Goal: Information Seeking & Learning: Find specific fact

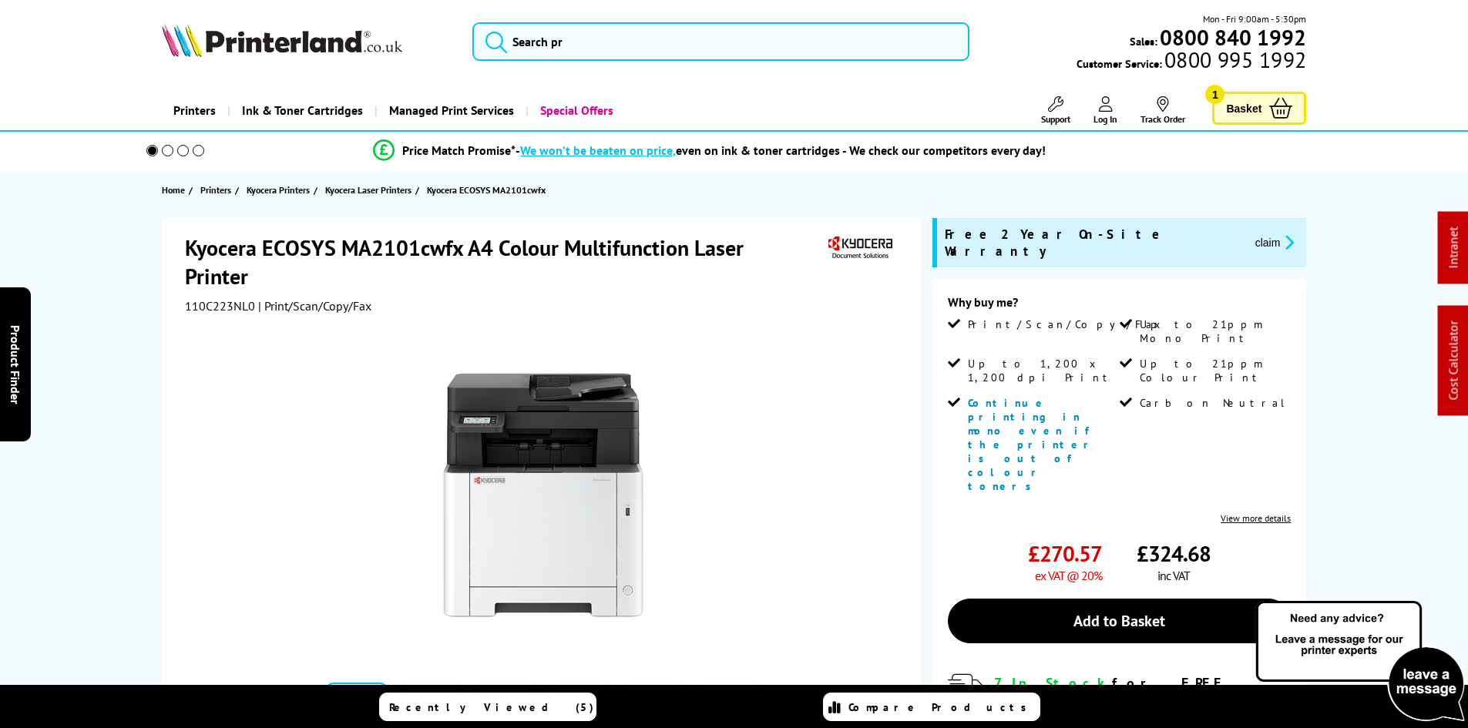
click at [137, 429] on div "Kyocera ECOSYS MA2101cwfx A4 Colour Multifunction Laser Printer 110C223NL0 | Pr…" at bounding box center [734, 571] width 1233 height 707
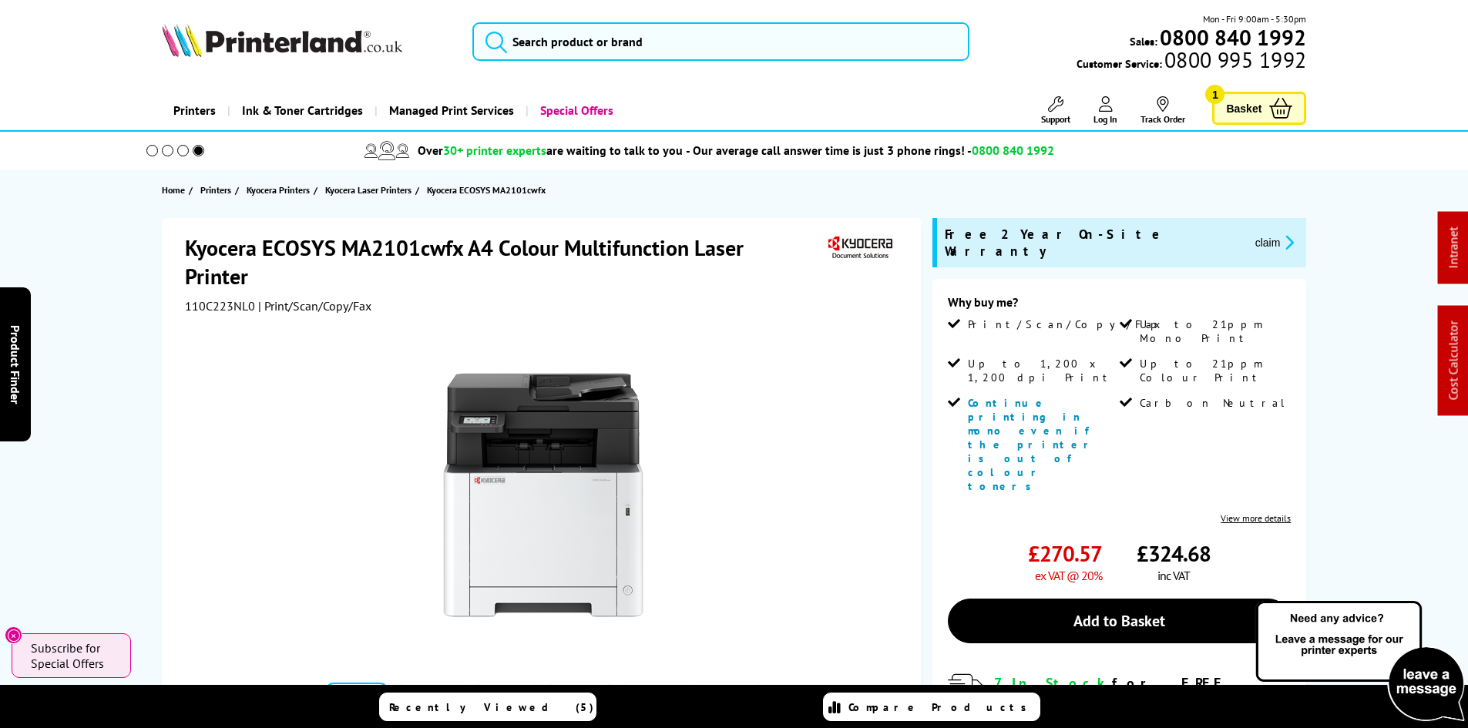
click at [120, 386] on div "Kyocera ECOSYS MA2101cwfx A4 Colour Multifunction Laser Printer 110C223NL0 | Pr…" at bounding box center [734, 571] width 1233 height 707
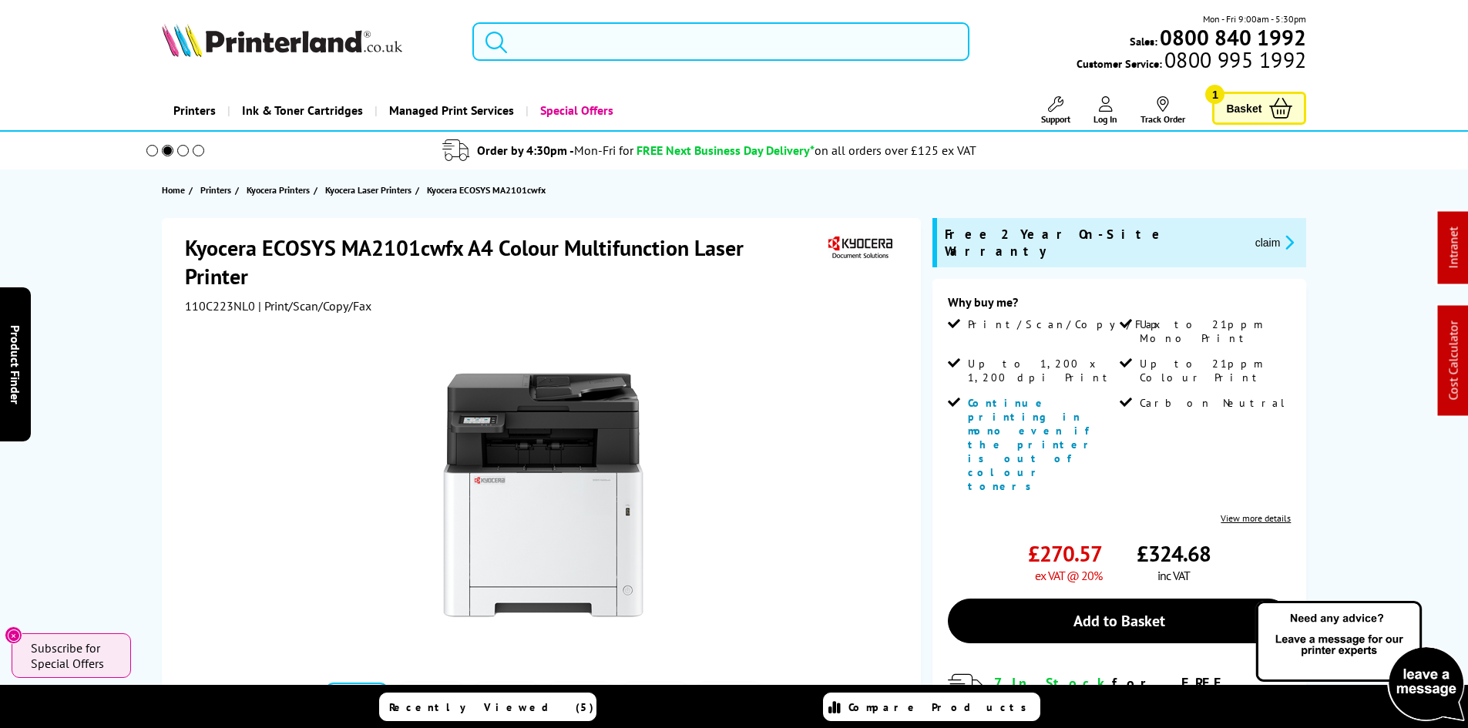
click at [561, 50] on input "search" at bounding box center [720, 41] width 497 height 39
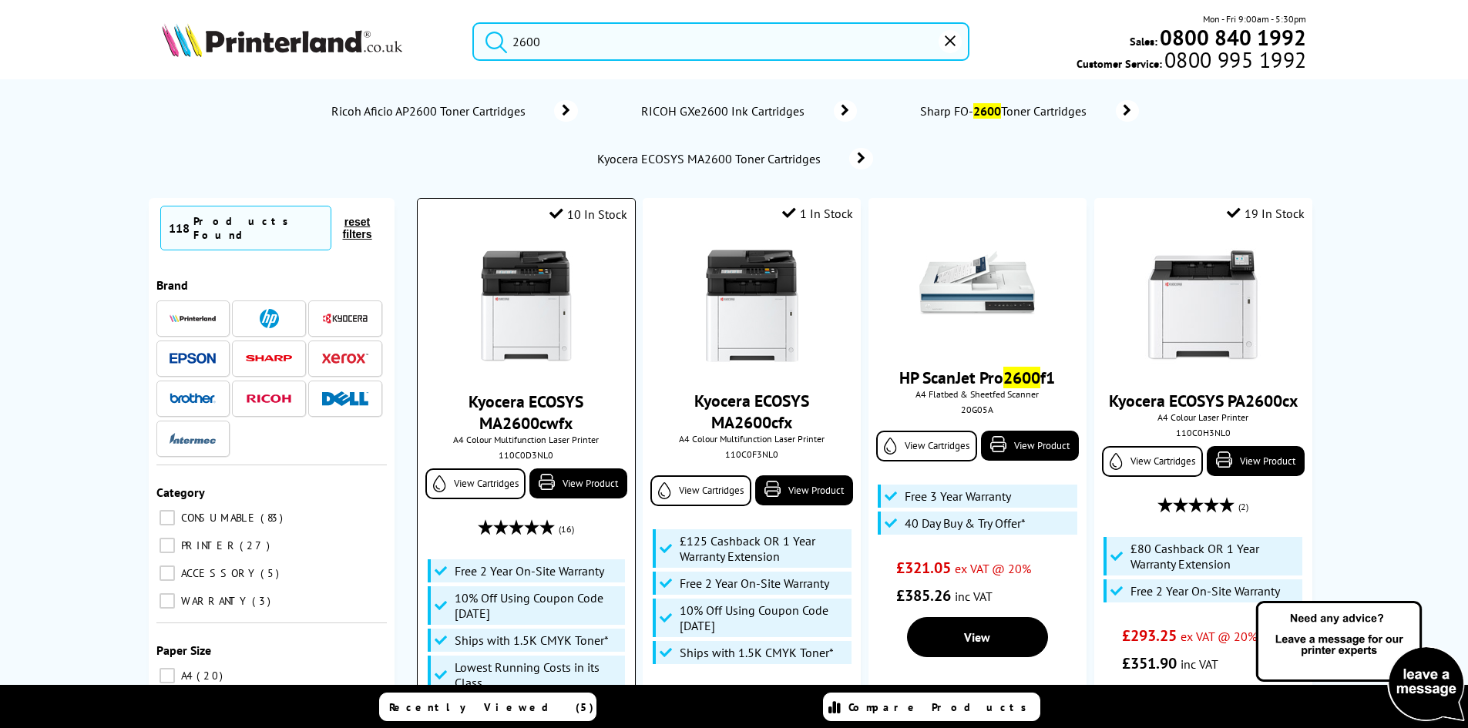
type input "2600"
click at [544, 319] on img at bounding box center [527, 307] width 116 height 116
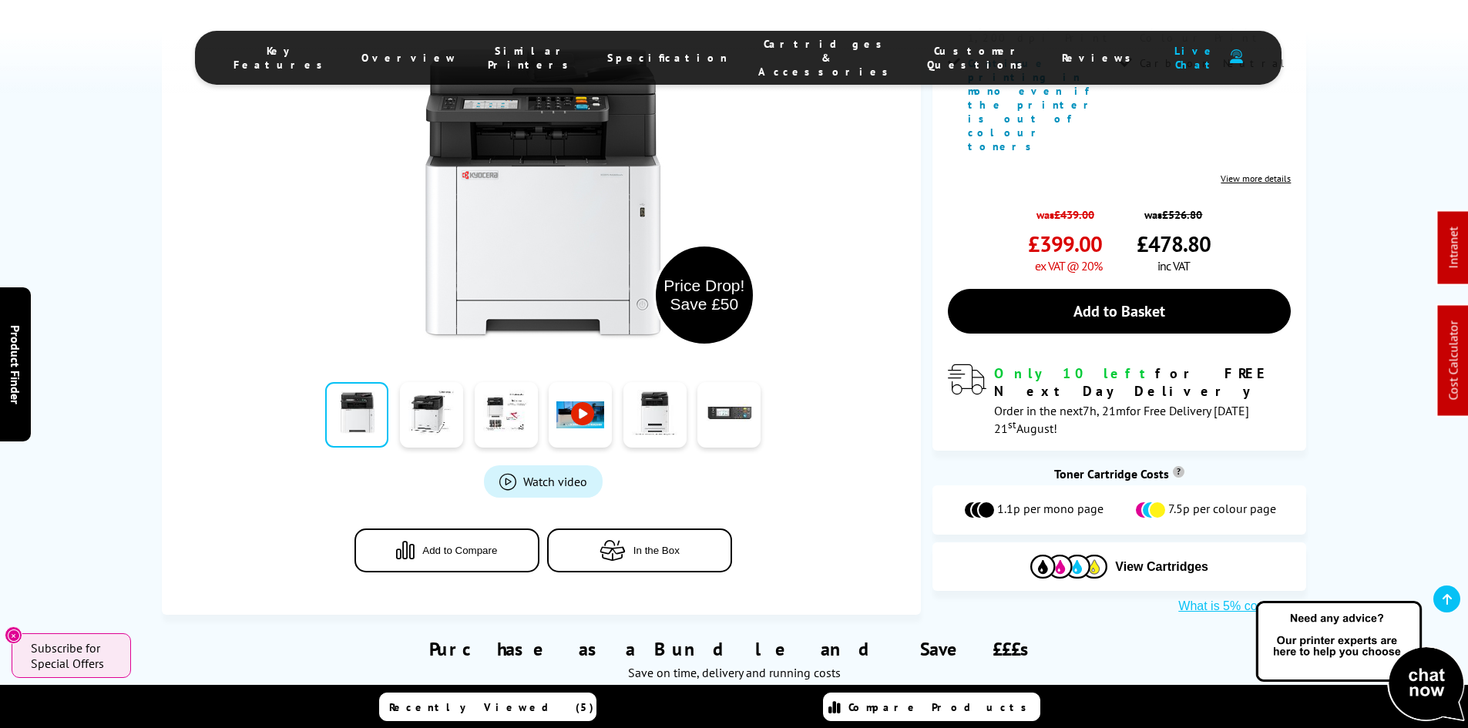
scroll to position [771, 0]
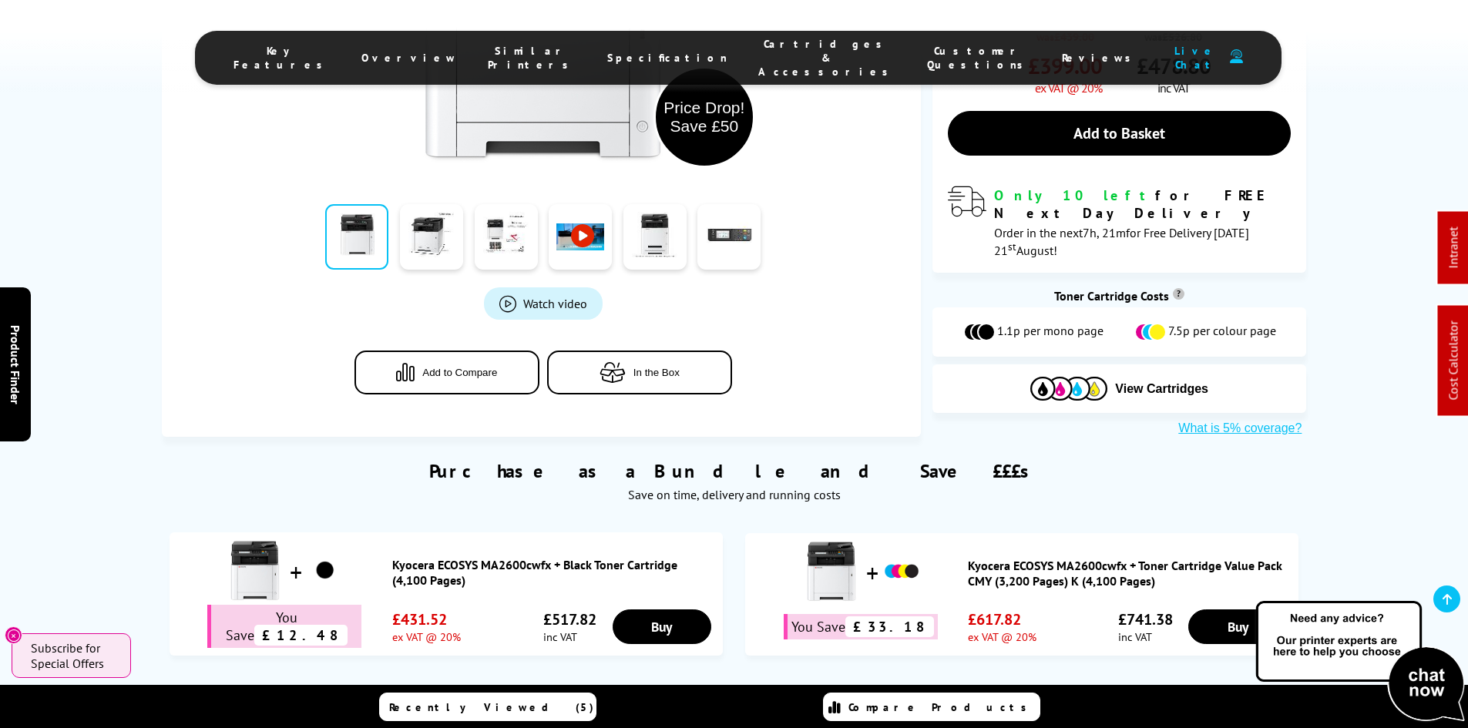
click at [1047, 558] on link "Kyocera ECOSYS MA2600cwfx + Toner Cartridge Value Pack CMY (3,200 Pages) K (4,1…" at bounding box center [1129, 573] width 323 height 31
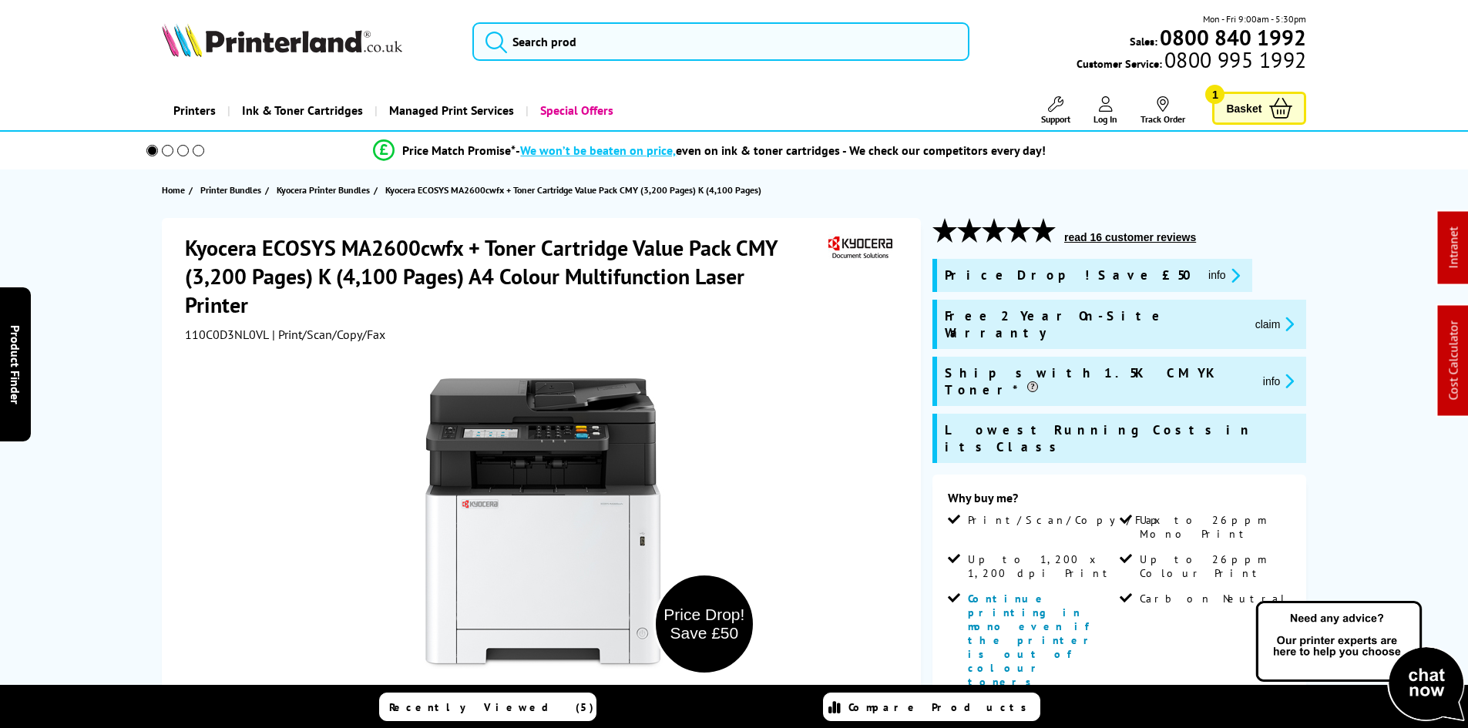
click at [238, 335] on span "110C0D3NL0VL" at bounding box center [227, 334] width 84 height 15
copy span "110C0D3NL0VL"
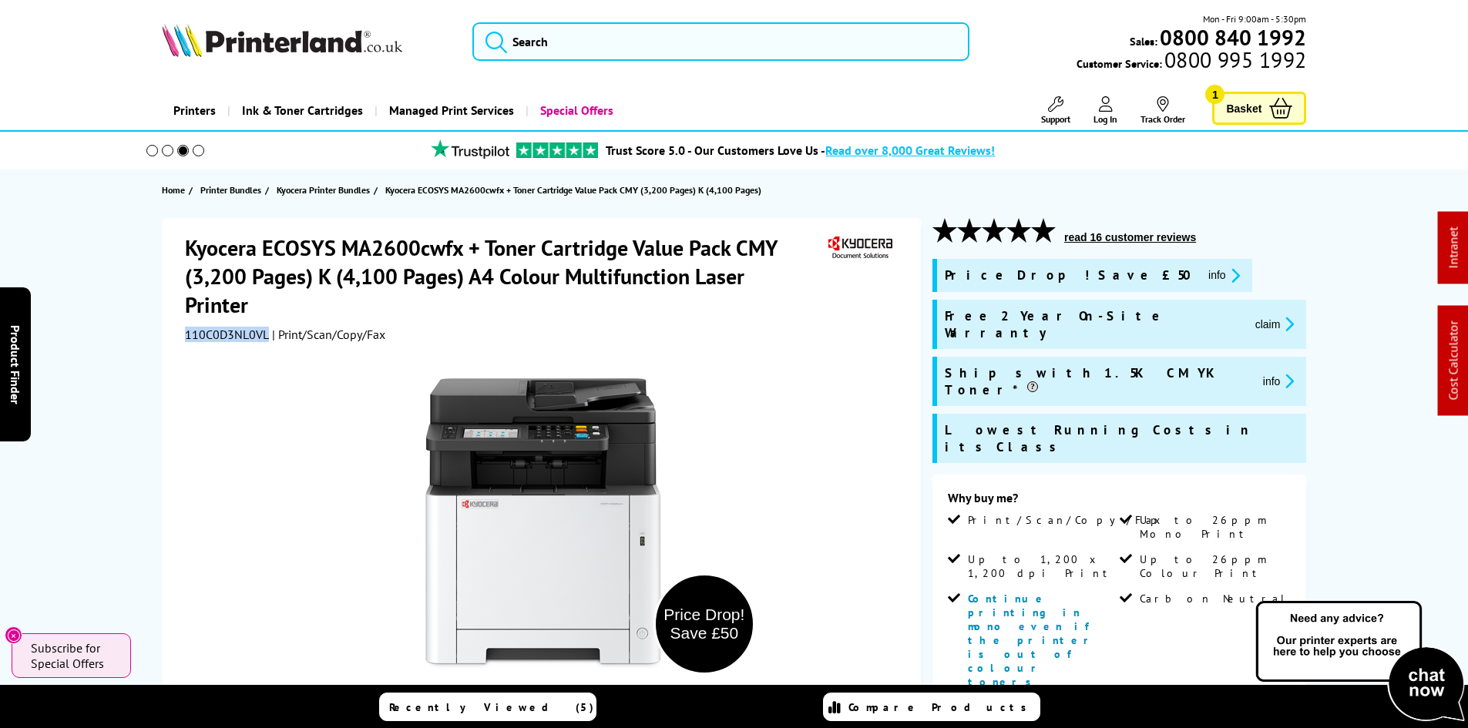
drag, startPoint x: 1148, startPoint y: 315, endPoint x: 1080, endPoint y: 343, distance: 73.3
click at [1280, 316] on icon "promo-description" at bounding box center [1287, 324] width 14 height 16
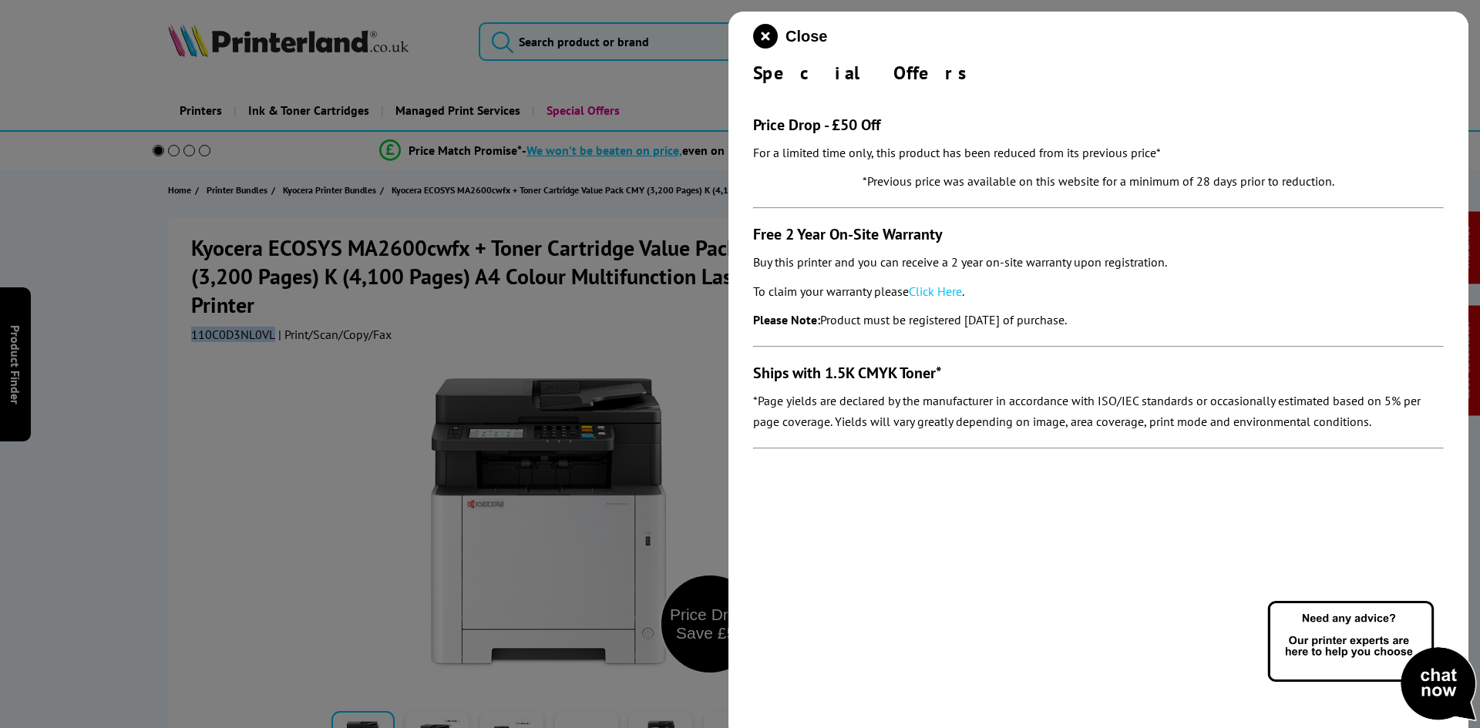
drag, startPoint x: 746, startPoint y: 230, endPoint x: 1155, endPoint y: 318, distance: 418.0
click at [1146, 326] on div "Close Special Offers Price Drop - £50 Off For a limited time only, this product…" at bounding box center [1098, 376] width 740 height 728
copy section "Free 2 Year On-Site Warranty Buy this printer and you can receive a 2 year on-s…"
drag, startPoint x: 761, startPoint y: 35, endPoint x: 658, endPoint y: 113, distance: 128.7
click at [761, 35] on icon "close modal" at bounding box center [765, 36] width 25 height 25
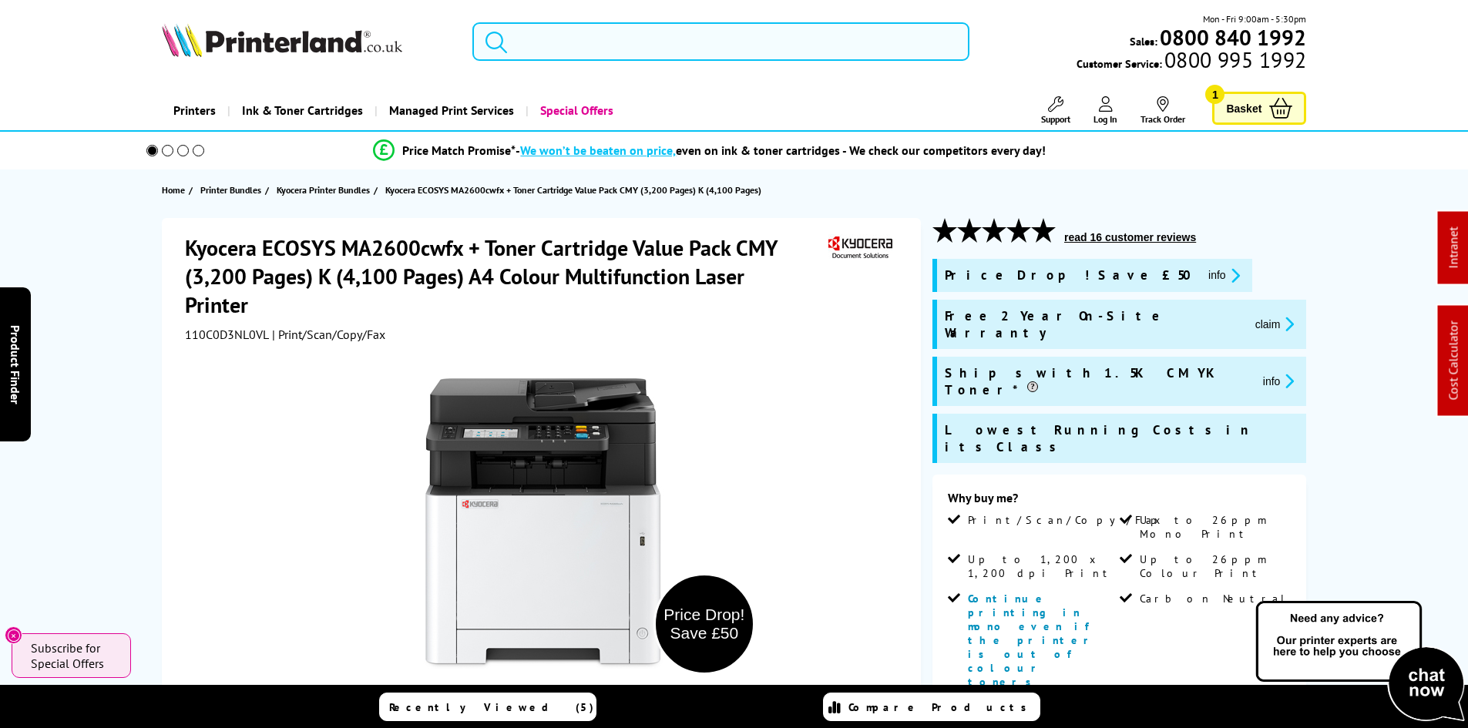
click at [580, 49] on input "search" at bounding box center [720, 41] width 497 height 39
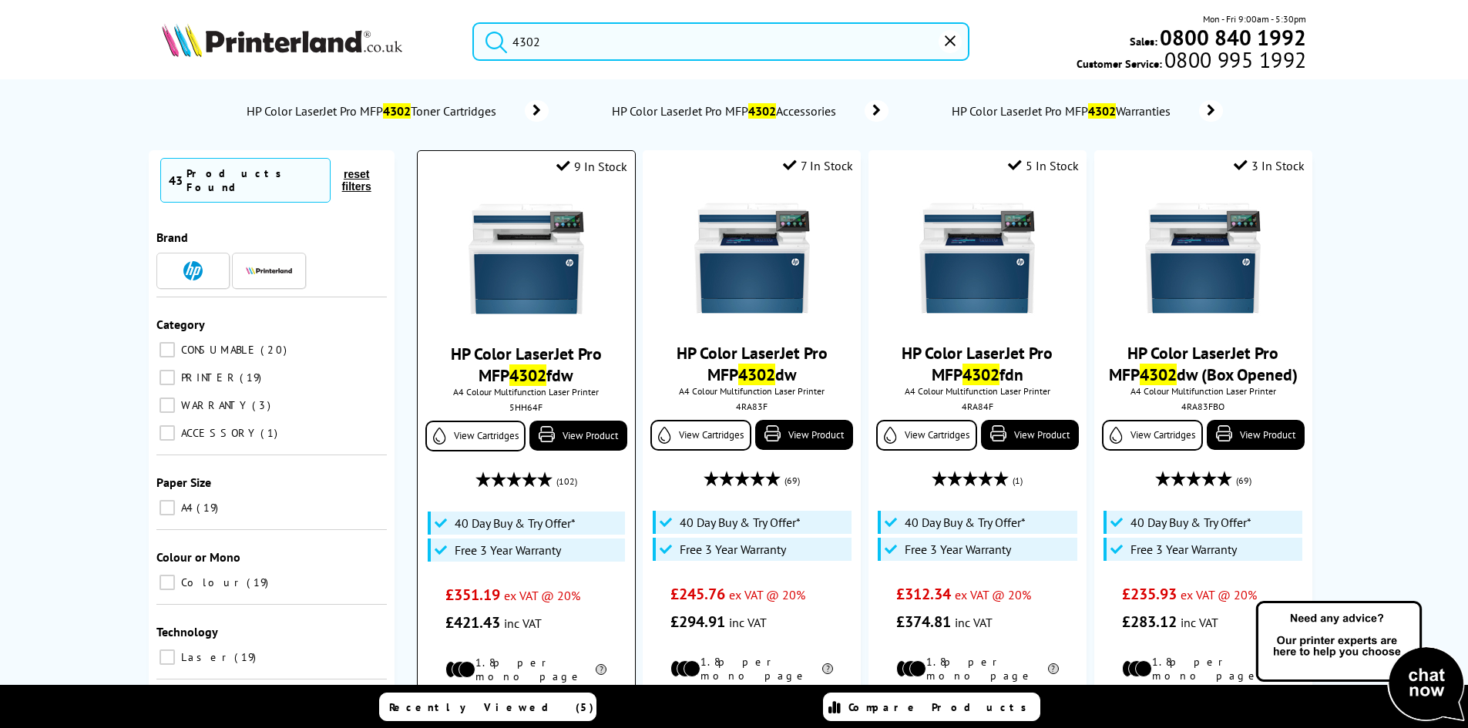
type input "4302"
click at [563, 301] on img at bounding box center [527, 259] width 116 height 116
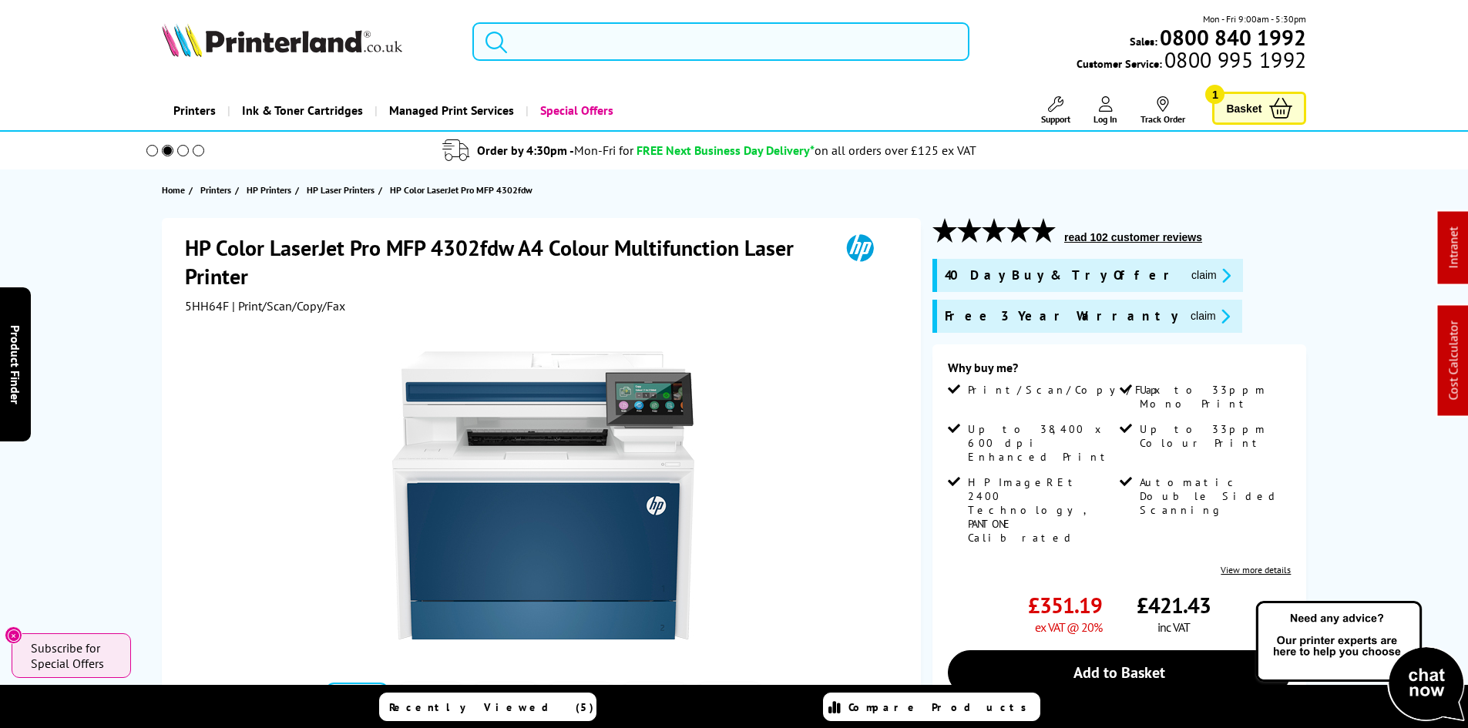
click at [638, 32] on input "search" at bounding box center [720, 41] width 497 height 39
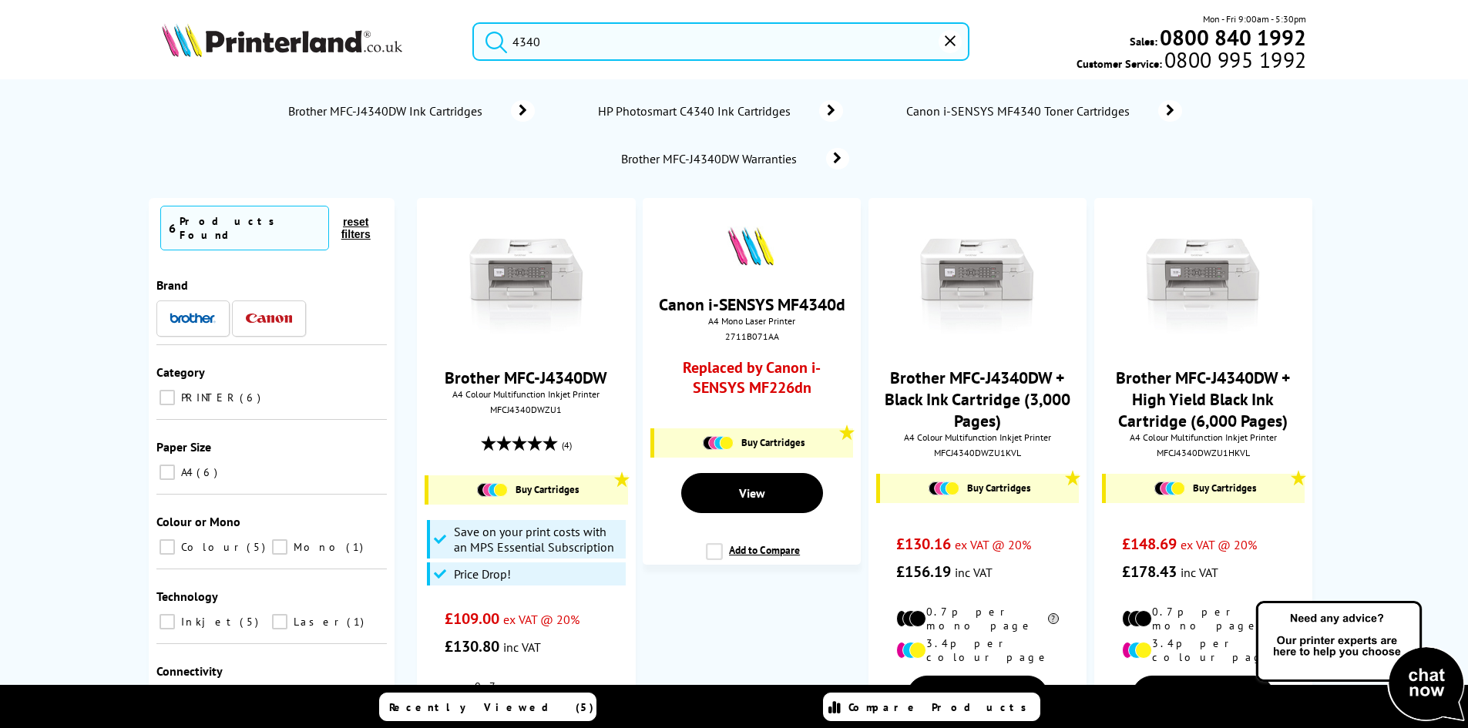
type input "4340"
click at [473, 22] on button "submit" at bounding box center [492, 39] width 39 height 34
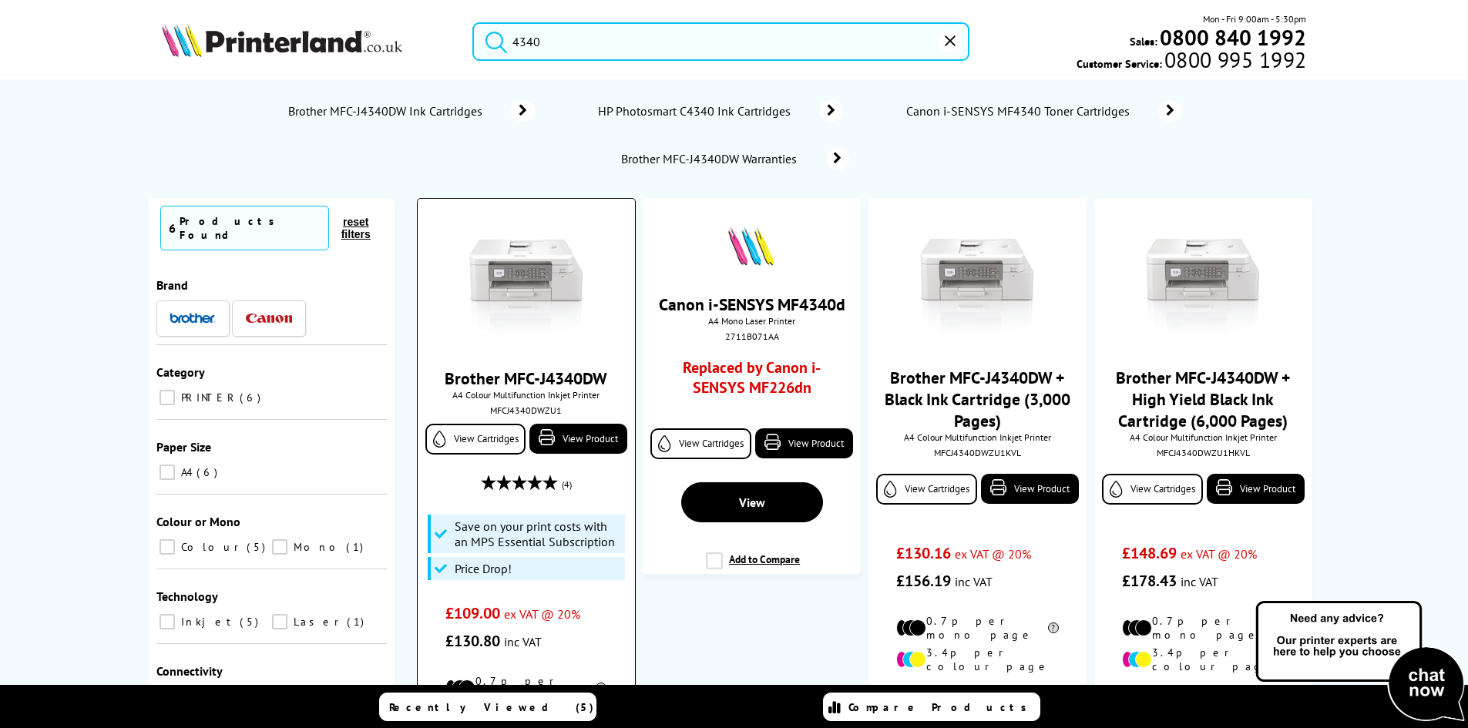
click at [506, 234] on img at bounding box center [527, 284] width 116 height 116
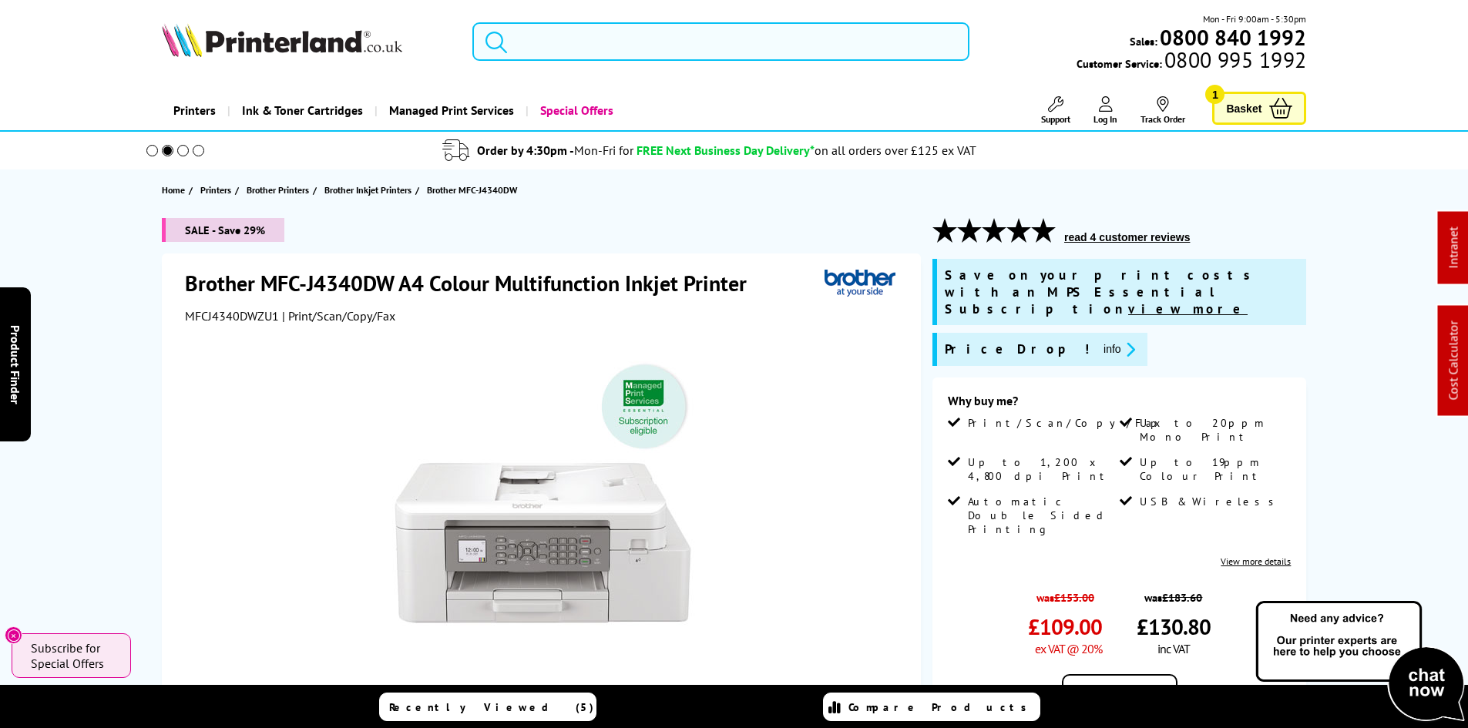
click at [573, 45] on input "search" at bounding box center [720, 41] width 497 height 39
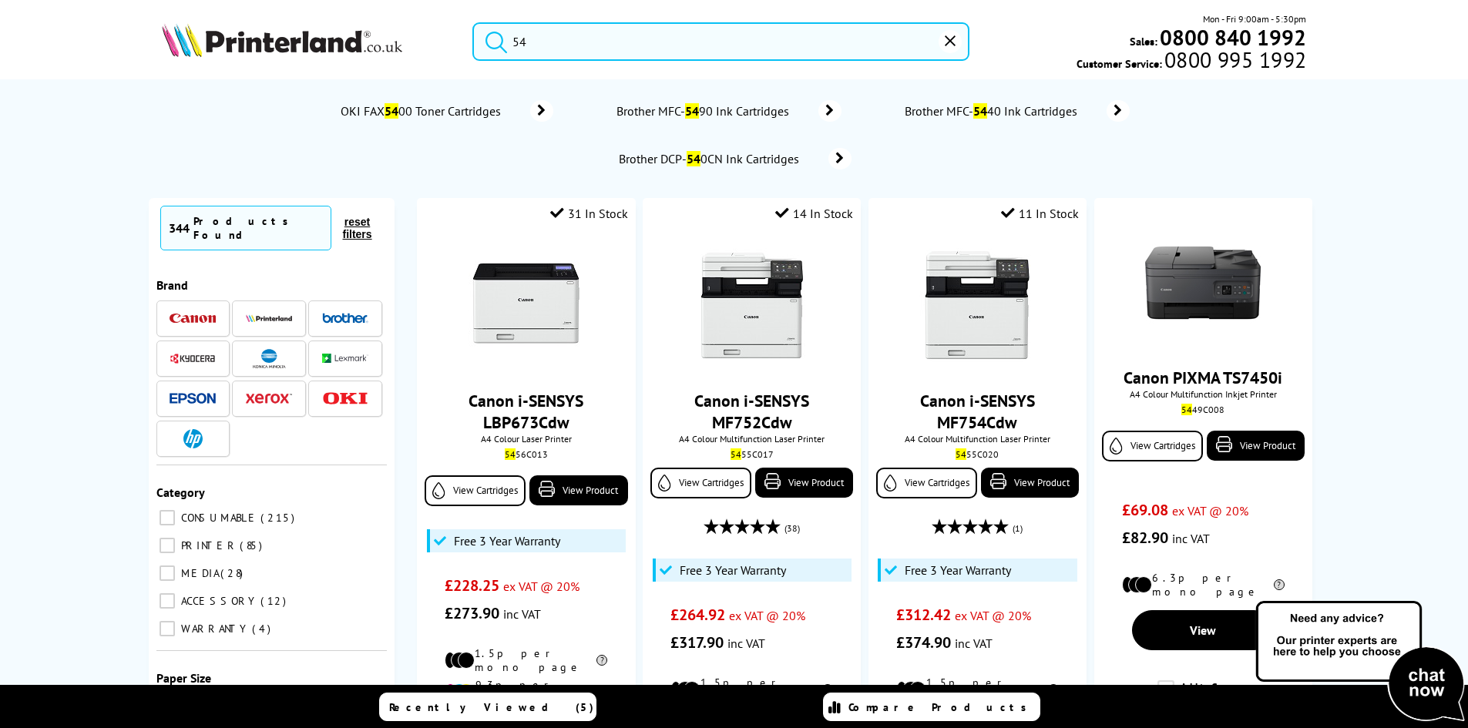
type input "5"
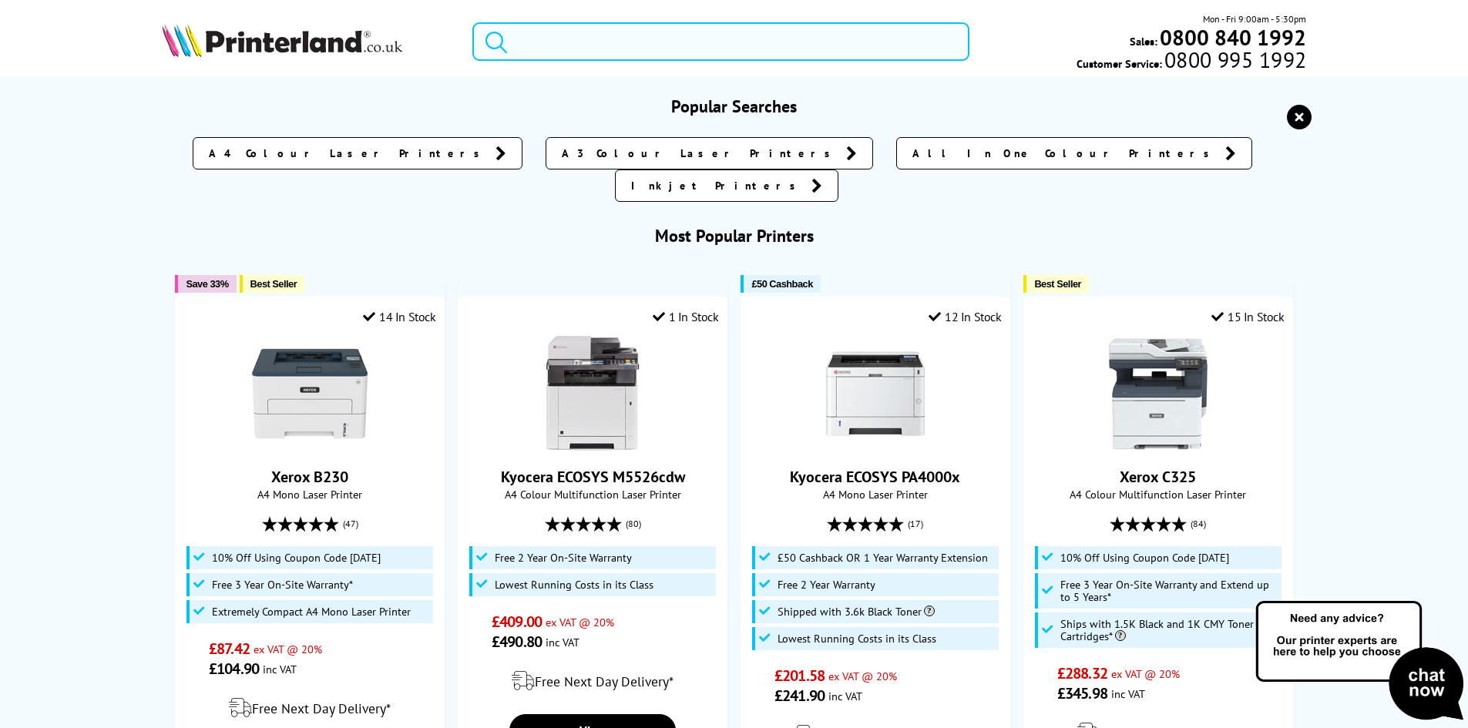
click at [601, 25] on input "search" at bounding box center [720, 41] width 497 height 39
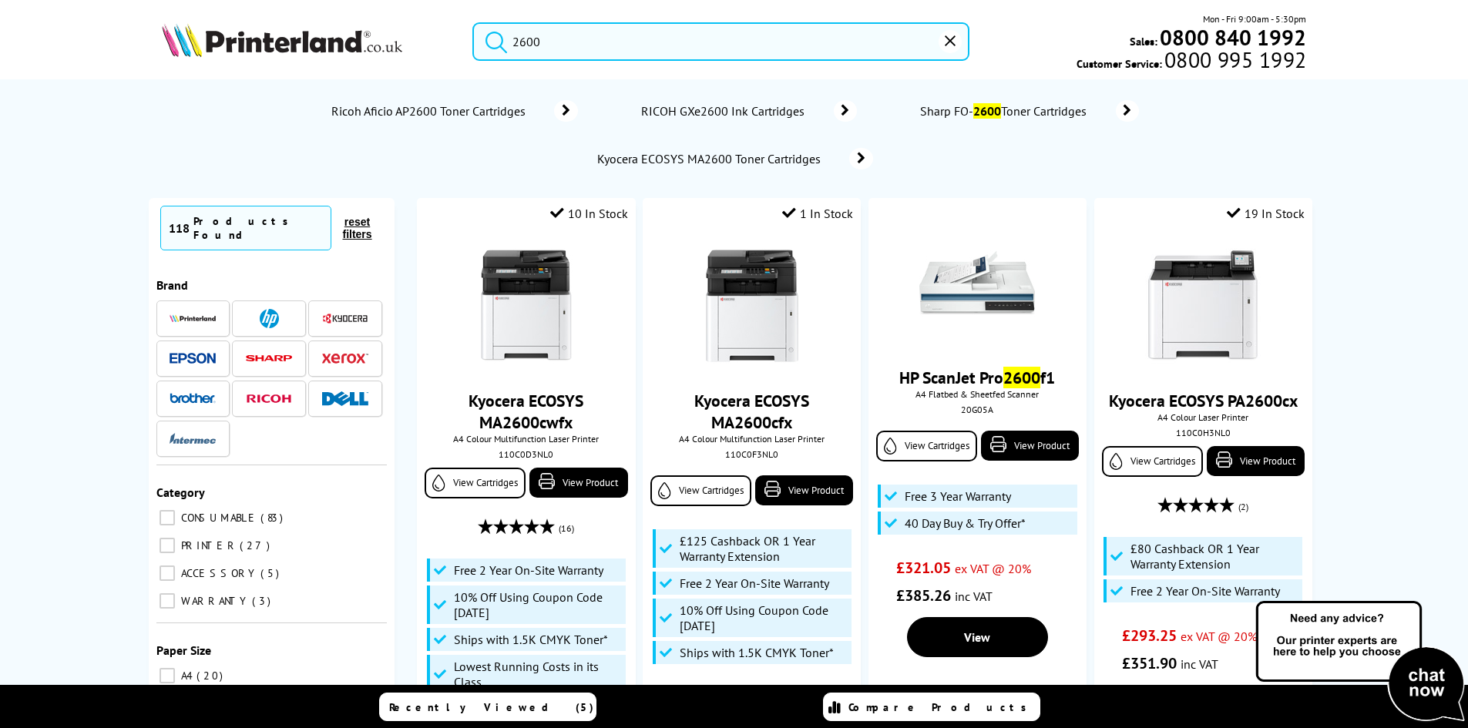
type input "2600"
click at [473, 22] on button "submit" at bounding box center [492, 39] width 39 height 34
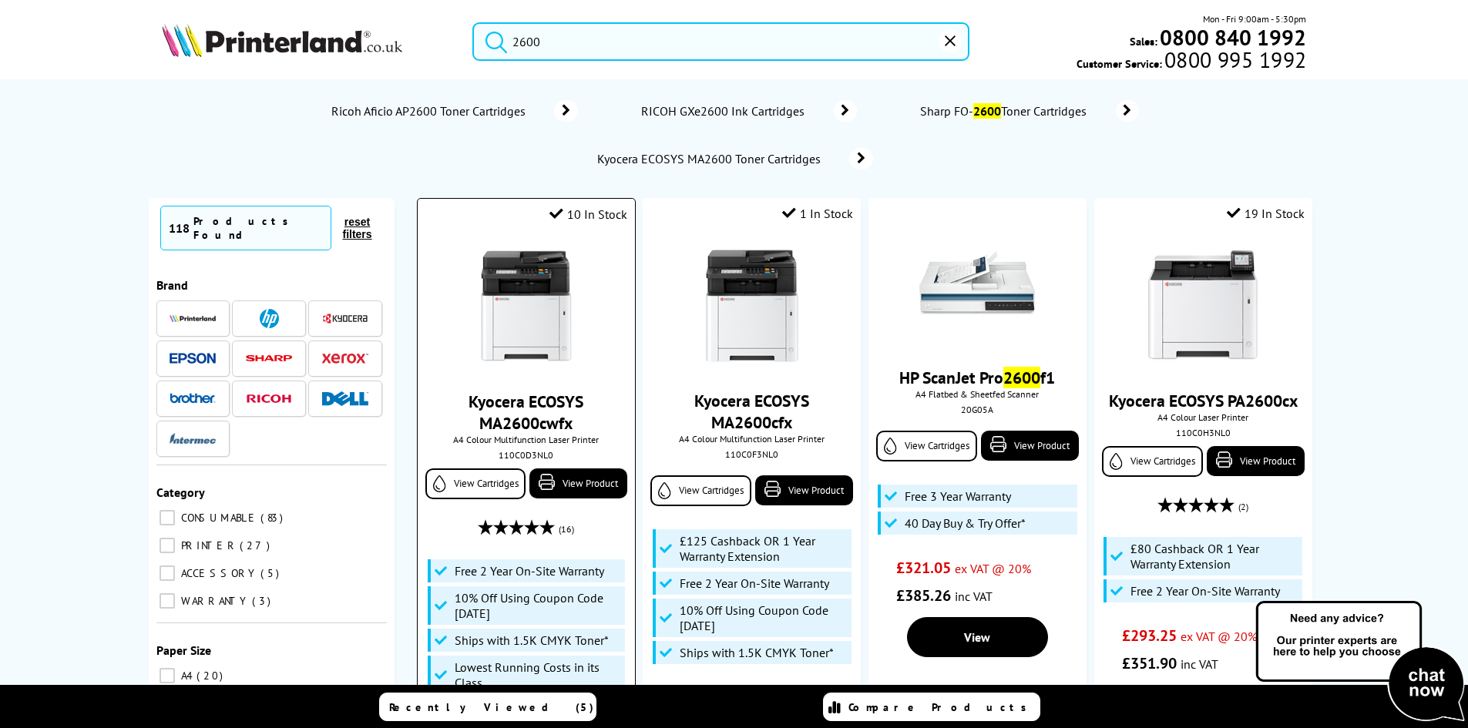
click at [523, 331] on img at bounding box center [527, 307] width 116 height 116
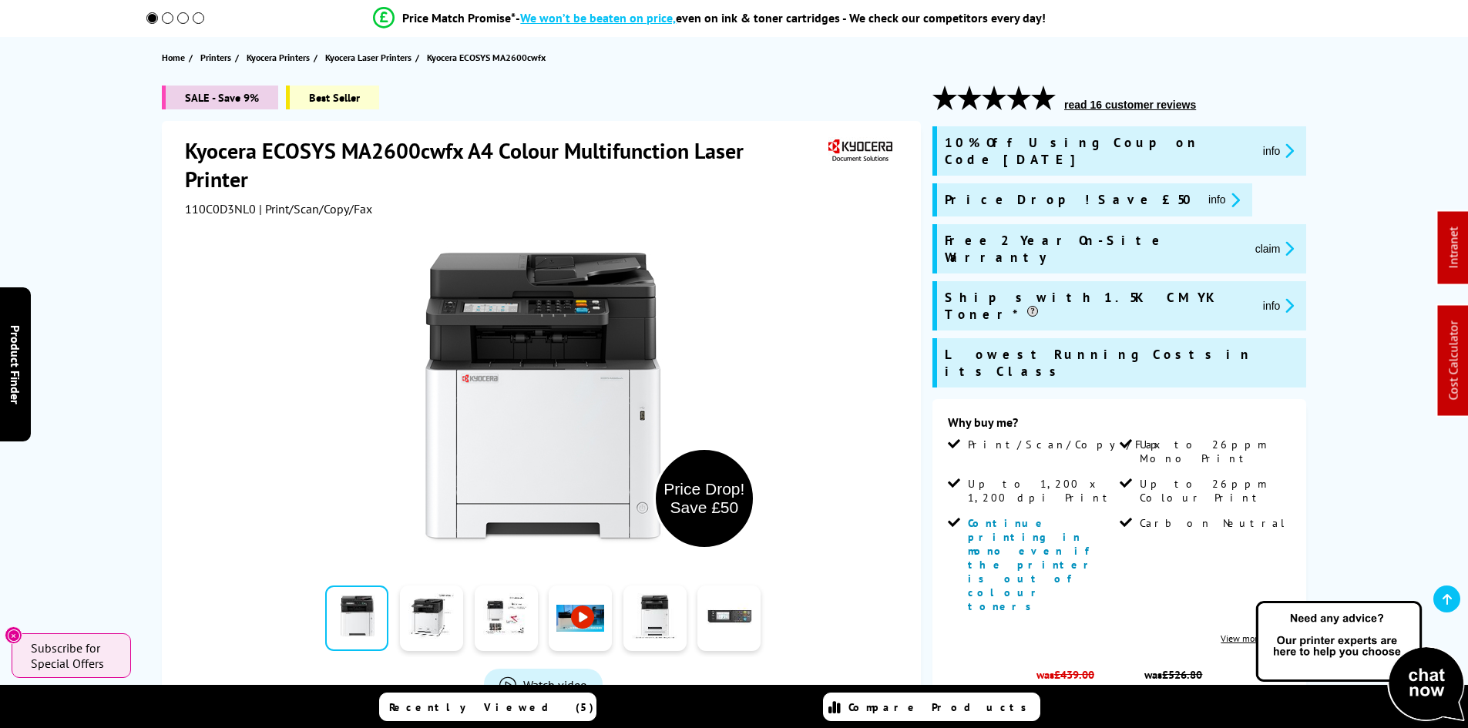
scroll to position [154, 0]
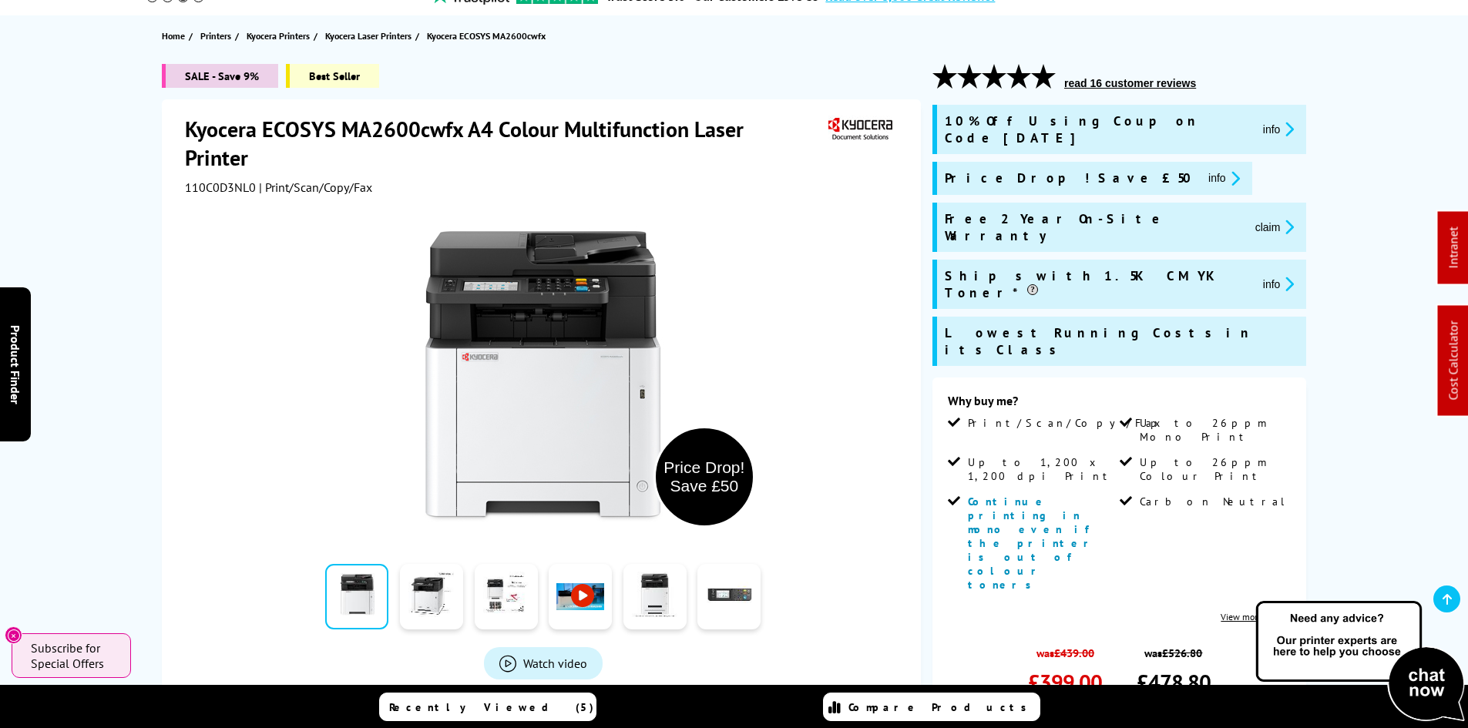
click at [214, 183] on span "110C0D3NL0" at bounding box center [220, 187] width 71 height 15
copy span "110C0D3NL0"
click at [128, 294] on div "SALE - Save 9% Best Seller Kyocera ECOSYS MA2600cwfx A4 Colour Multifunction La…" at bounding box center [734, 559] width 1233 height 990
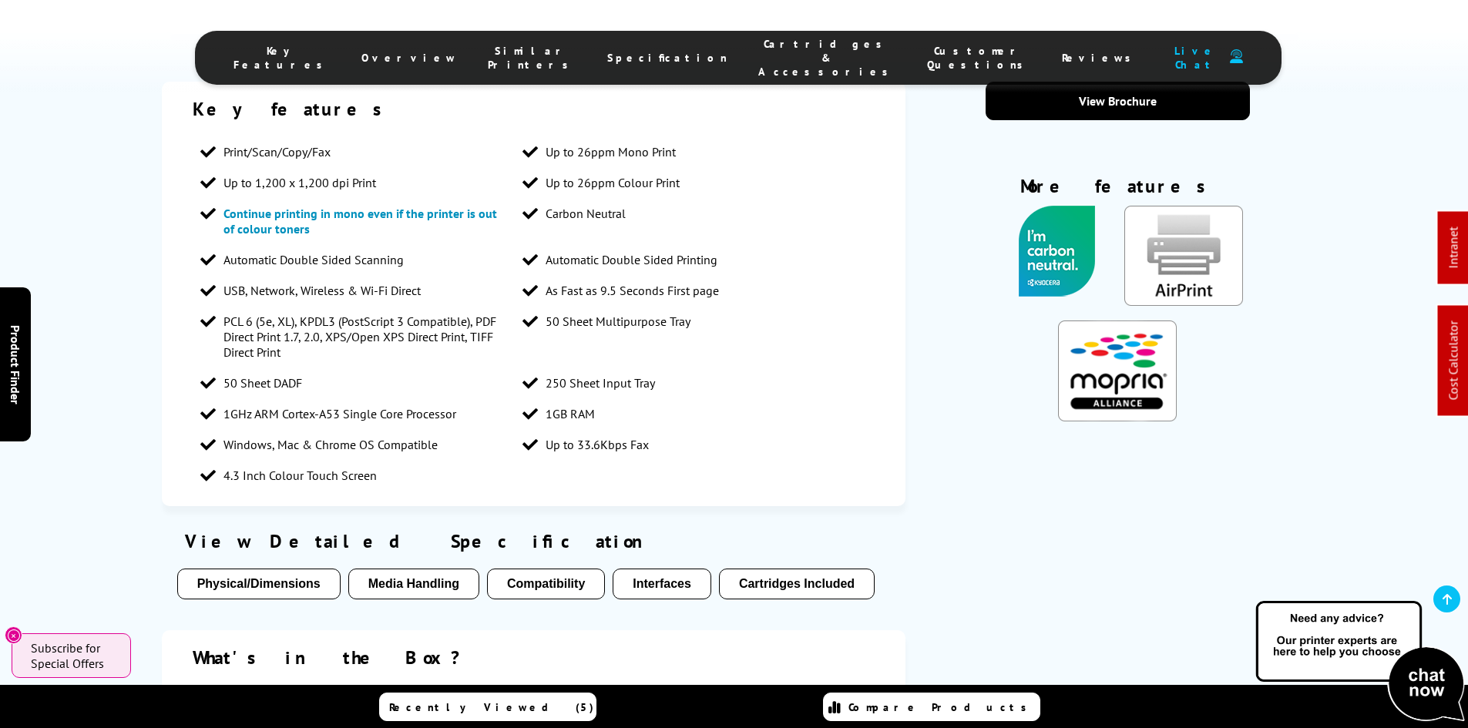
scroll to position [1541, 0]
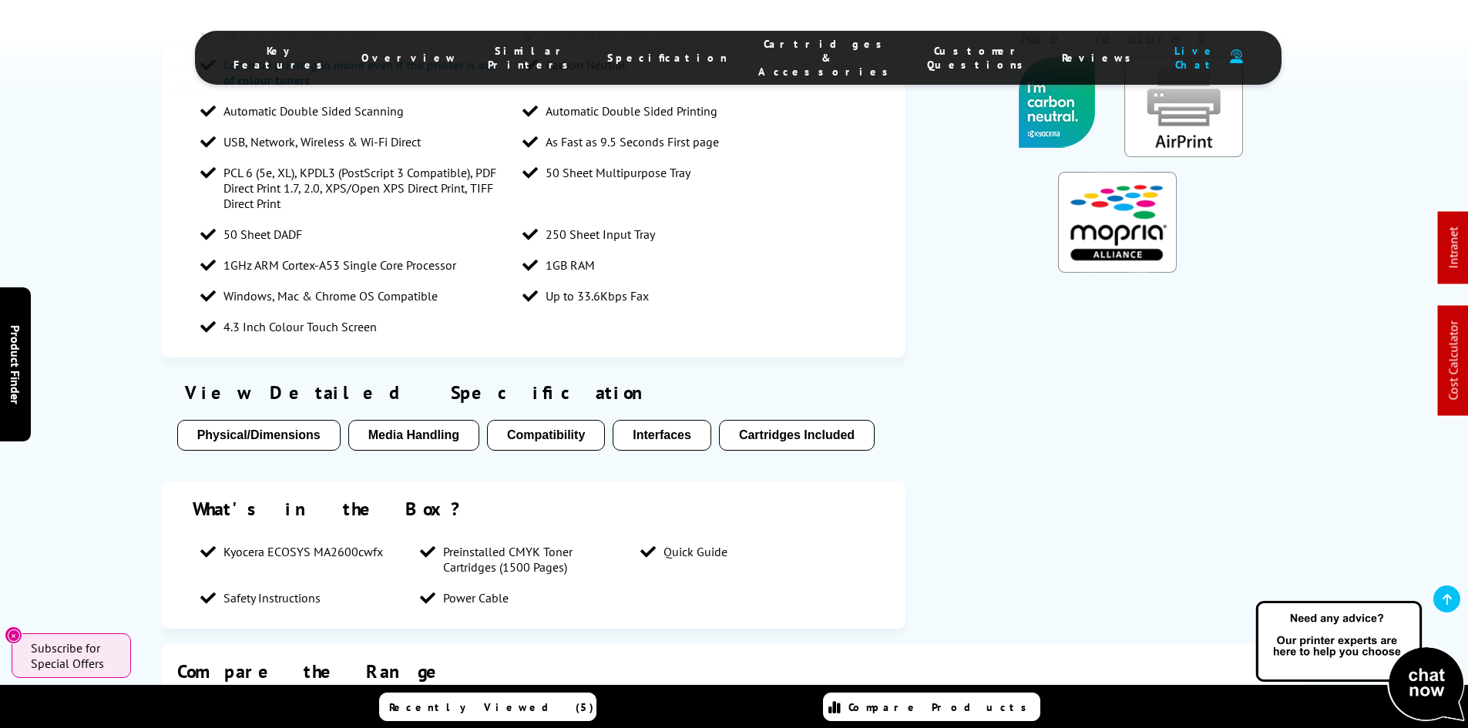
click at [779, 49] on span "Cartridges & Accessories" at bounding box center [827, 58] width 138 height 42
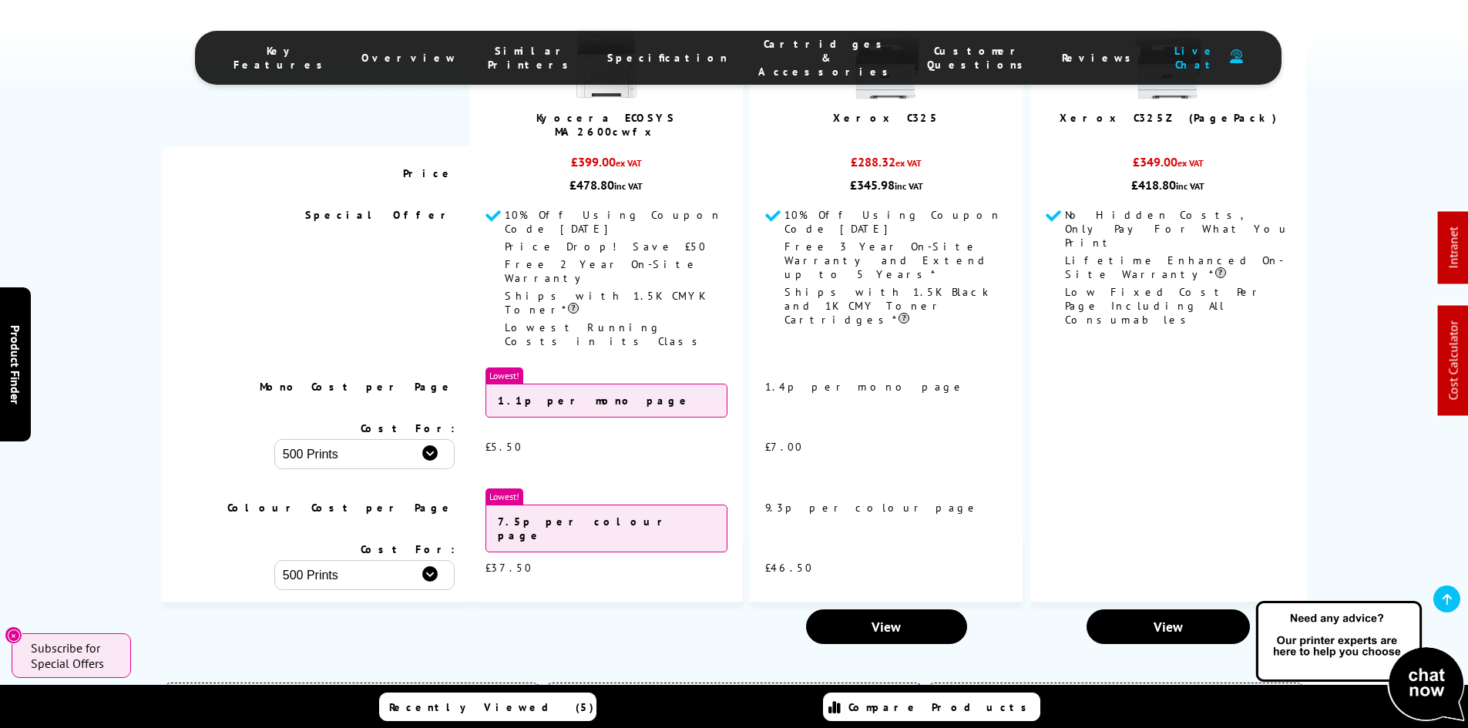
scroll to position [4506, 0]
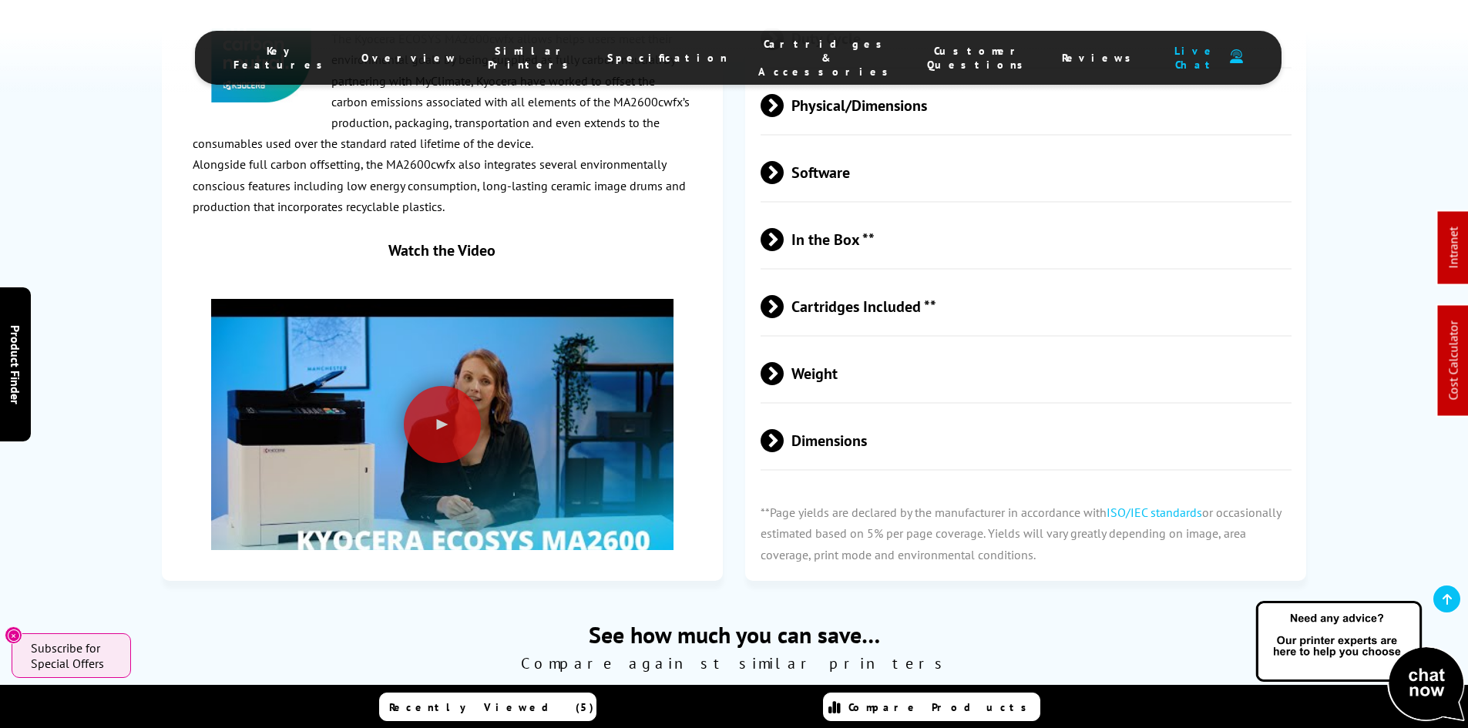
scroll to position [0, 0]
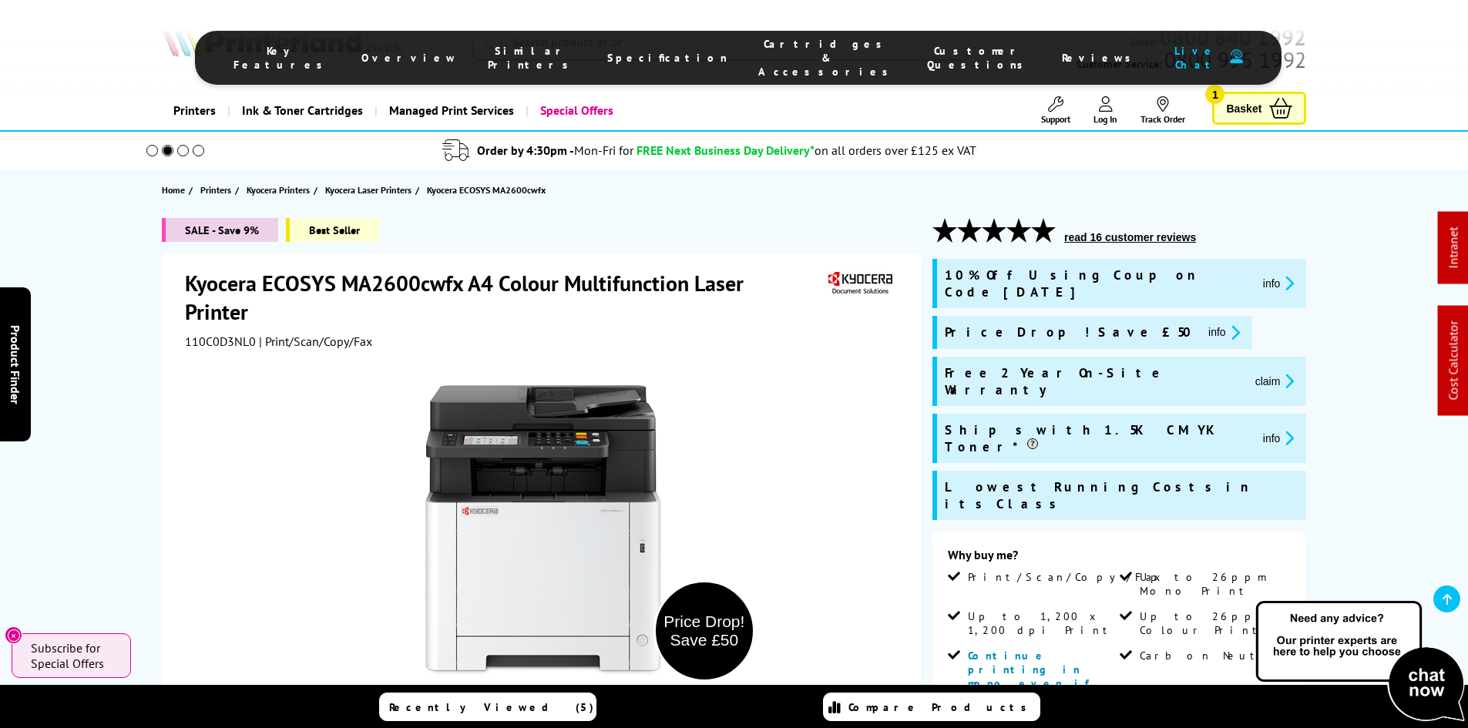
drag, startPoint x: 111, startPoint y: 565, endPoint x: 109, endPoint y: 227, distance: 338.3
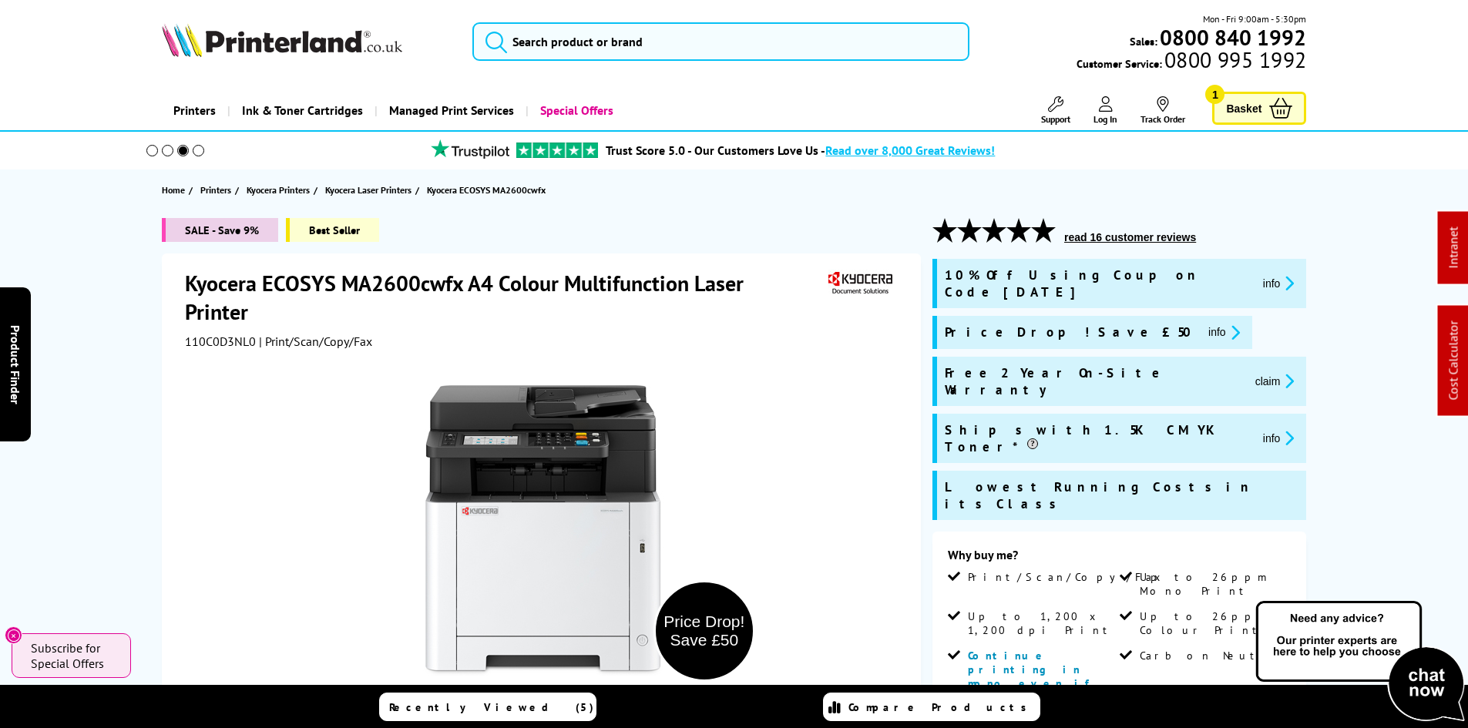
click at [207, 341] on span "110C0D3NL0" at bounding box center [220, 341] width 71 height 15
copy span "110C0D3NL0"
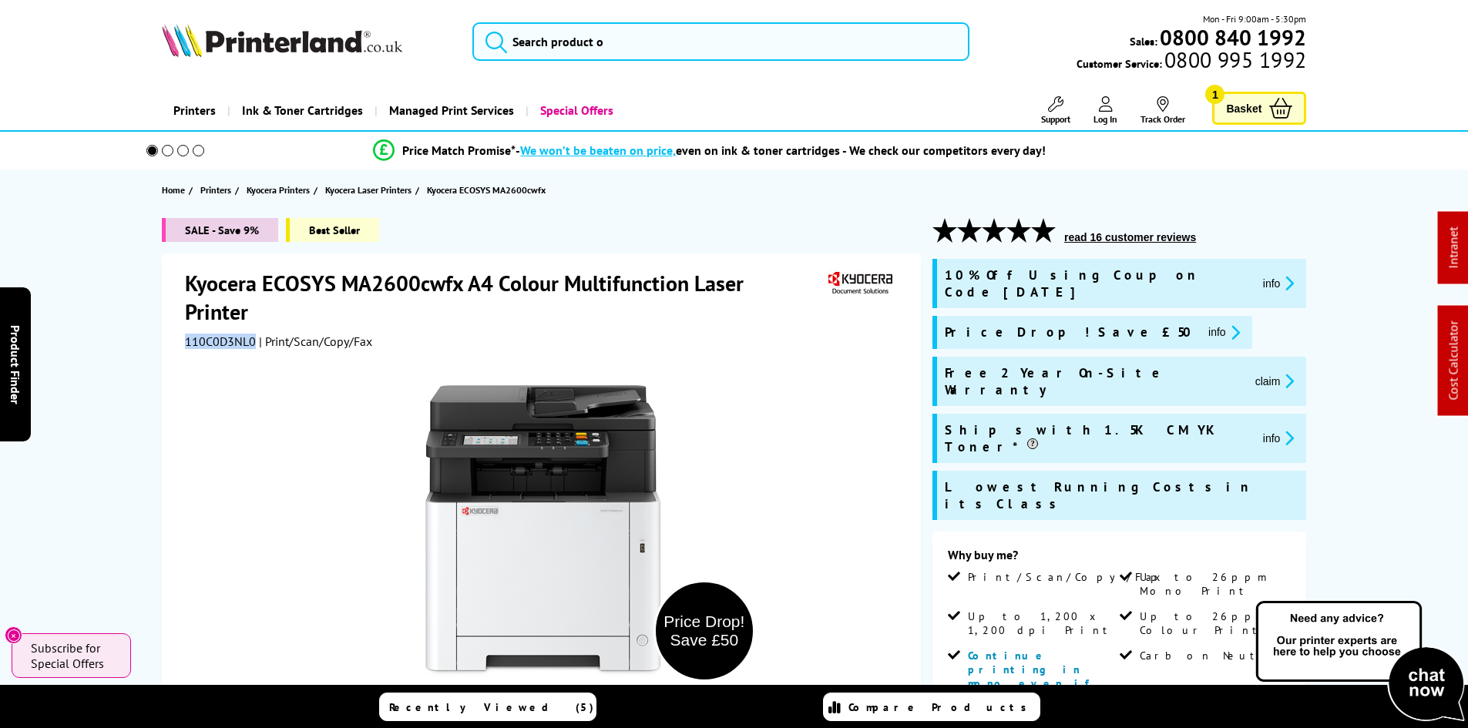
drag, startPoint x: 82, startPoint y: 421, endPoint x: 99, endPoint y: 394, distance: 32.3
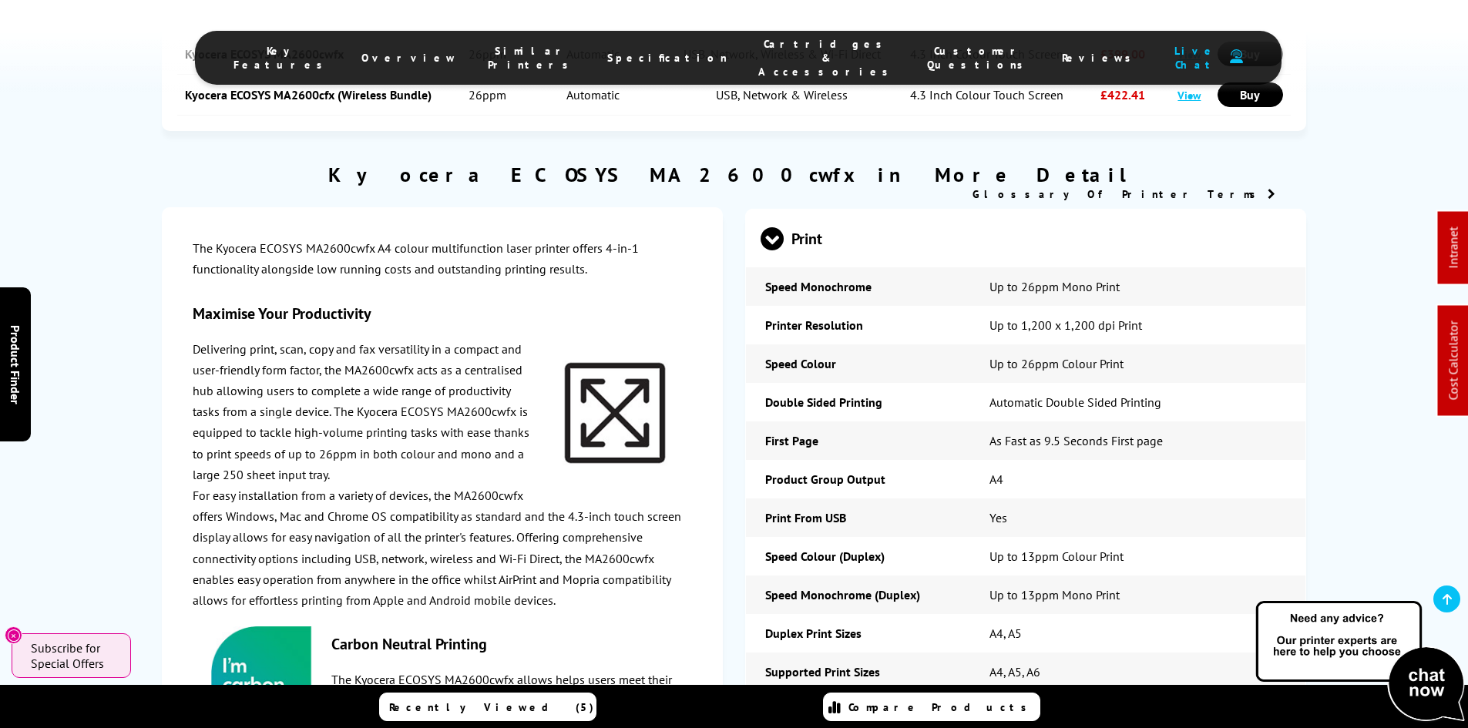
scroll to position [2697, 0]
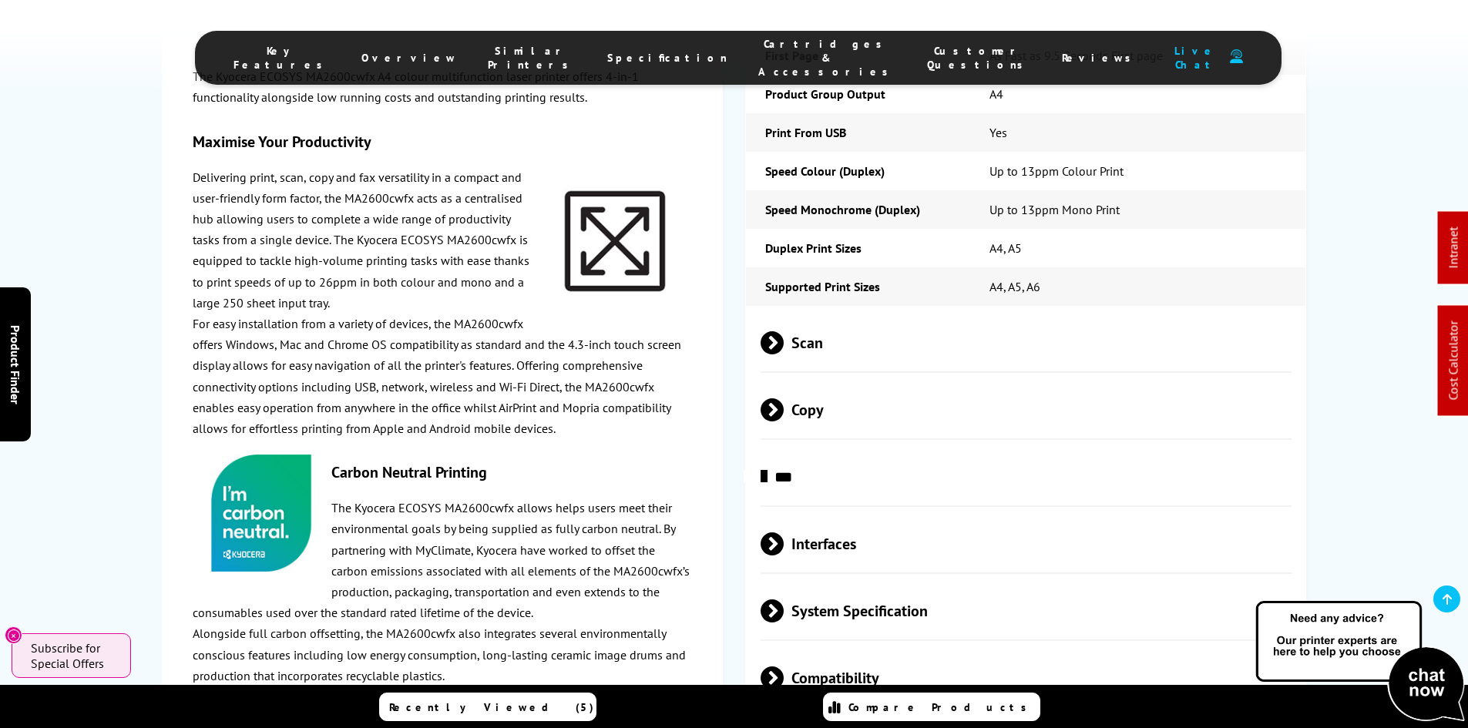
click at [758, 56] on span "Cartridges & Accessories" at bounding box center [827, 58] width 138 height 42
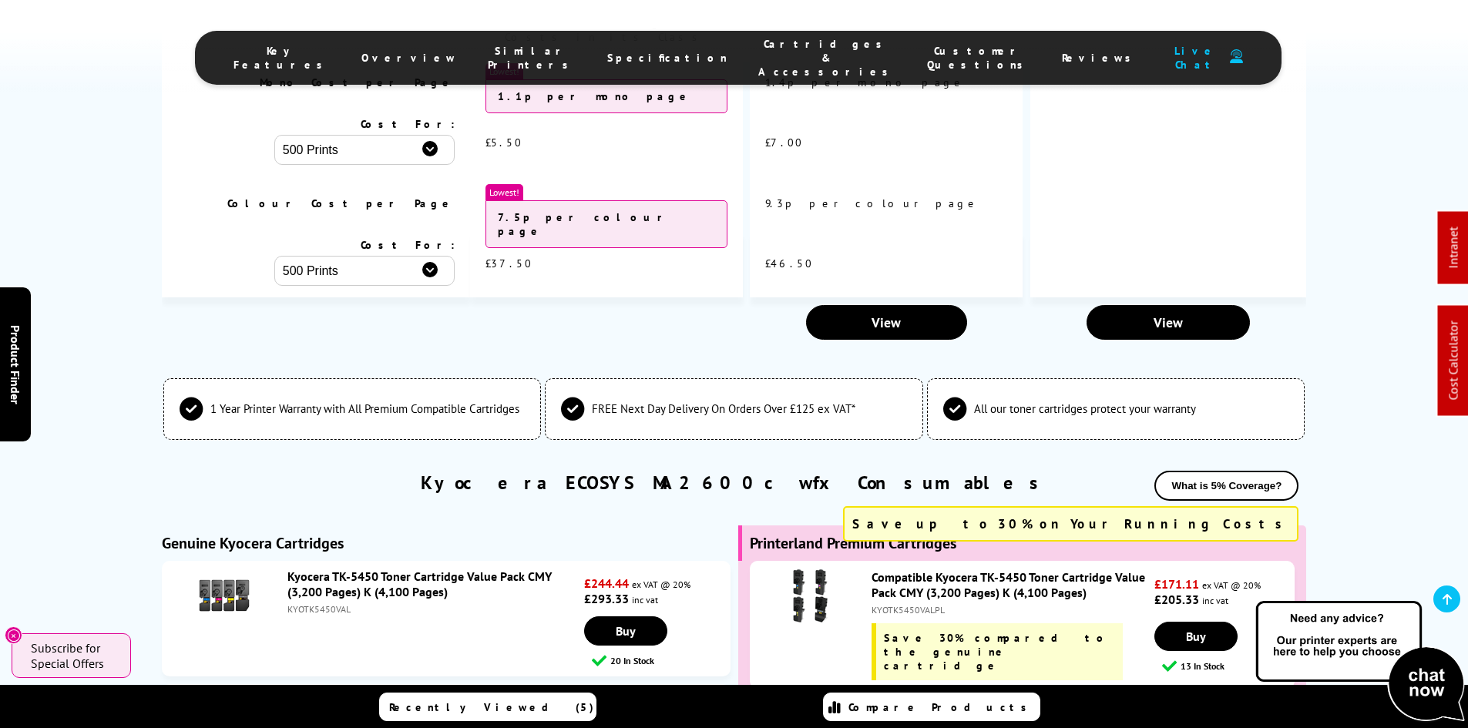
scroll to position [4572, 0]
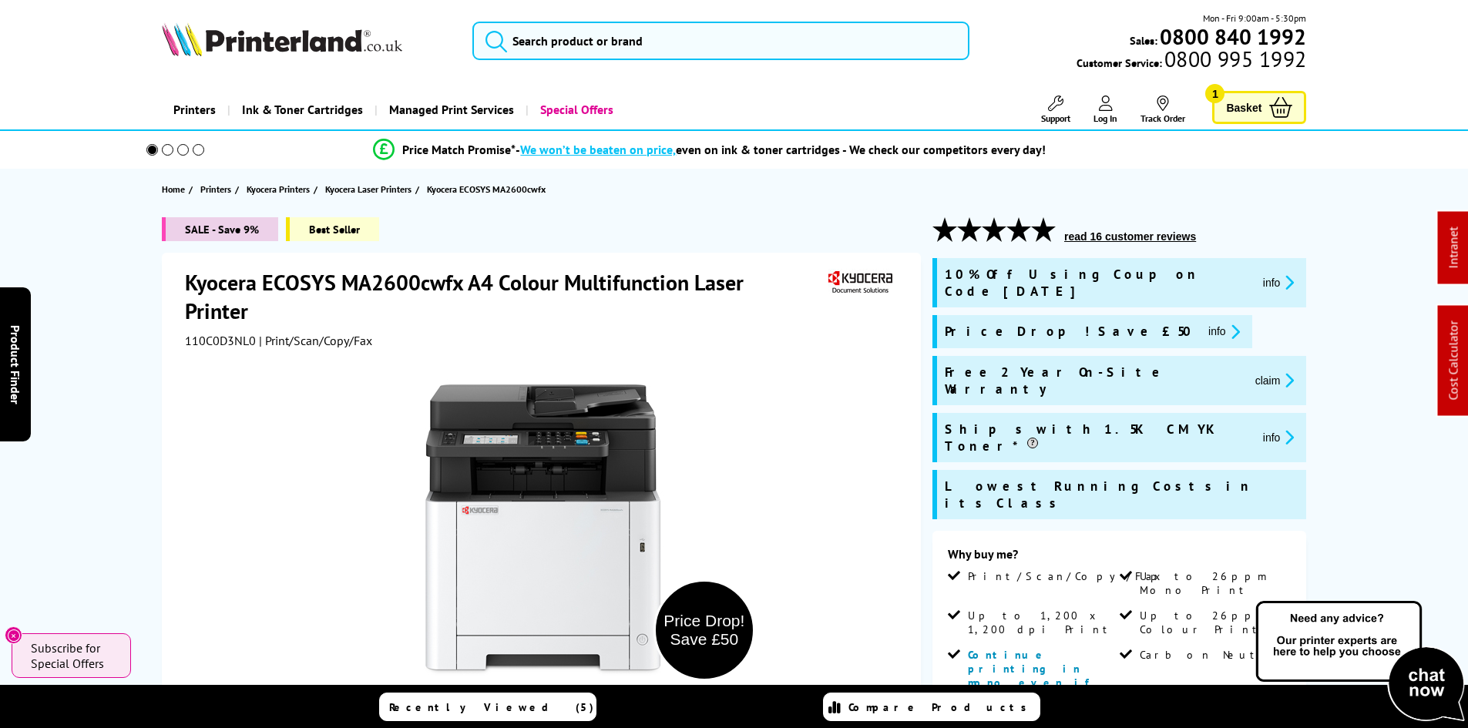
scroll to position [0, 0]
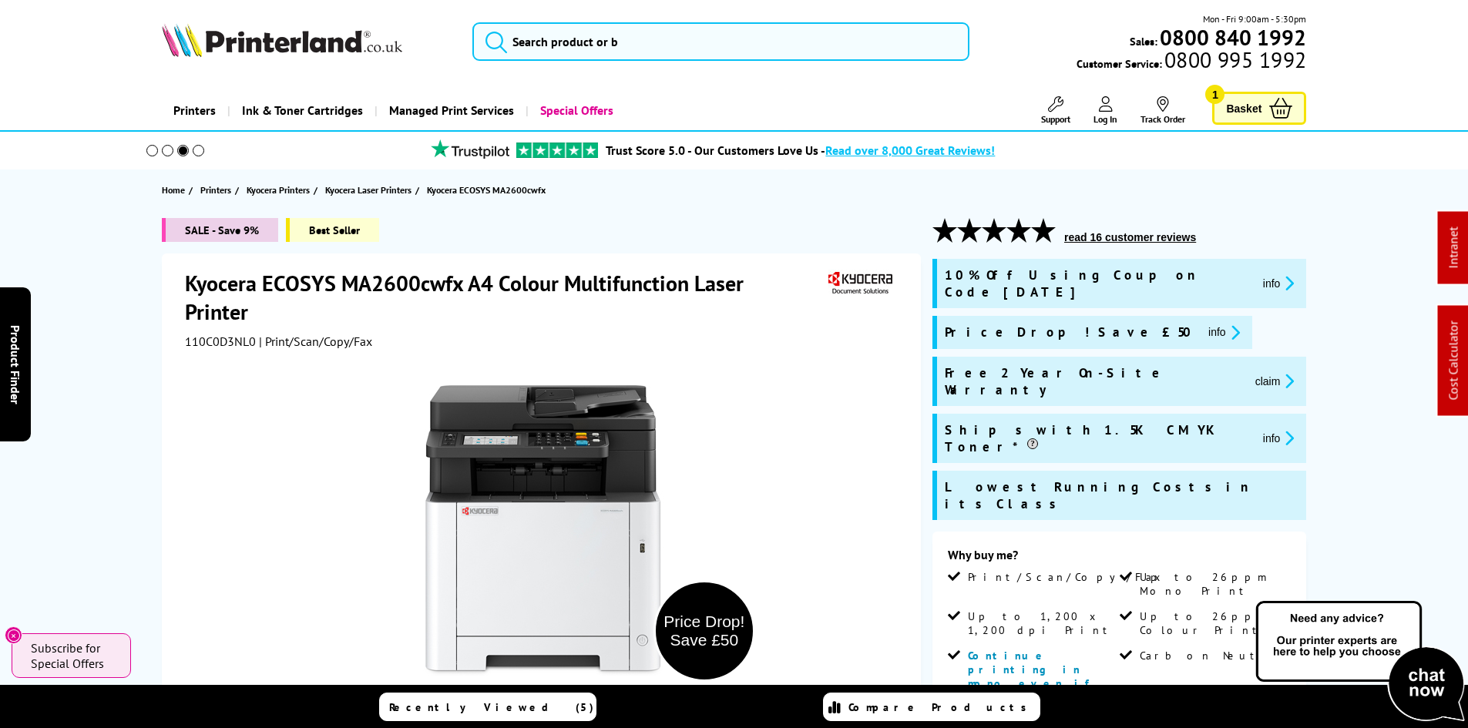
click at [1251, 372] on button "claim" at bounding box center [1275, 381] width 49 height 18
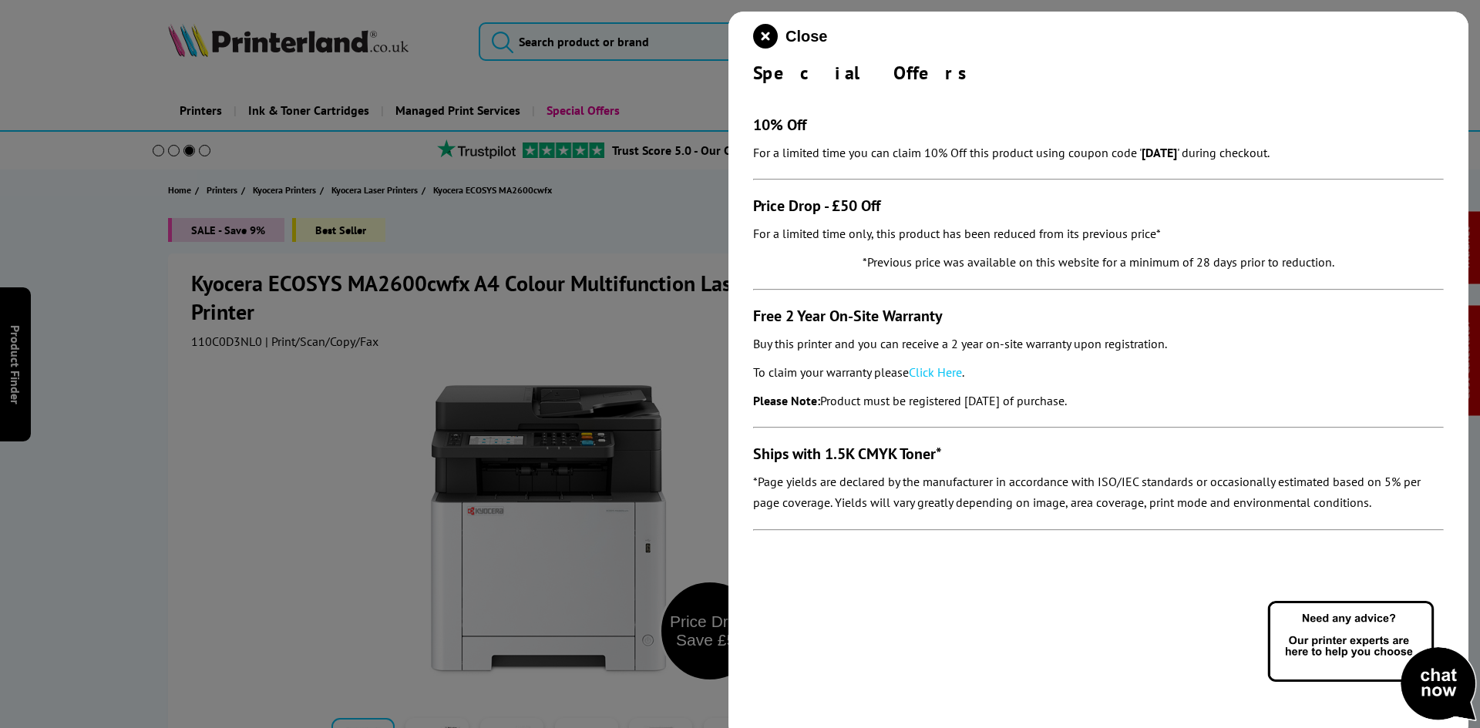
drag, startPoint x: 740, startPoint y: 305, endPoint x: 1146, endPoint y: 399, distance: 416.9
click at [1146, 399] on div "Close Special Offers 10% Off For a limited time you can claim 10% Off this prod…" at bounding box center [1098, 376] width 740 height 728
copy section "Free 2 Year On-Site Warranty Buy this printer and you can receive a 2 year on-s…"
drag, startPoint x: 760, startPoint y: 38, endPoint x: 714, endPoint y: 35, distance: 45.5
click at [757, 38] on icon "close modal" at bounding box center [765, 36] width 25 height 25
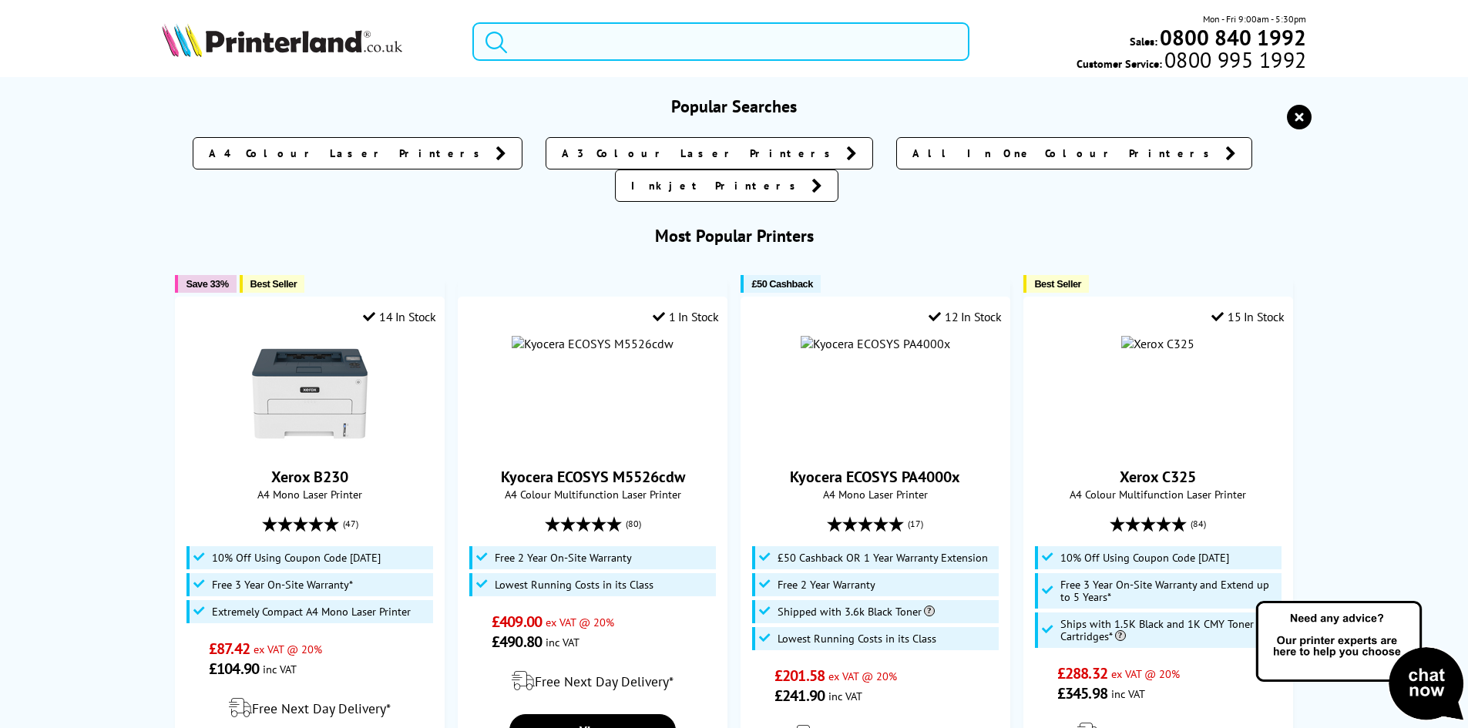
click at [629, 48] on input "search" at bounding box center [720, 41] width 497 height 39
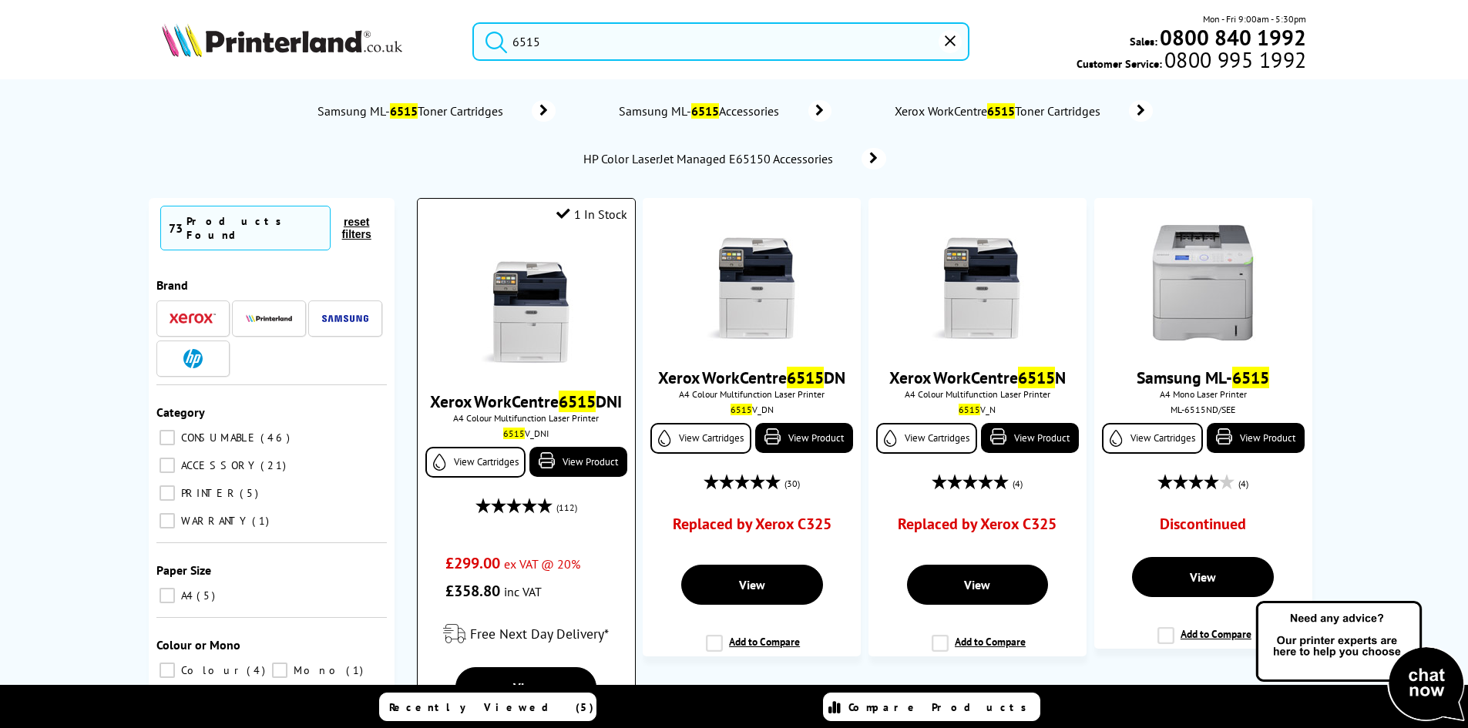
type input "6515"
click at [558, 294] on img at bounding box center [527, 307] width 116 height 116
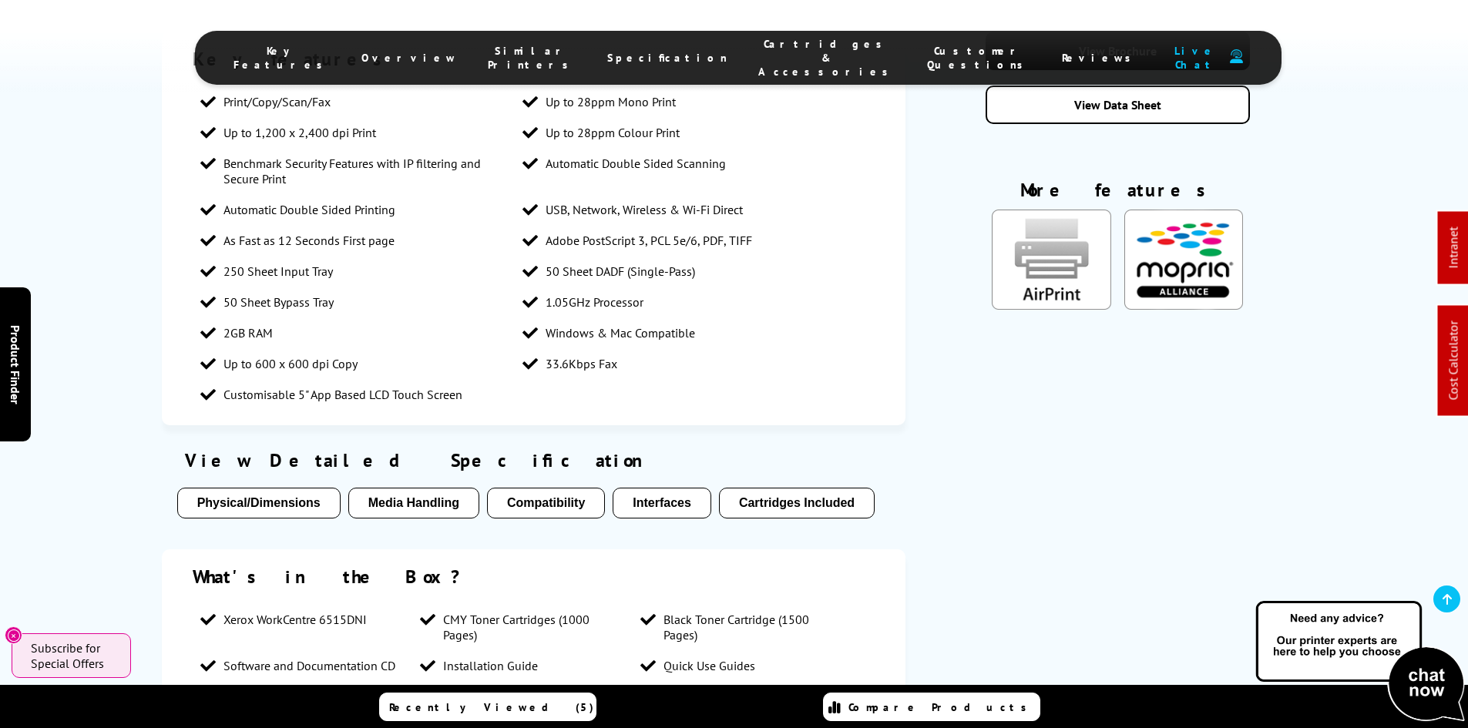
click at [758, 56] on span "Cartridges & Accessories" at bounding box center [827, 58] width 138 height 42
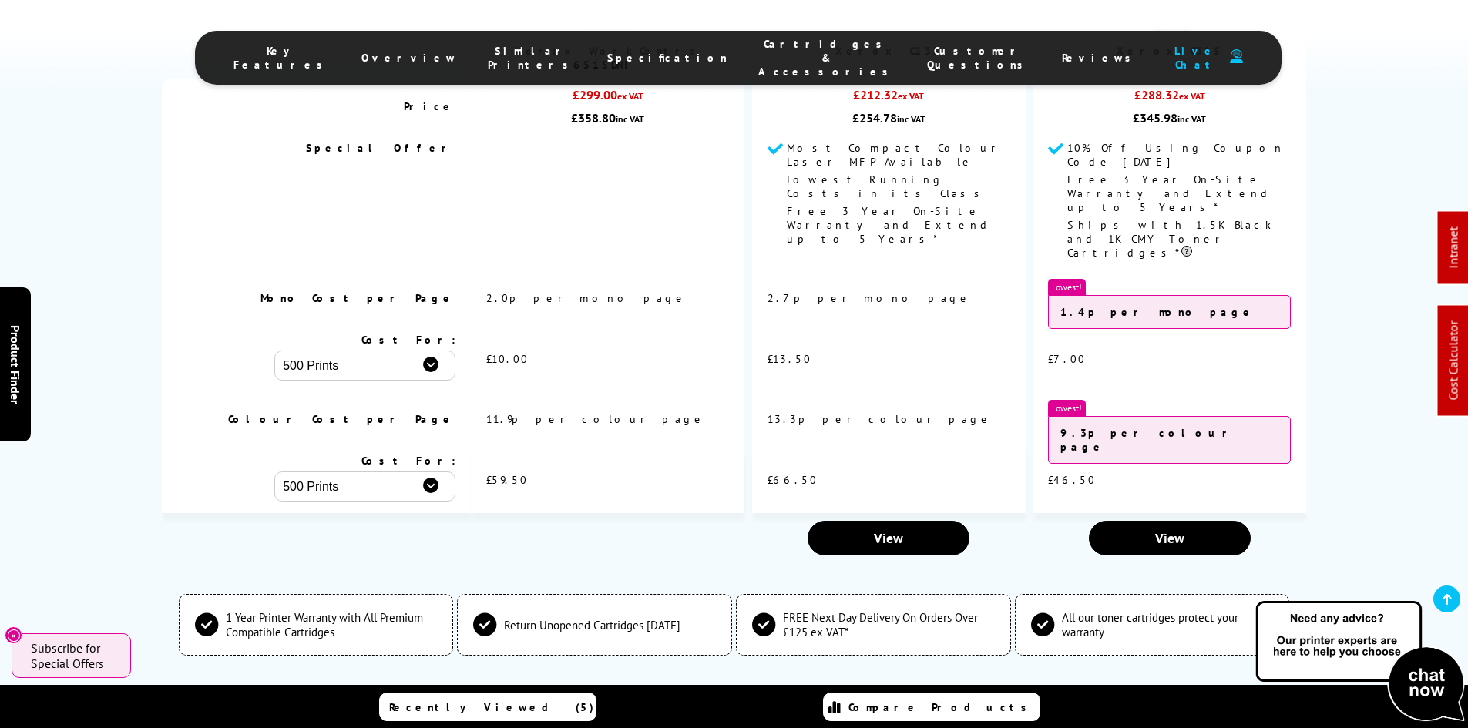
scroll to position [4284, 0]
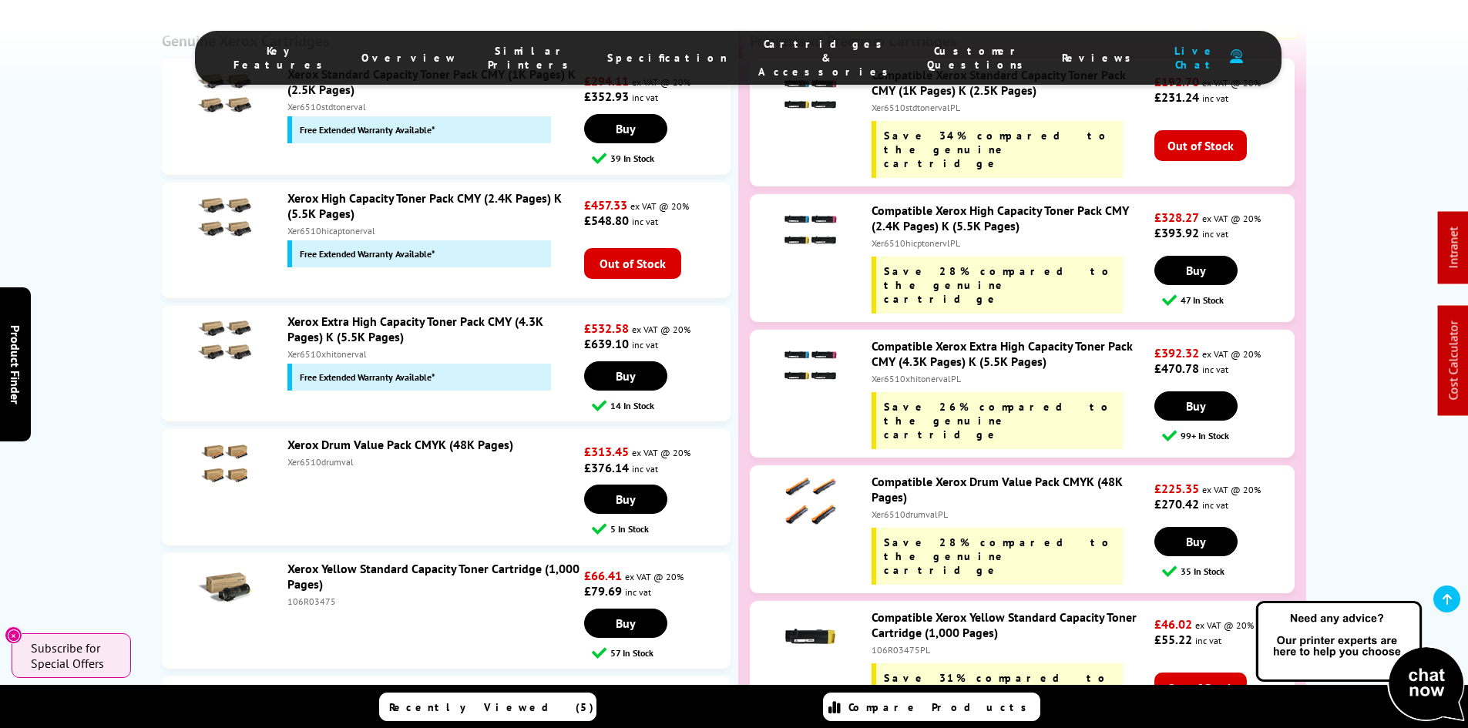
scroll to position [4516, 0]
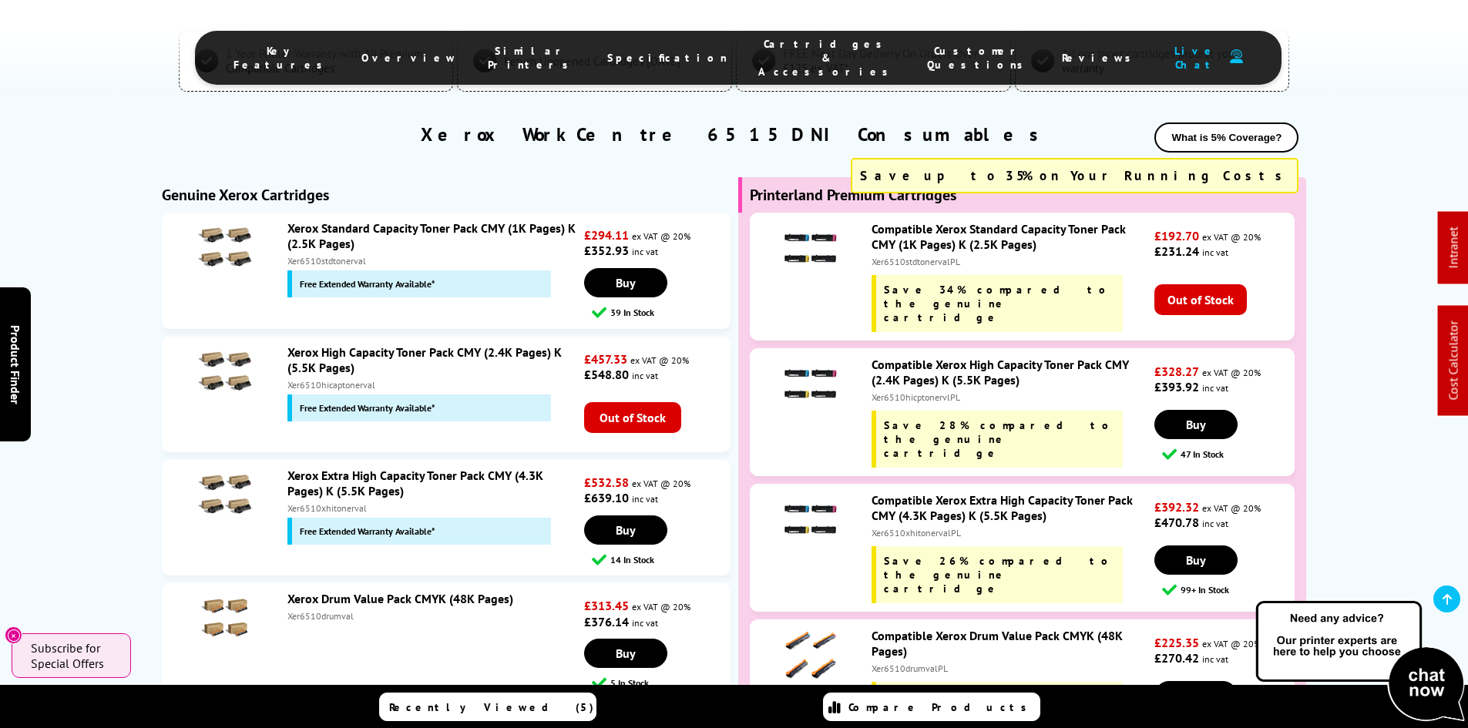
click at [329, 503] on div "Xer6510xhitonerval" at bounding box center [433, 509] width 293 height 12
copy div "Xer6510xhitonerval"
click at [315, 503] on div "Xer6510xhitonerval" at bounding box center [433, 509] width 293 height 12
drag, startPoint x: 315, startPoint y: 425, endPoint x: 307, endPoint y: 418, distance: 11.0
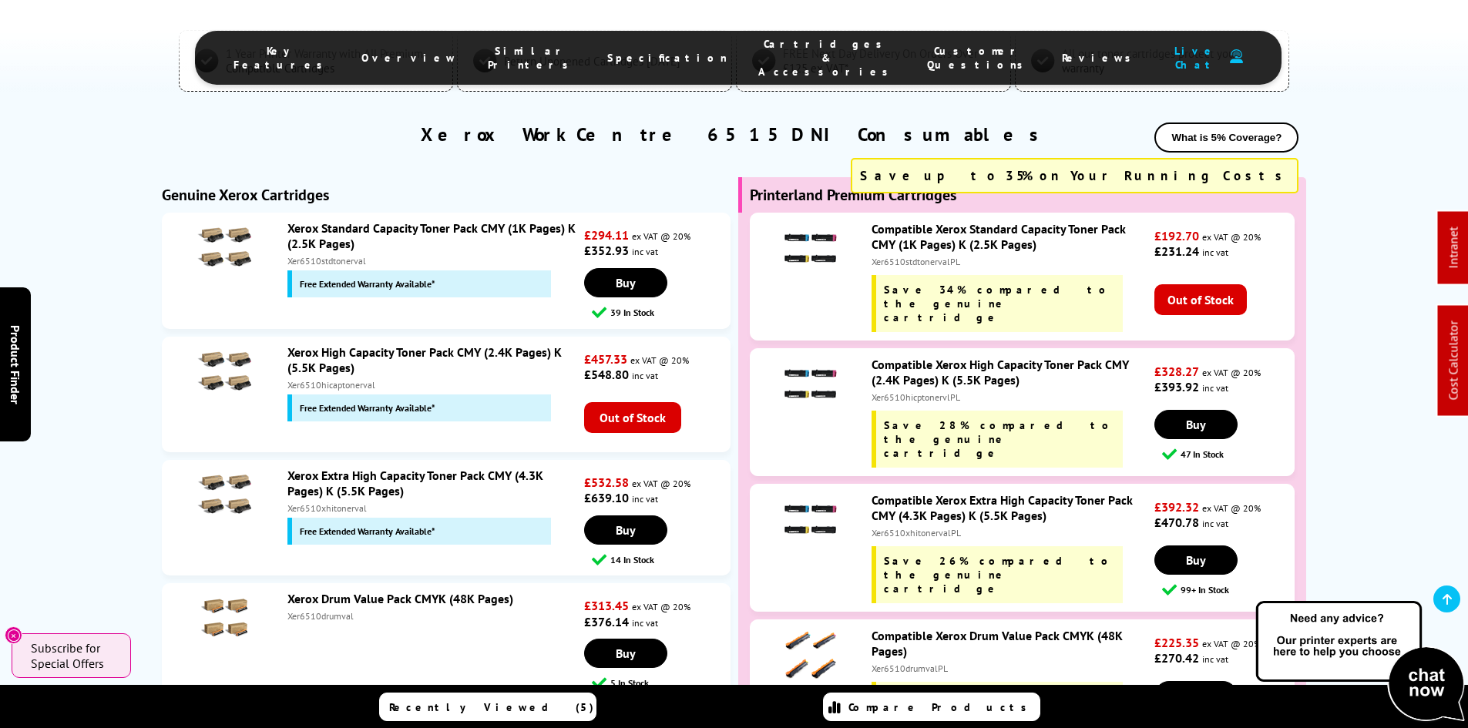
click at [318, 468] on div "Xerox Extra High Capacity Toner Pack CMY (4.3K Pages) K (5.5K Pages) Xer6510xhi…" at bounding box center [432, 506] width 304 height 77
click at [289, 503] on div "Xer6510xhitonerval" at bounding box center [433, 509] width 293 height 12
copy div "Xer6510xhitonerval"
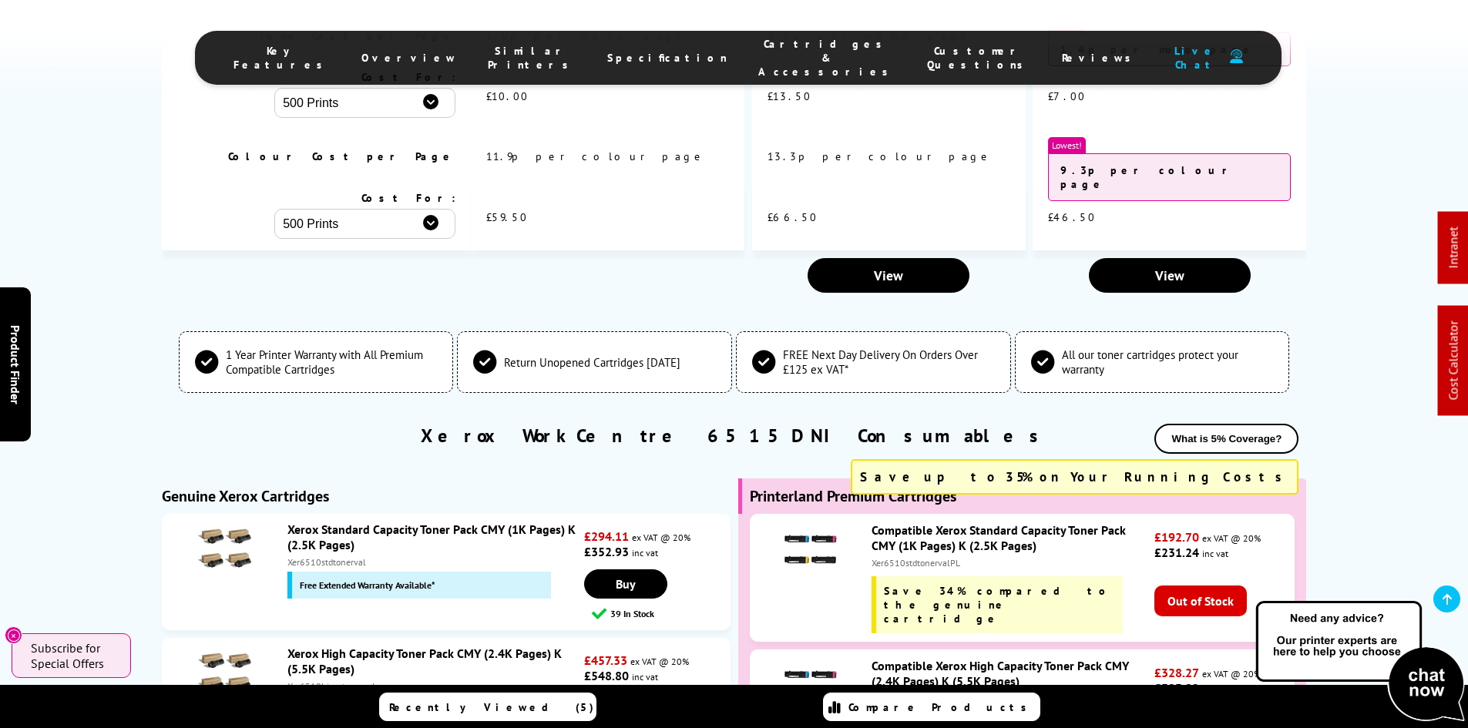
scroll to position [0, 0]
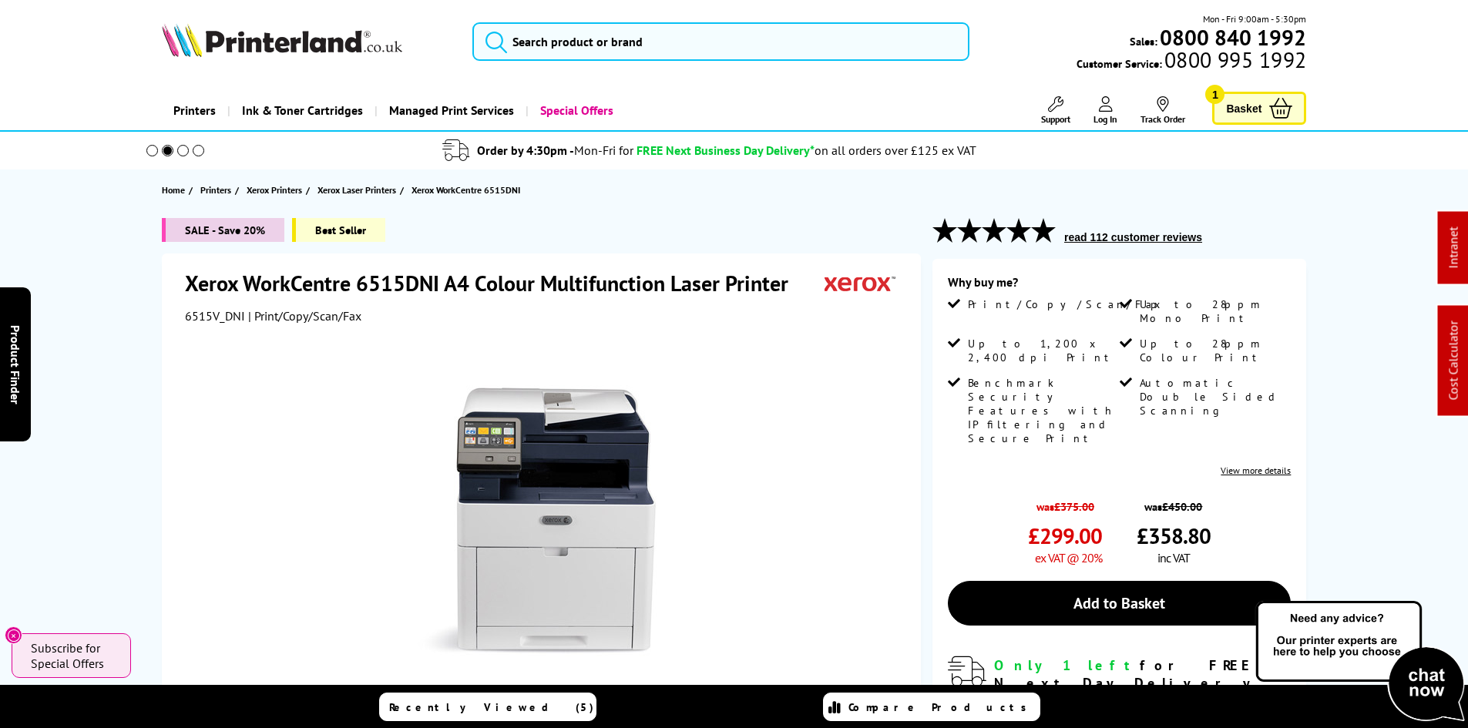
drag, startPoint x: 96, startPoint y: 484, endPoint x: 95, endPoint y: 207, distance: 277.5
drag, startPoint x: 560, startPoint y: 39, endPoint x: 589, endPoint y: 53, distance: 32.4
click at [561, 39] on input "search" at bounding box center [720, 41] width 497 height 39
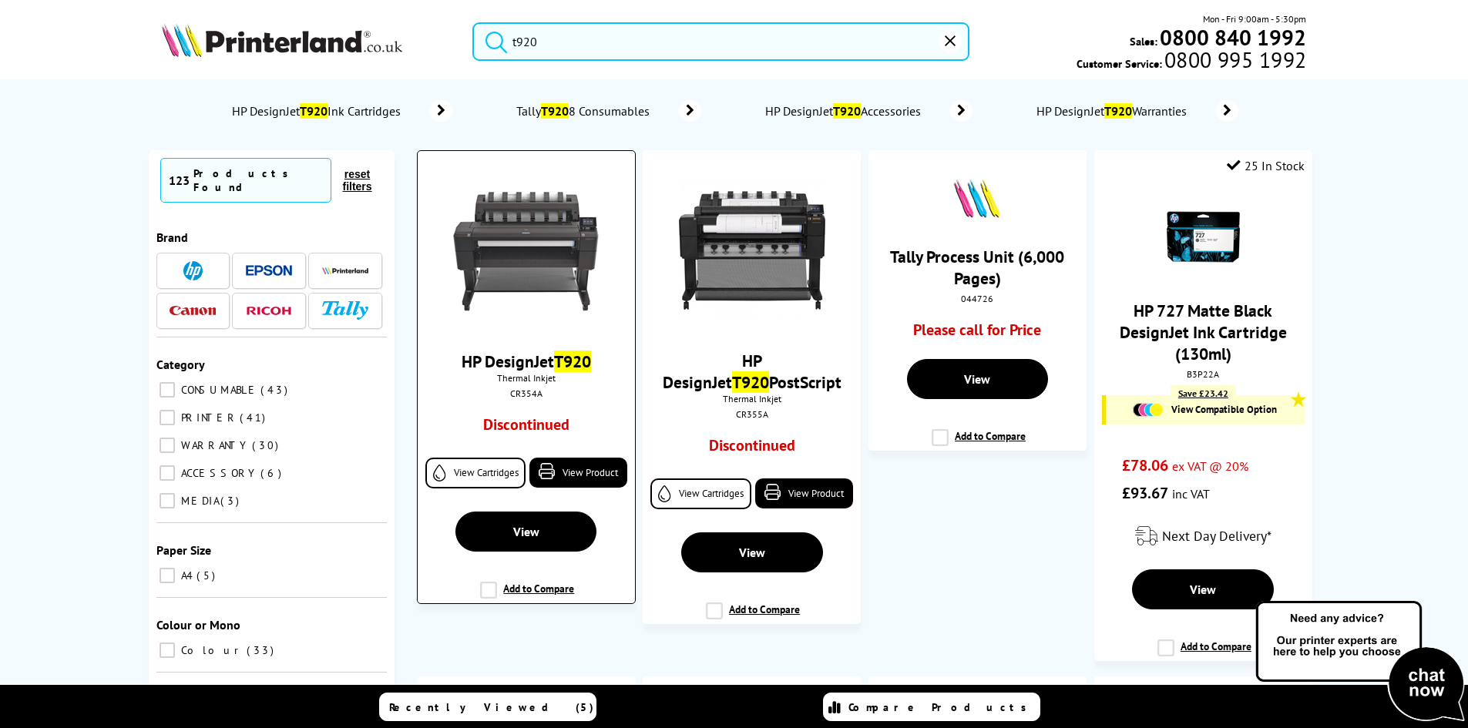
type input "t920"
click at [498, 260] on img at bounding box center [526, 251] width 146 height 146
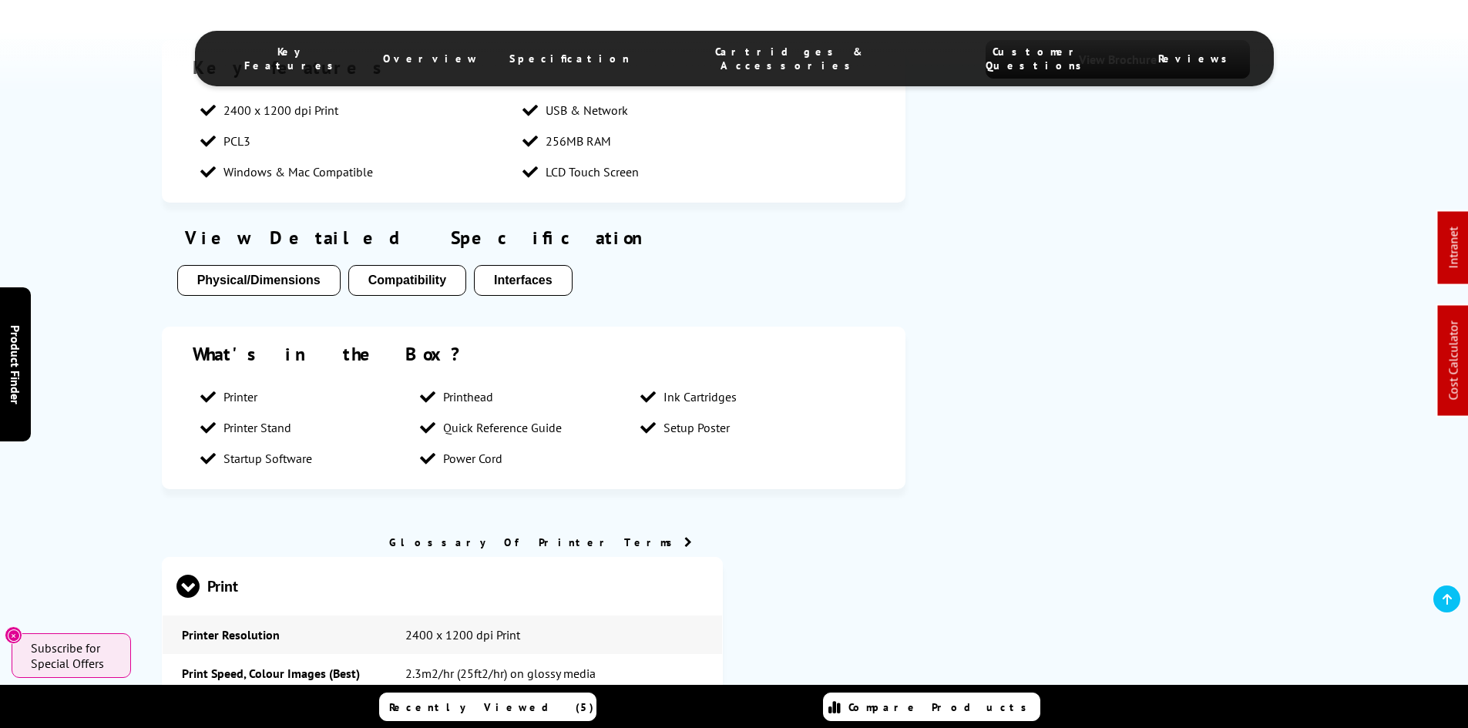
click at [758, 55] on span "Cartridges & Accessories" at bounding box center [788, 59] width 257 height 28
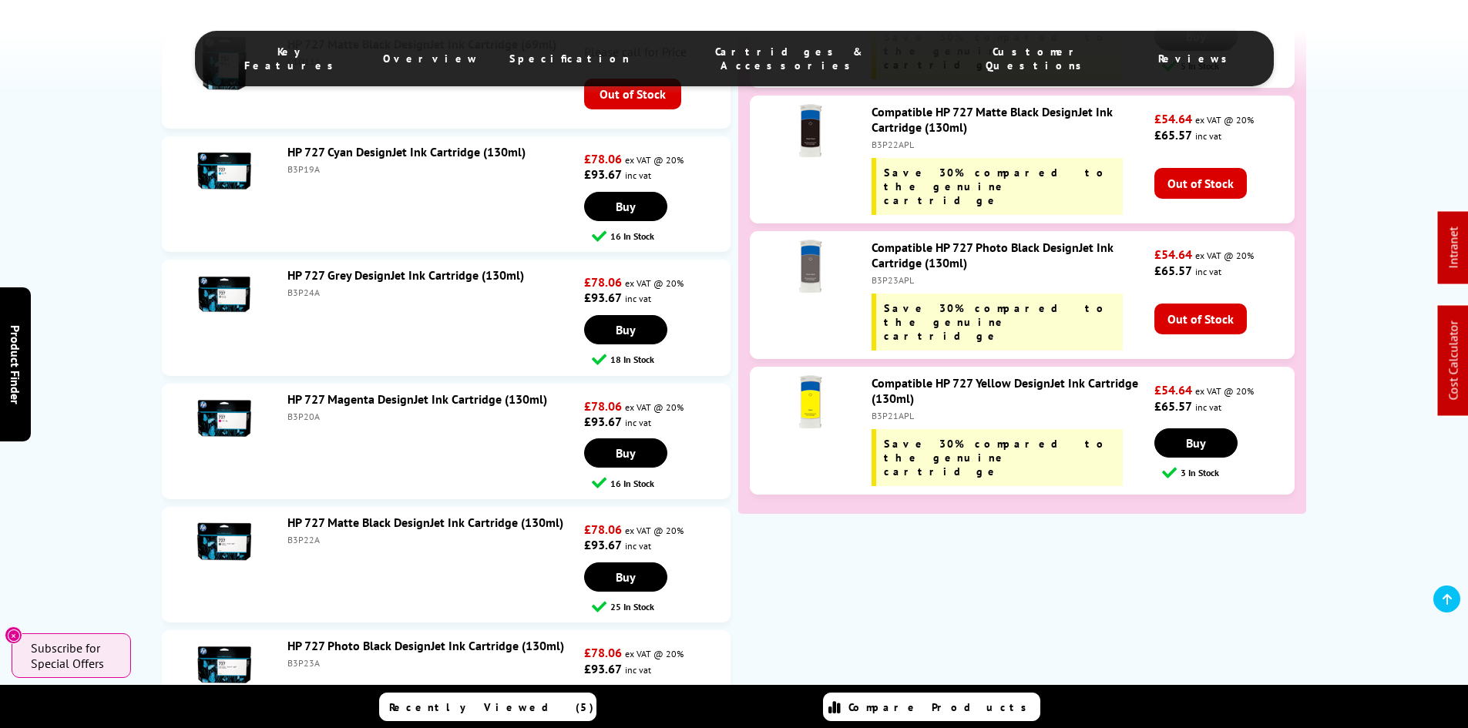
scroll to position [2694, 0]
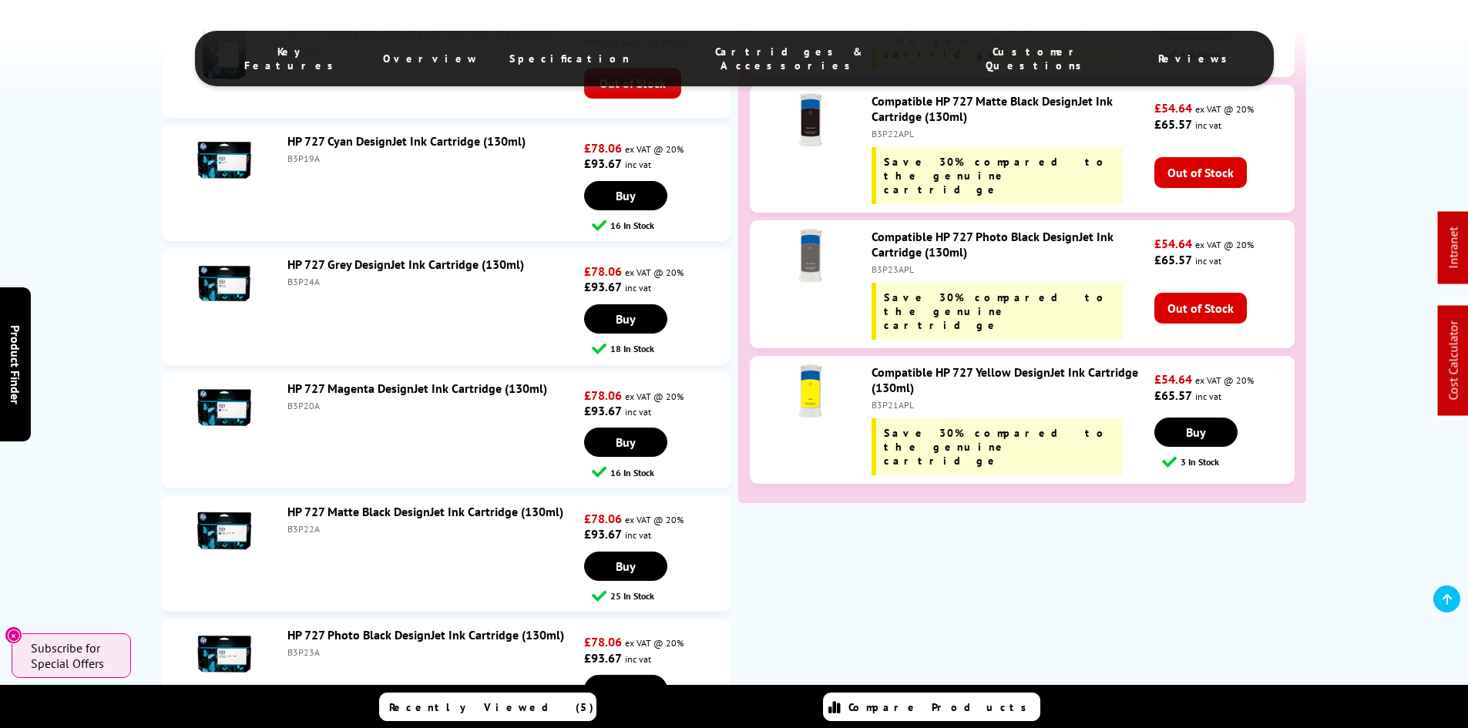
click at [300, 156] on div "B3P19A" at bounding box center [433, 159] width 293 height 12
copy div "B3P19A"
click at [305, 284] on div "B3P24A" at bounding box center [433, 282] width 293 height 12
drag, startPoint x: 305, startPoint y: 284, endPoint x: 358, endPoint y: 337, distance: 74.7
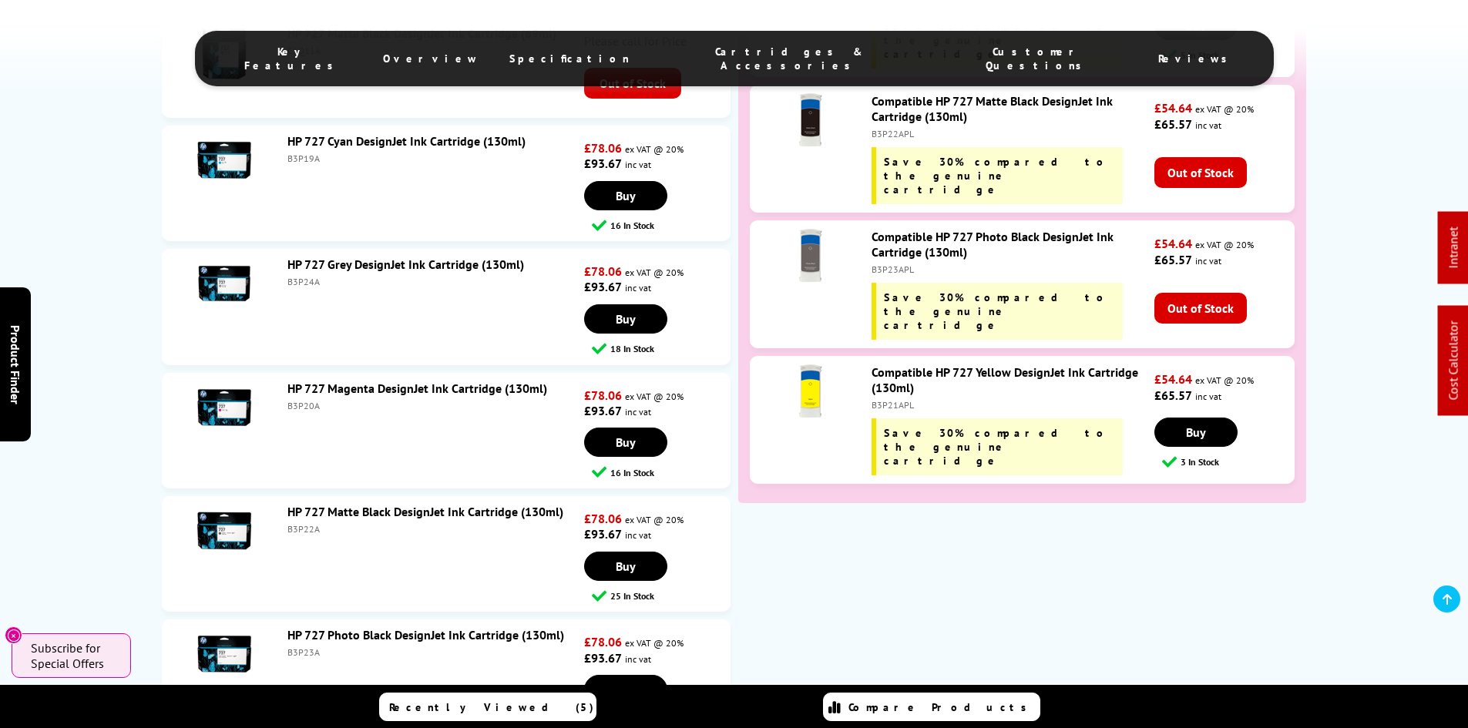
click at [305, 287] on div "B3P24A" at bounding box center [433, 282] width 293 height 12
copy div "B3P24A"
drag, startPoint x: 301, startPoint y: 405, endPoint x: 321, endPoint y: 412, distance: 21.2
click at [301, 405] on div "B3P20A" at bounding box center [433, 406] width 293 height 12
click at [293, 402] on div "B3P20A" at bounding box center [433, 406] width 293 height 12
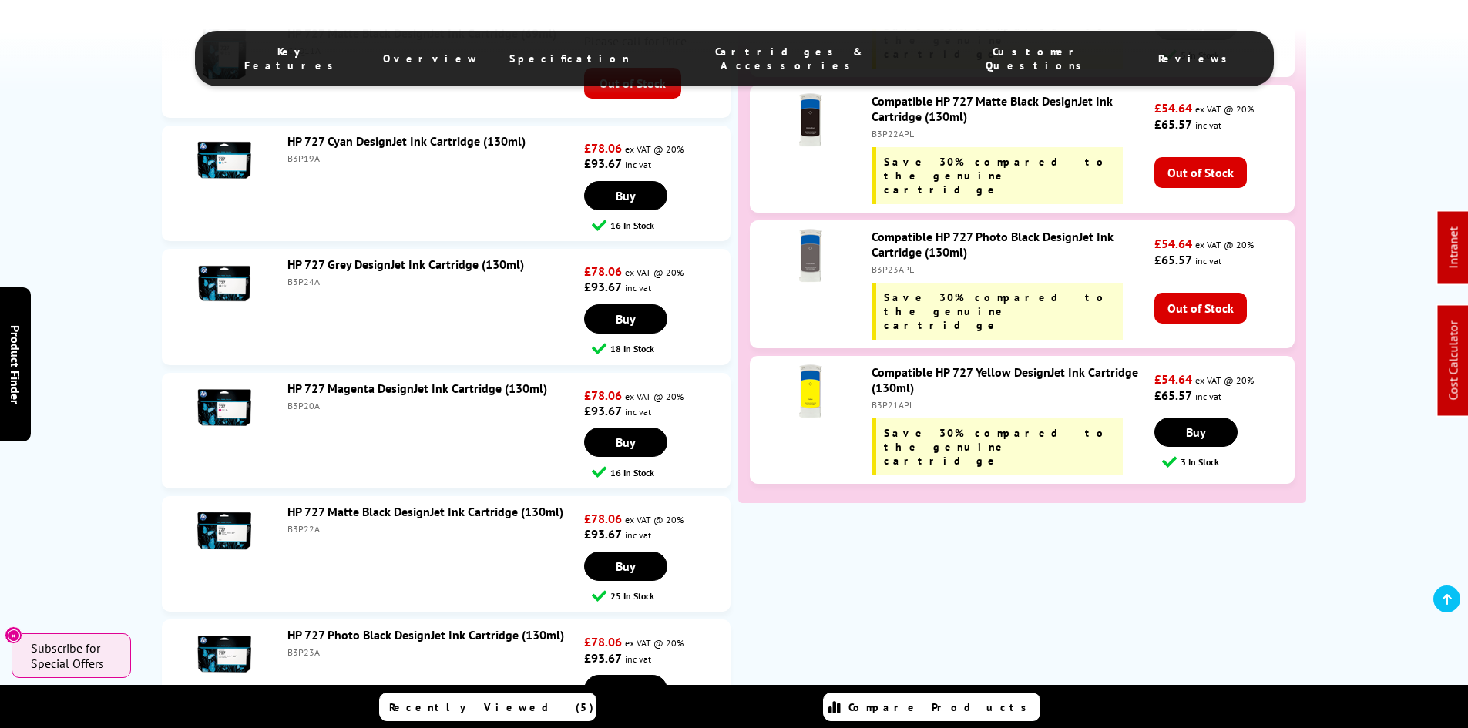
click at [293, 402] on div "B3P20A" at bounding box center [433, 406] width 293 height 12
copy div "B3P20A"
click at [308, 526] on div "B3P22A" at bounding box center [433, 529] width 293 height 12
copy div "B3P22A"
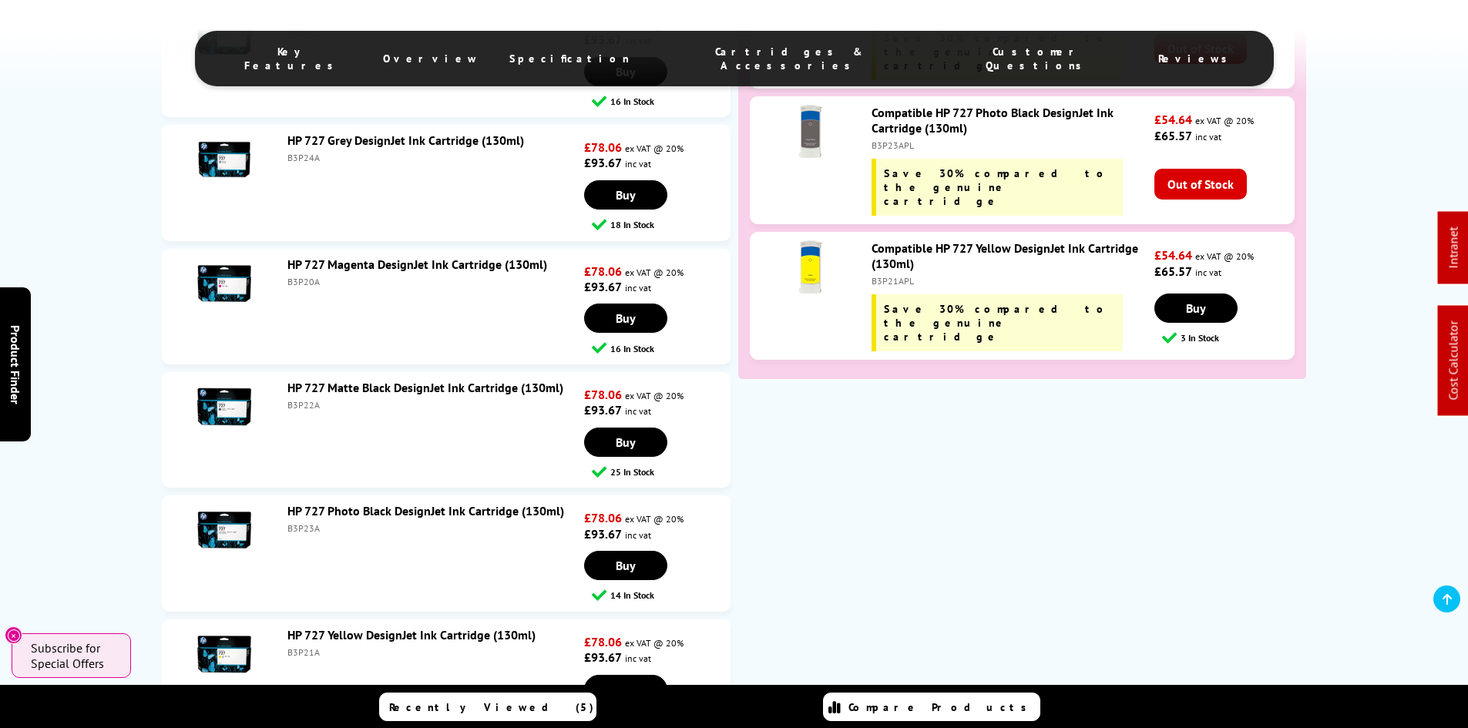
scroll to position [2925, 0]
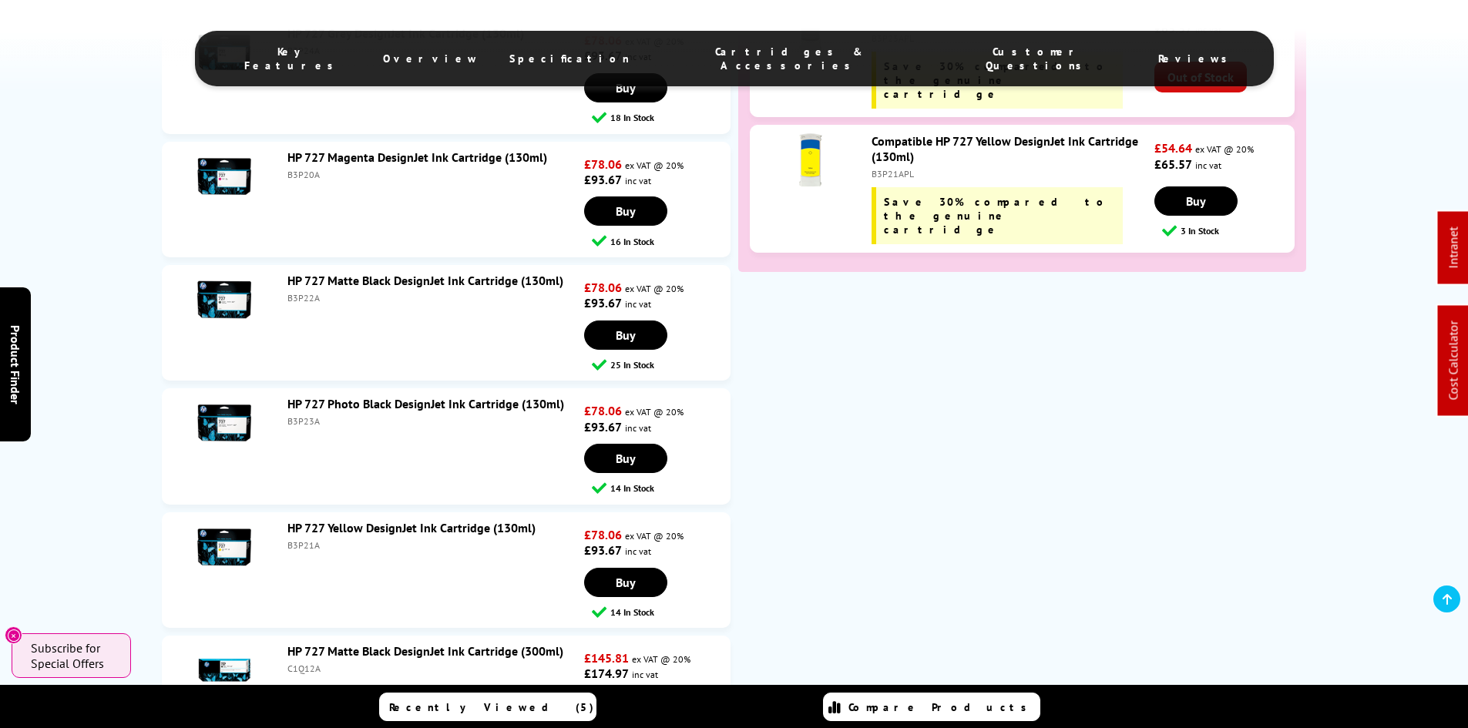
click at [290, 422] on div "B3P23A" at bounding box center [433, 421] width 293 height 12
copy div "B3P23A"
click at [297, 547] on div "B3P21A" at bounding box center [433, 545] width 293 height 12
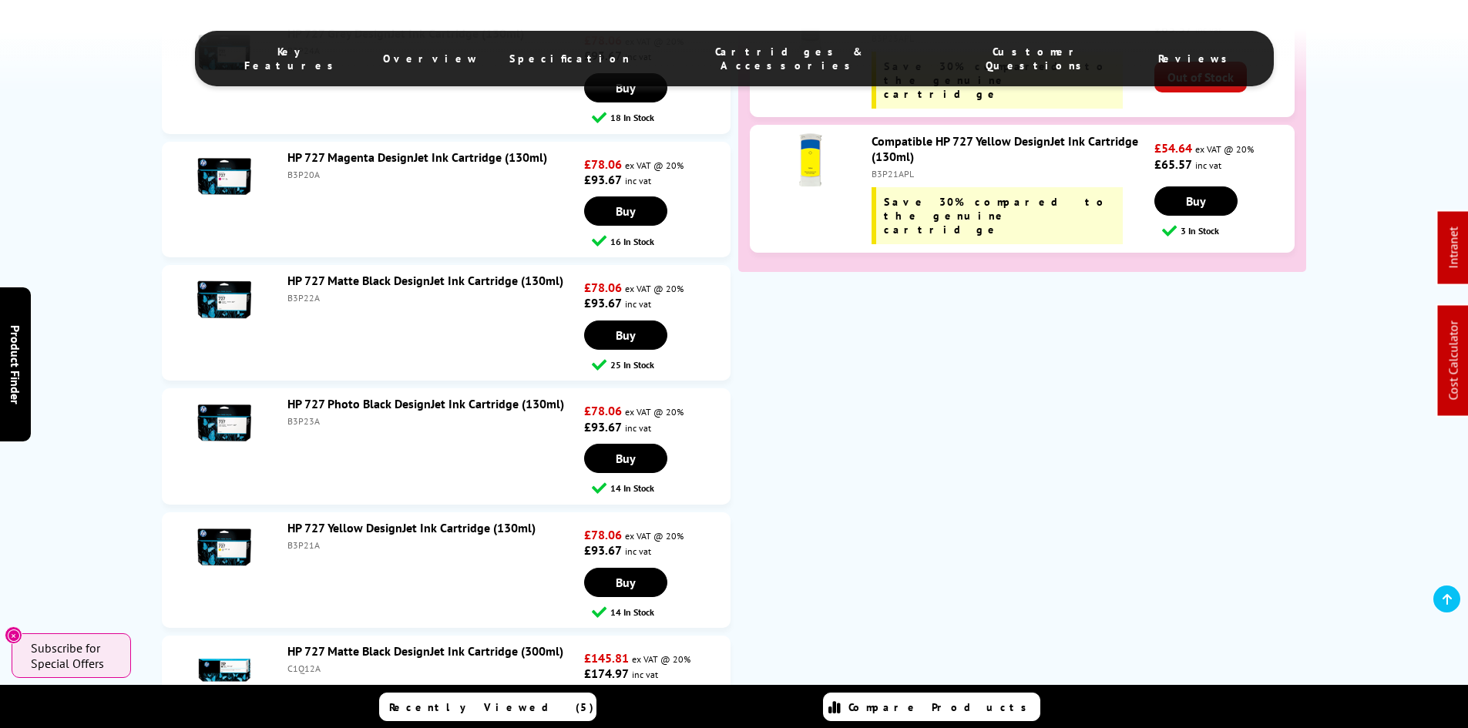
copy div "B3P21A"
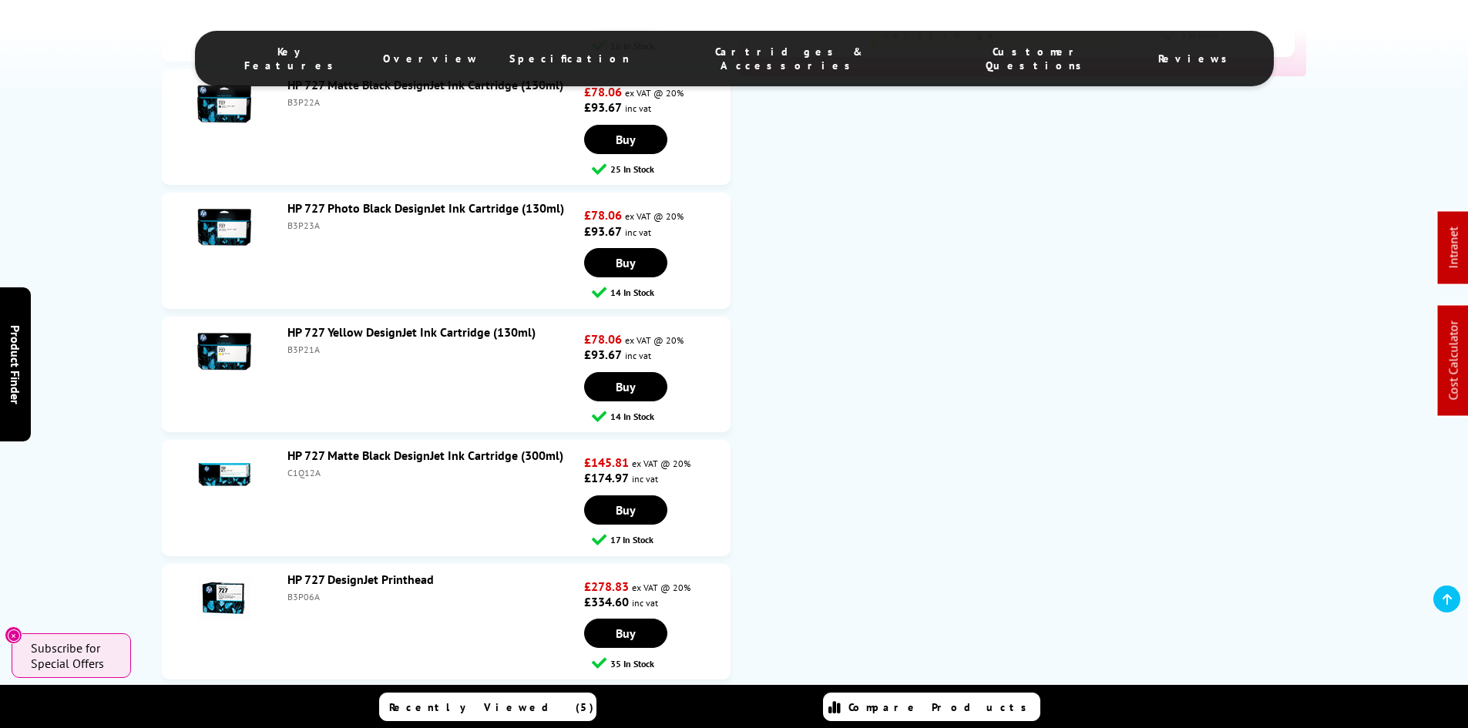
scroll to position [3156, 0]
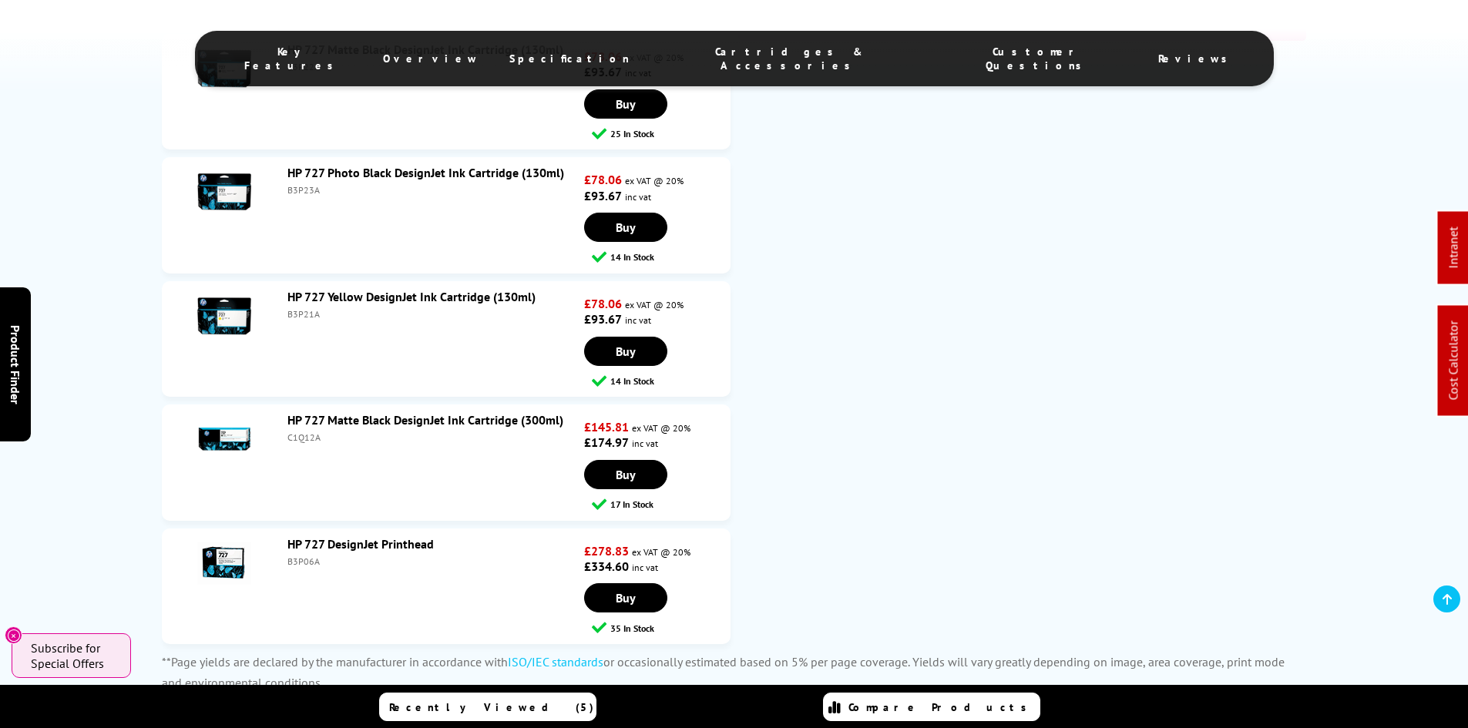
click at [305, 439] on div "C1Q12A" at bounding box center [433, 438] width 293 height 12
copy div "C1Q12A"
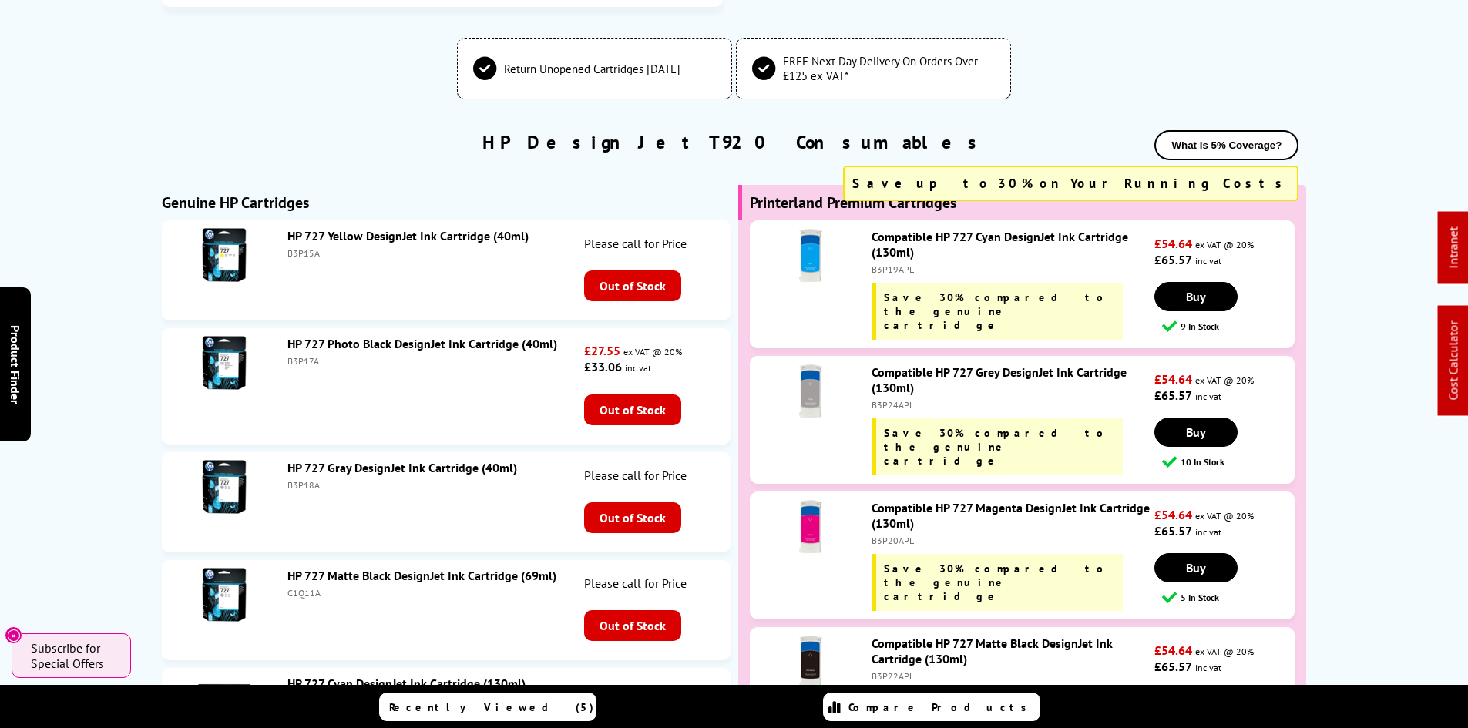
scroll to position [0, 0]
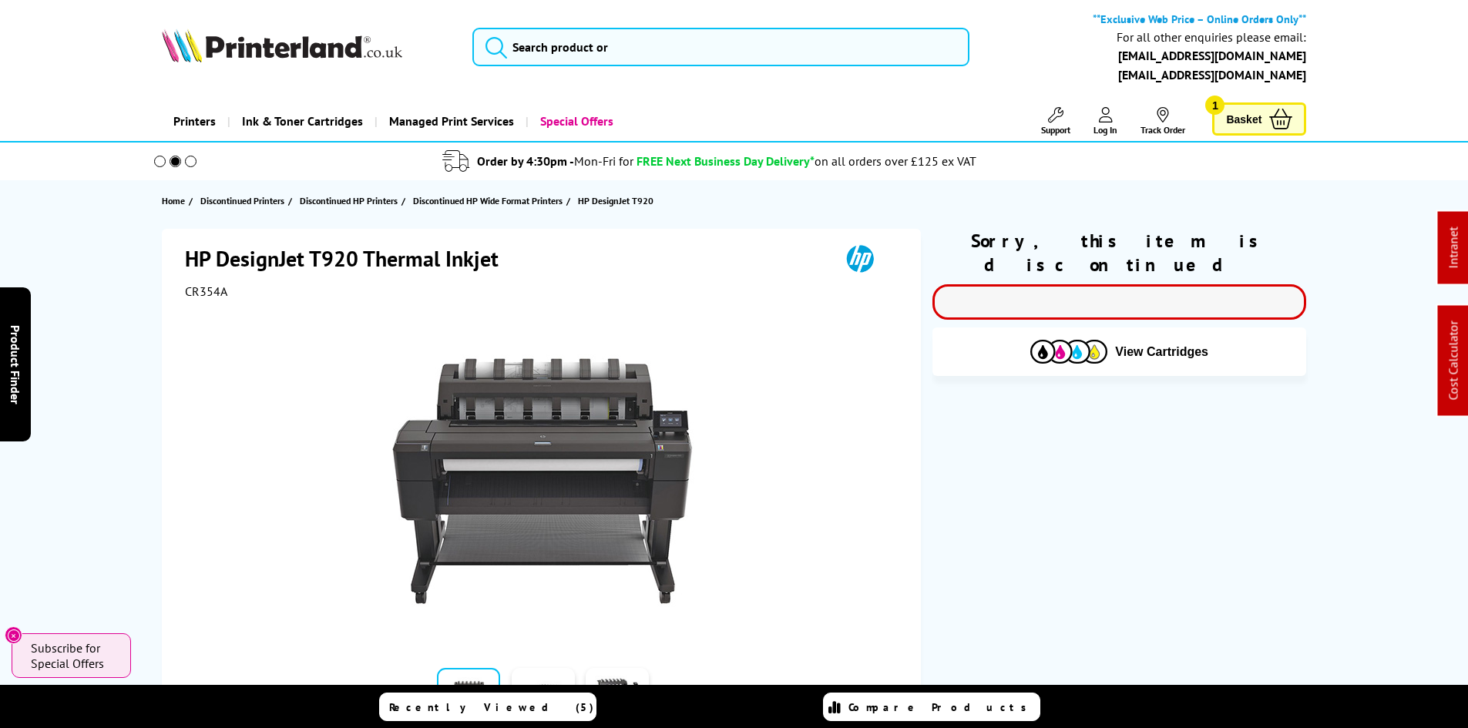
drag, startPoint x: 274, startPoint y: 411, endPoint x: 294, endPoint y: -25, distance: 436.7
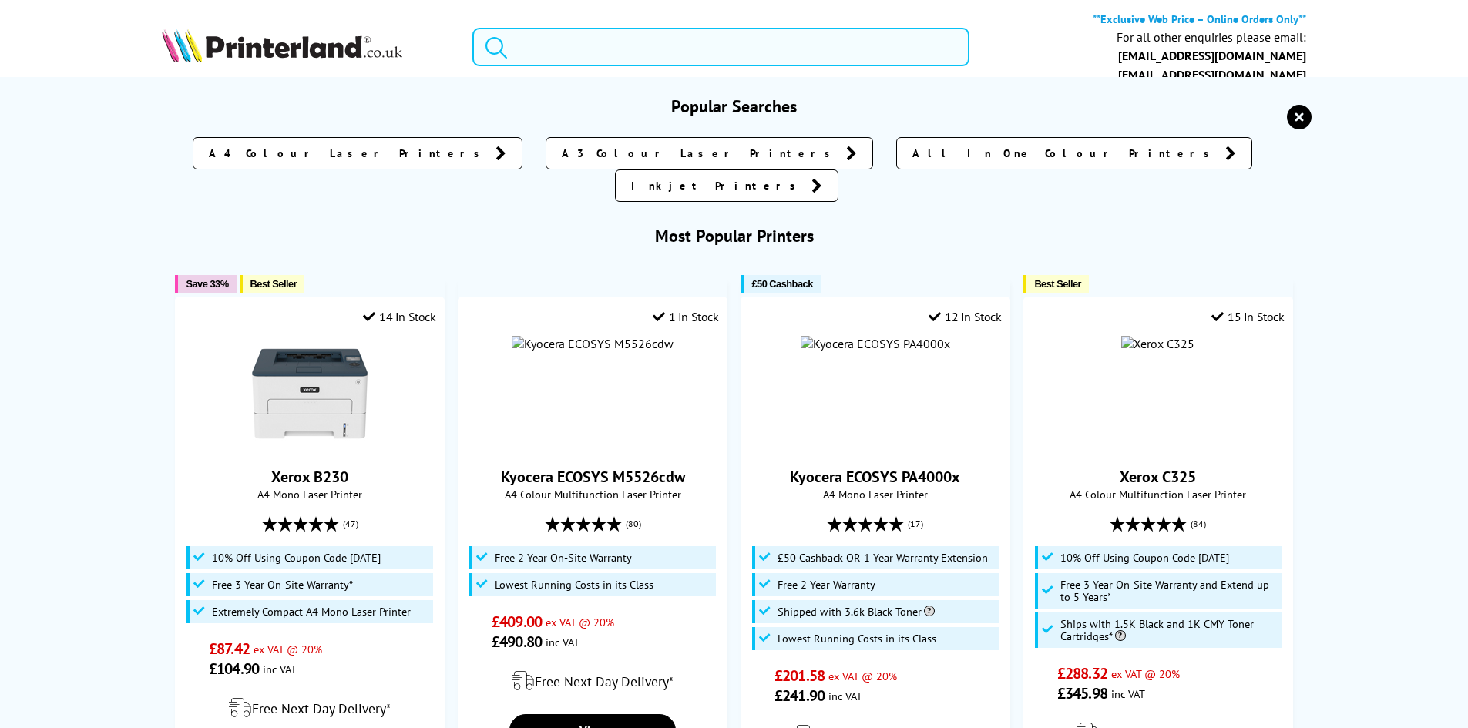
click at [588, 47] on input "search" at bounding box center [720, 47] width 497 height 39
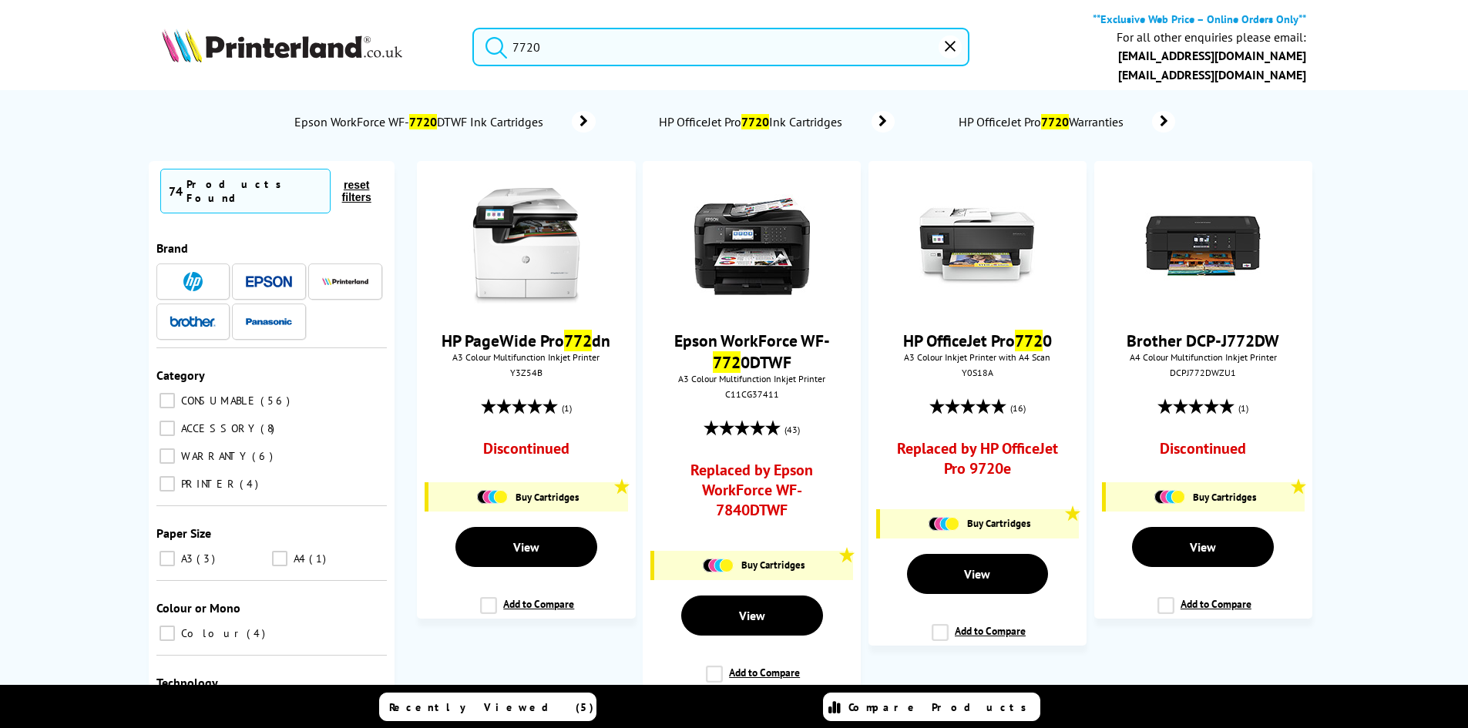
type input "7720"
click at [473, 28] on button "submit" at bounding box center [492, 45] width 39 height 34
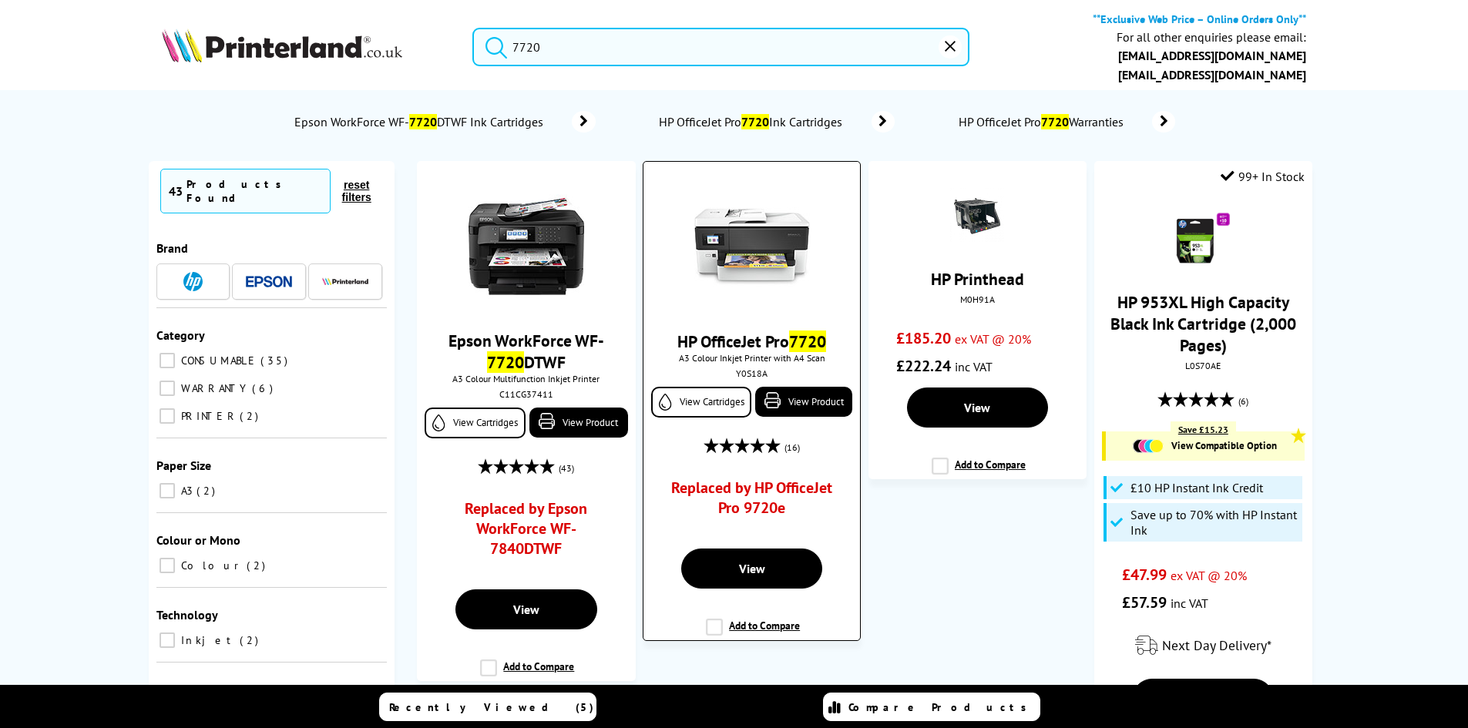
click at [745, 259] on img at bounding box center [752, 247] width 116 height 116
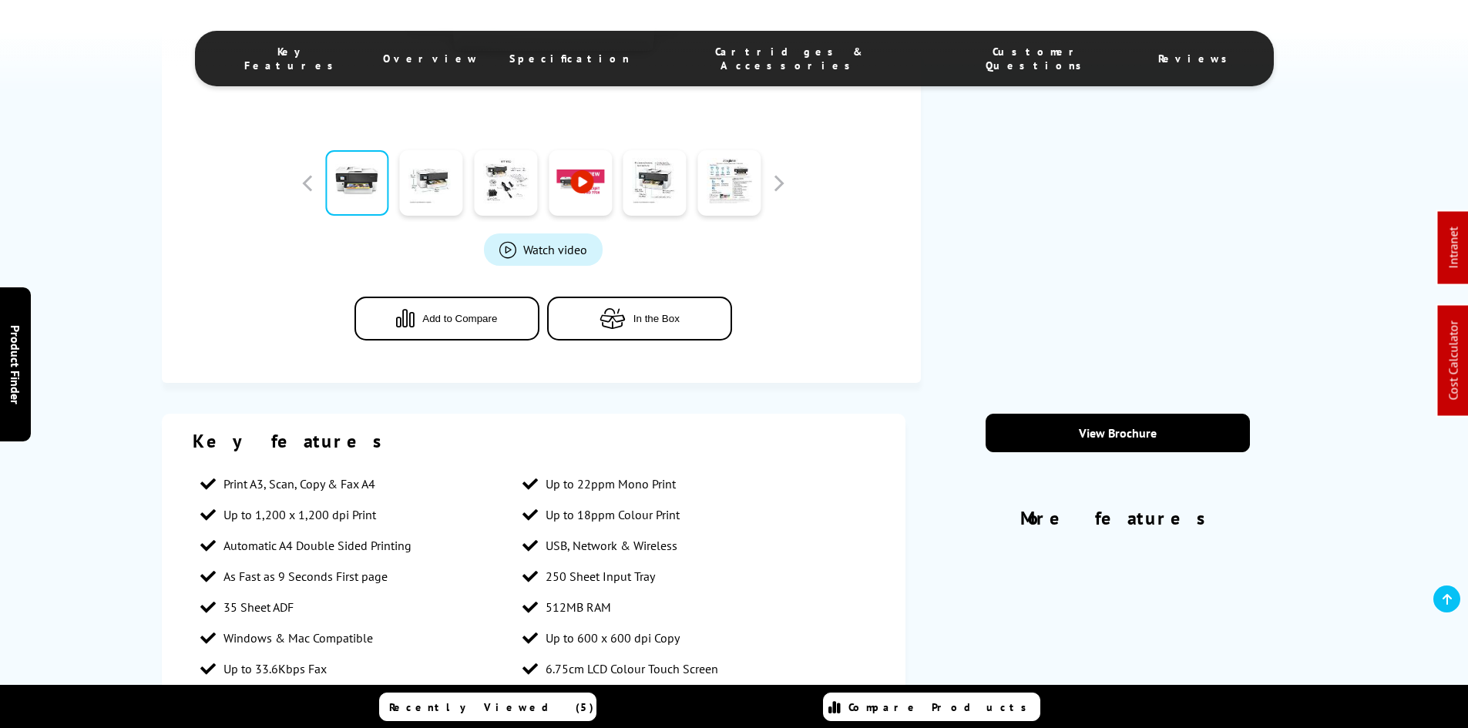
scroll to position [845, 0]
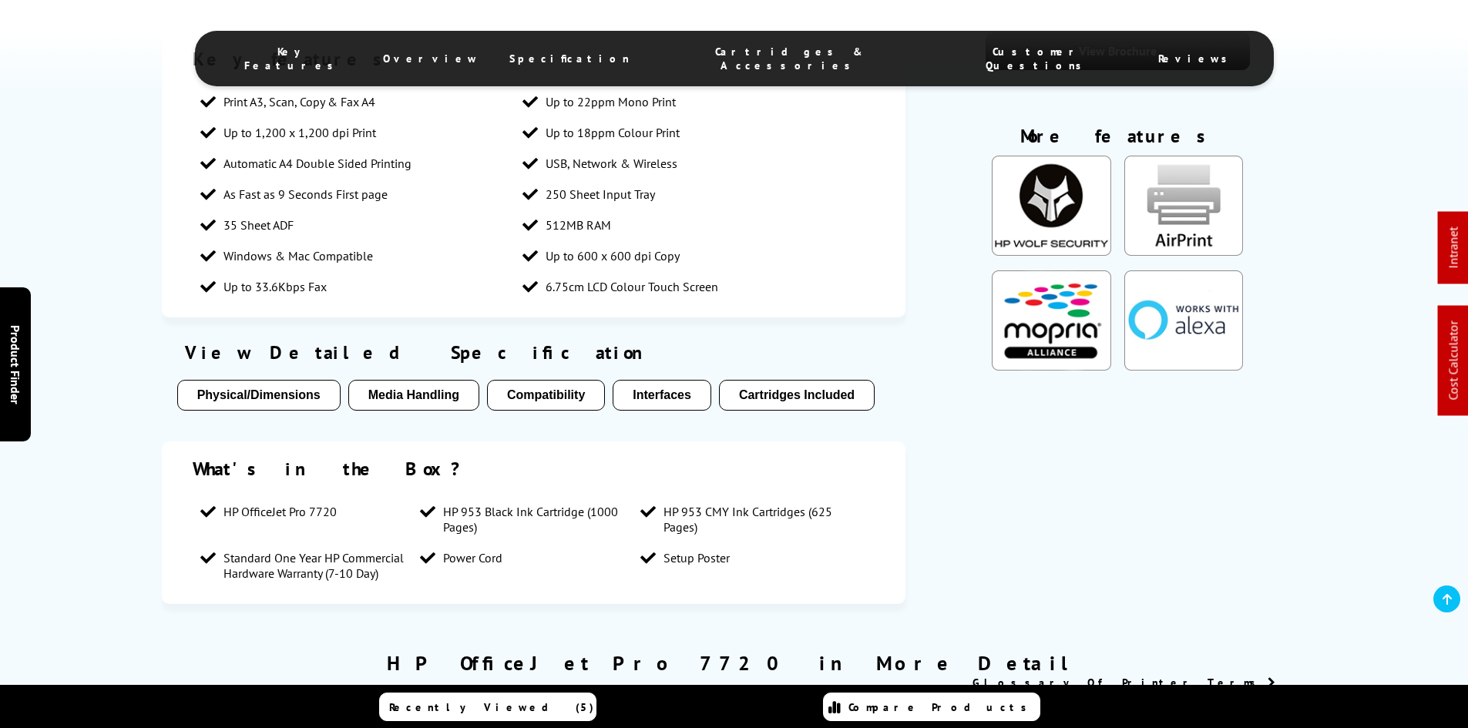
click at [768, 56] on span "Cartridges & Accessories" at bounding box center [788, 59] width 257 height 28
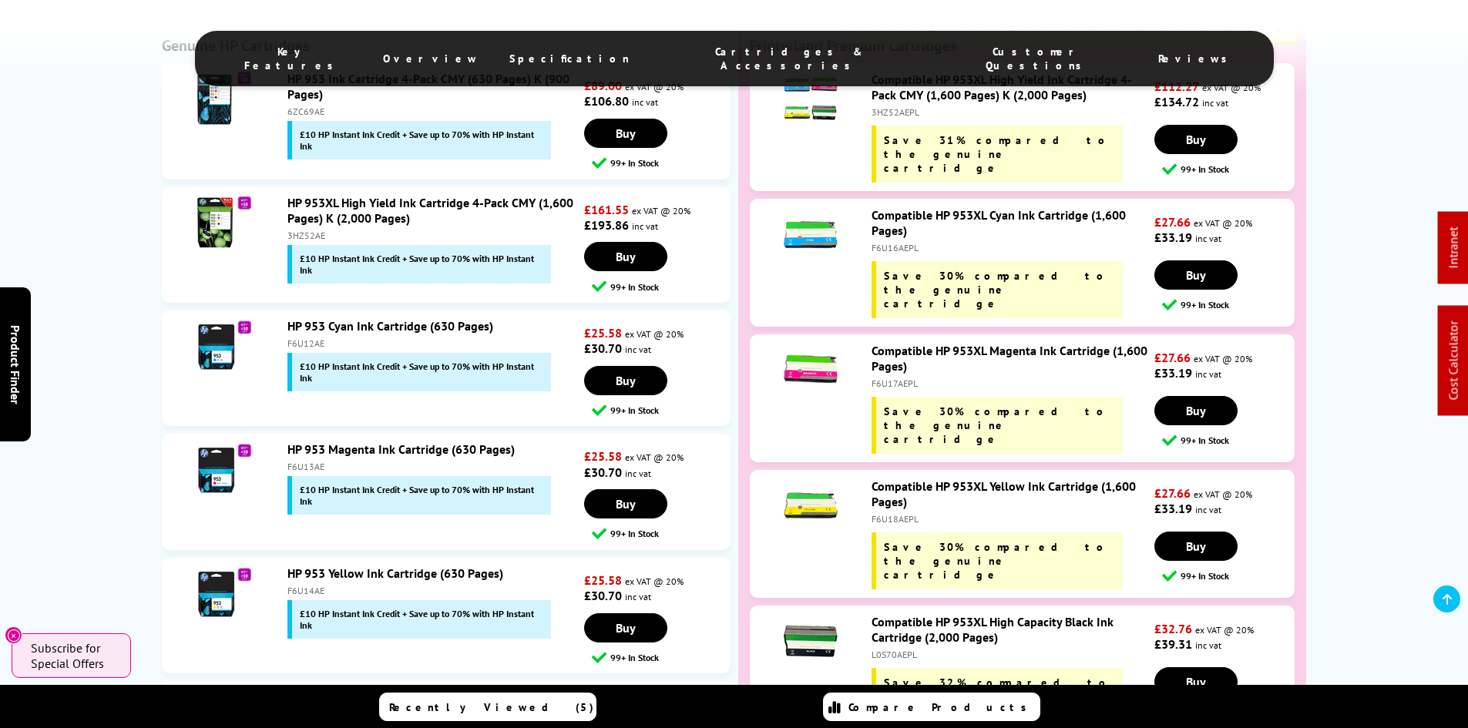
scroll to position [3101, 0]
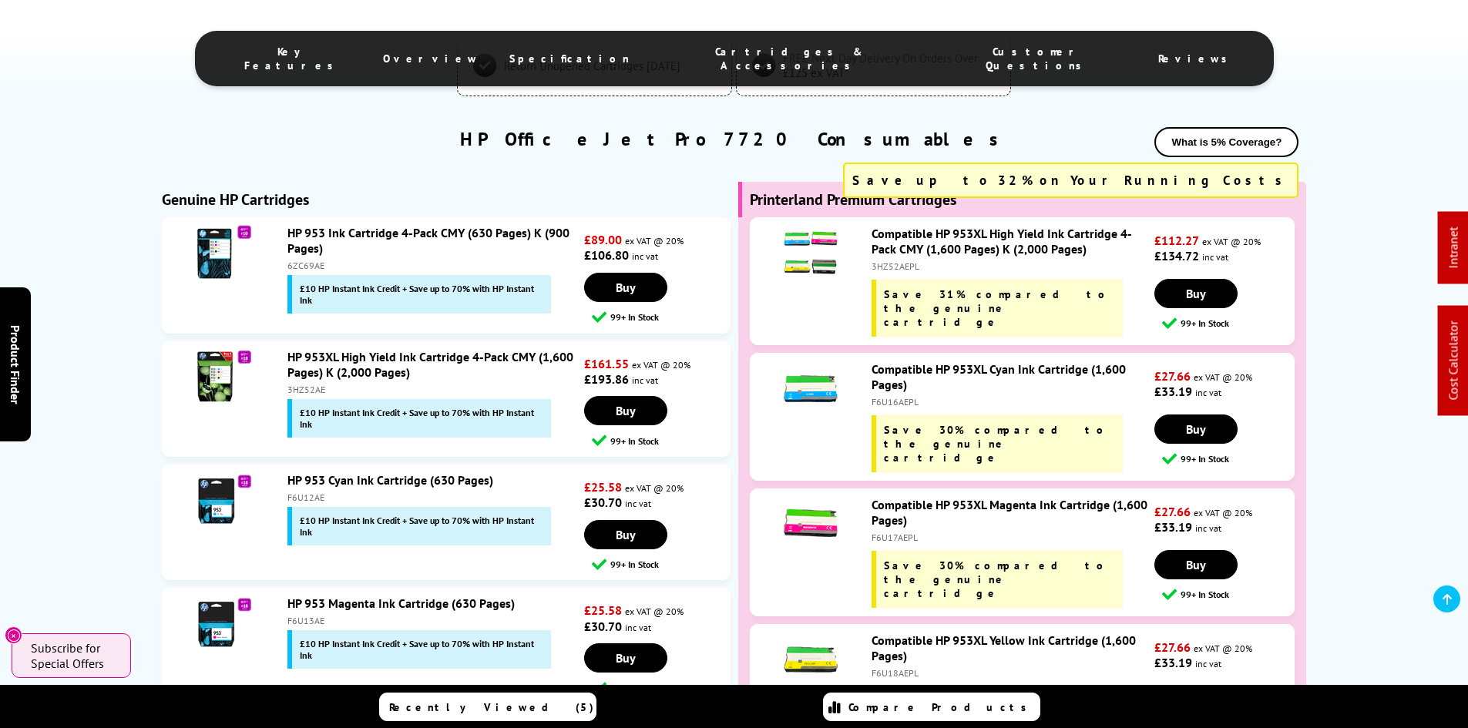
click at [304, 390] on div "3HZ52AE" at bounding box center [433, 390] width 293 height 12
drag, startPoint x: 304, startPoint y: 390, endPoint x: 324, endPoint y: 405, distance: 24.7
click at [324, 405] on div "HP 953XL High Yield Ink Cartridge 4-Pack CMY (1,600 Pages) K (2,000 Pages) 3HZ5…" at bounding box center [432, 393] width 304 height 89
click at [308, 391] on div "3HZ52AE" at bounding box center [433, 390] width 293 height 12
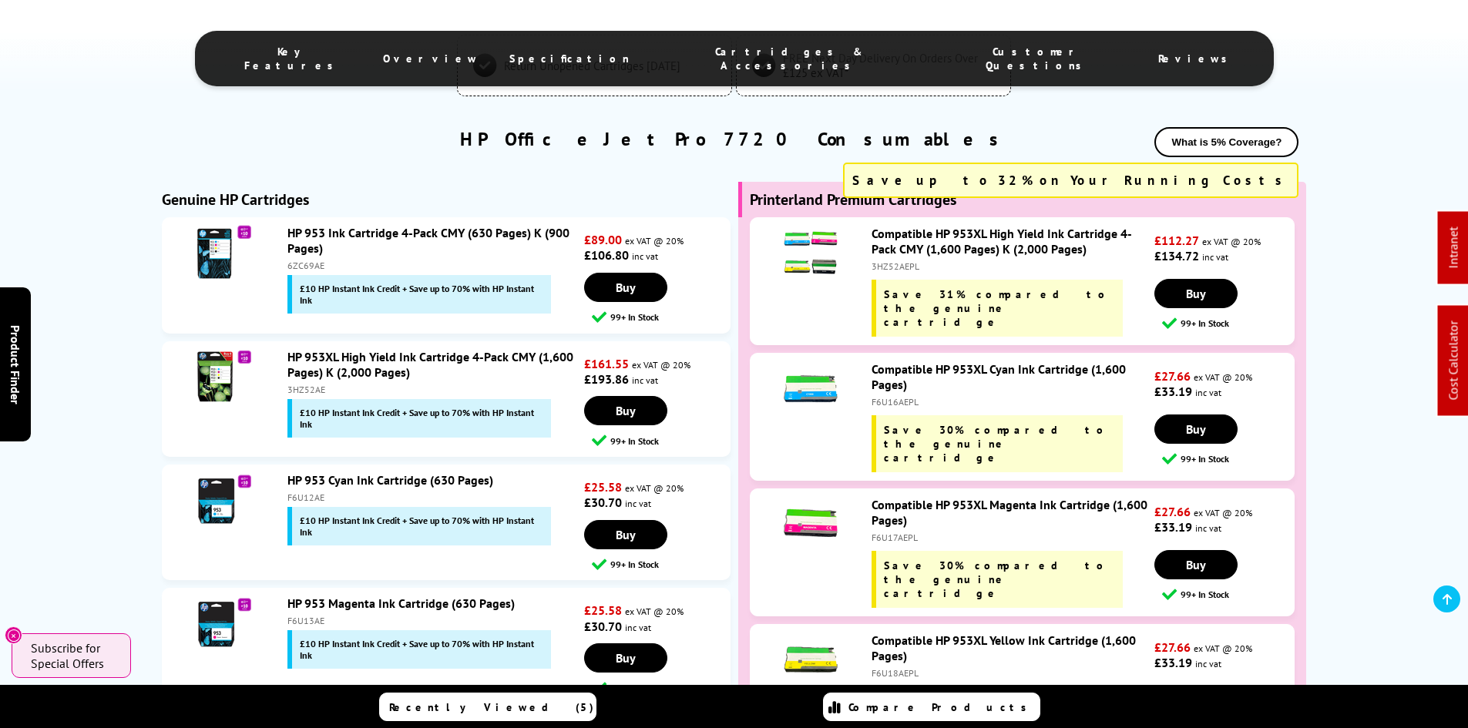
click at [308, 391] on div "3HZ52AE" at bounding box center [433, 390] width 293 height 12
drag, startPoint x: 308, startPoint y: 391, endPoint x: 316, endPoint y: 396, distance: 9.4
click at [316, 396] on div "HP 953XL High Yield Ink Cartridge 4-Pack CMY (1,600 Pages) K (2,000 Pages) 3HZ5…" at bounding box center [432, 393] width 304 height 89
click at [314, 393] on div "3HZ52AE" at bounding box center [433, 390] width 293 height 12
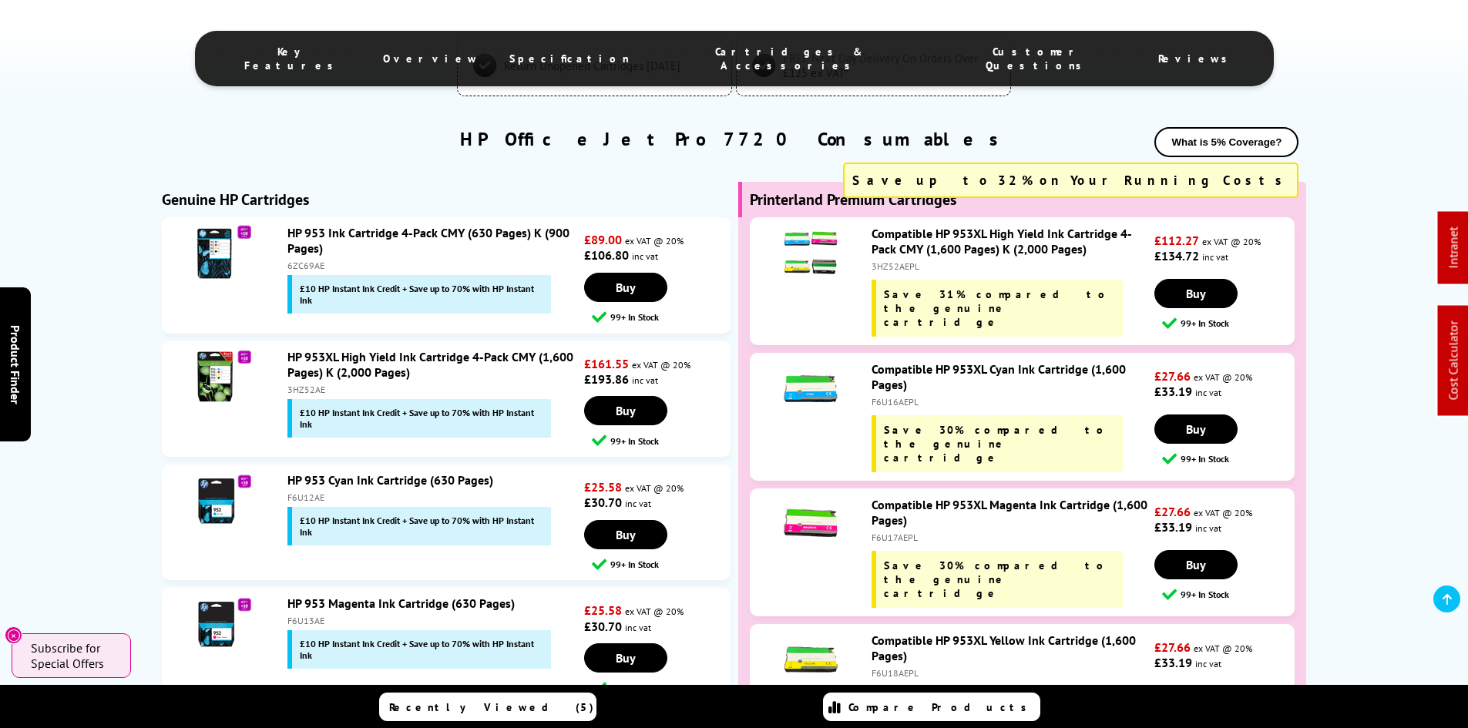
copy div "3HZ52AE"
drag, startPoint x: 82, startPoint y: 405, endPoint x: 93, endPoint y: 498, distance: 94.0
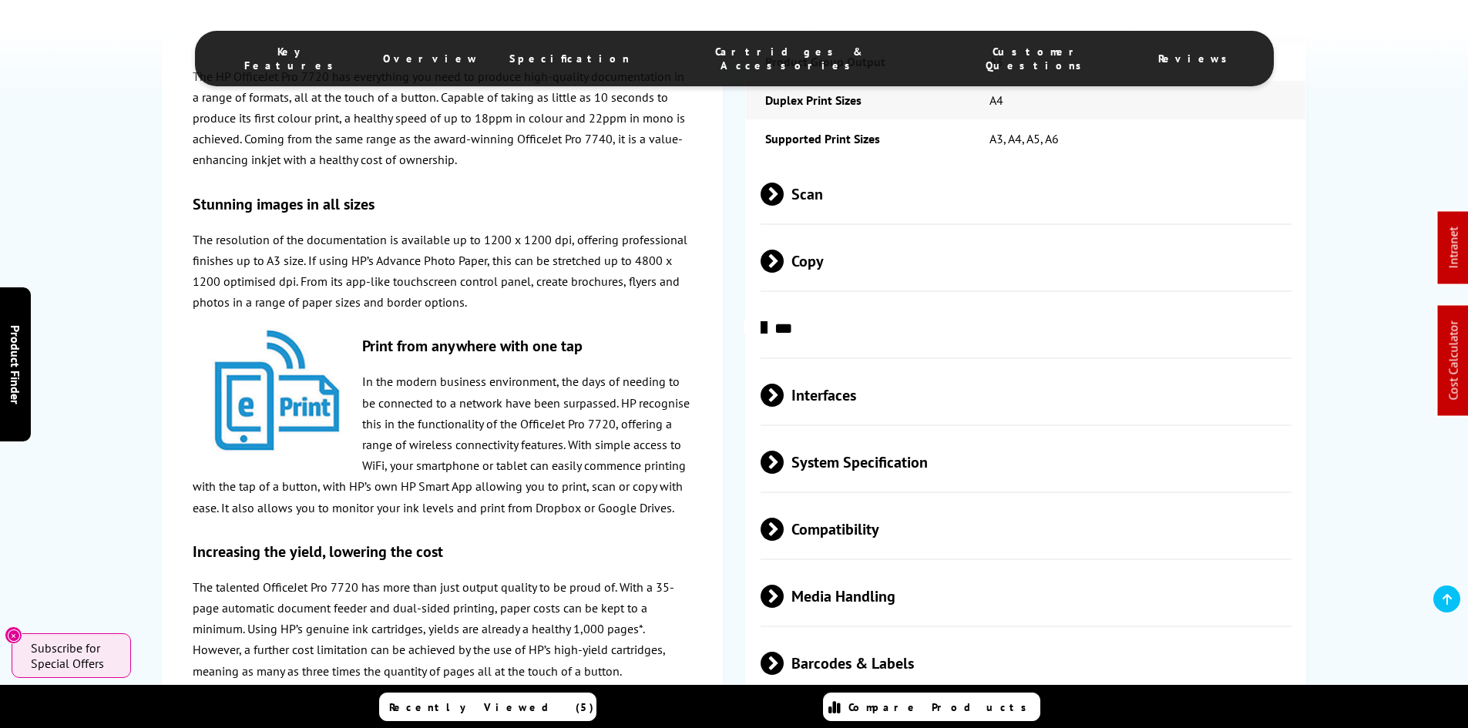
scroll to position [0, 0]
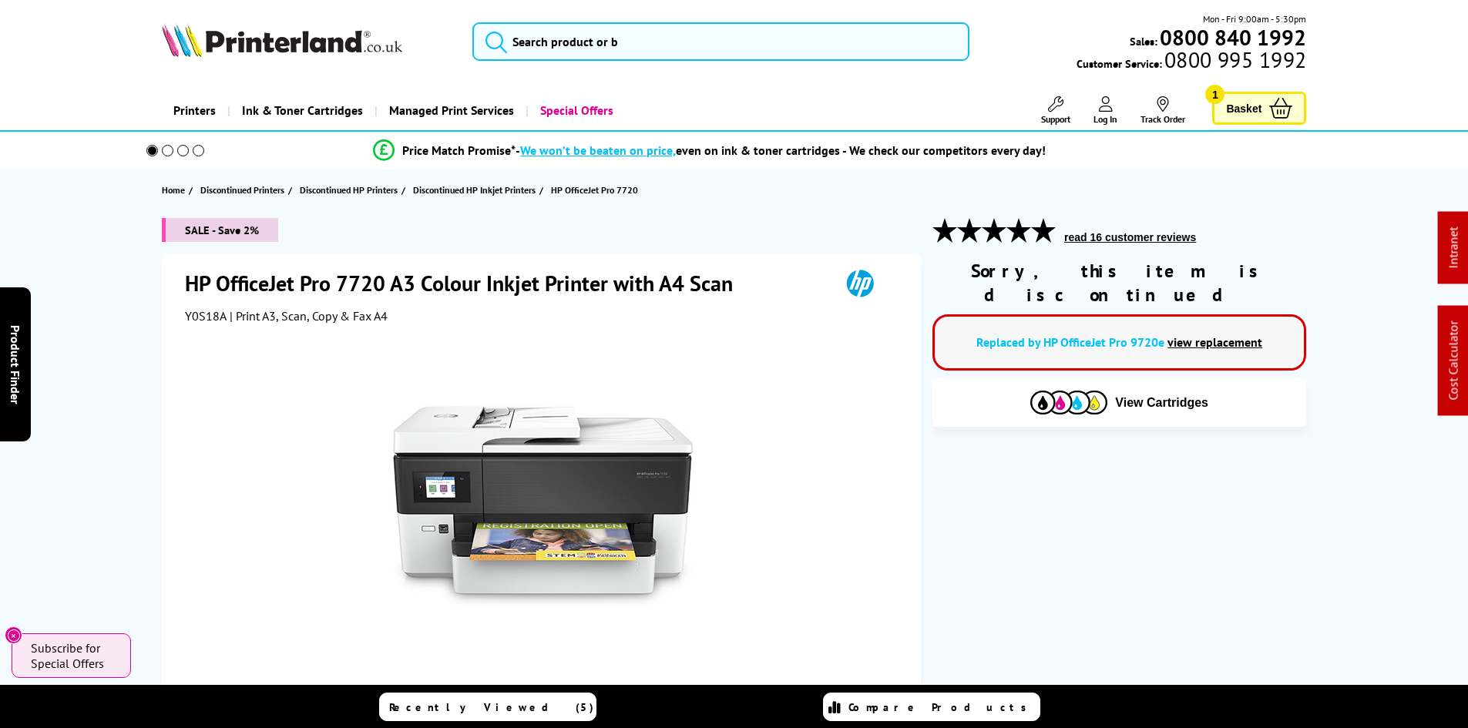
drag, startPoint x: 99, startPoint y: 528, endPoint x: 129, endPoint y: 224, distance: 305.8
click at [535, 43] on input "search" at bounding box center [720, 41] width 497 height 39
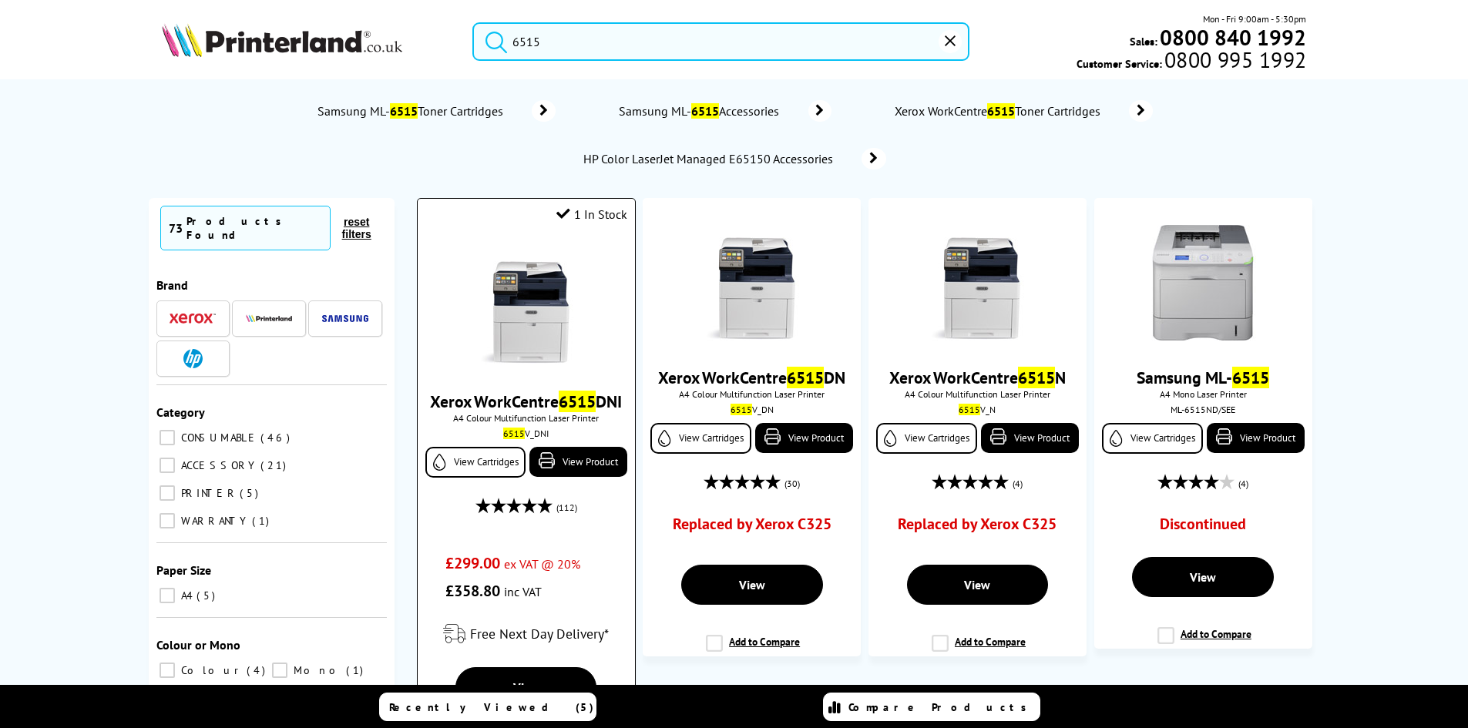
type input "6515"
click at [502, 314] on img at bounding box center [527, 307] width 116 height 116
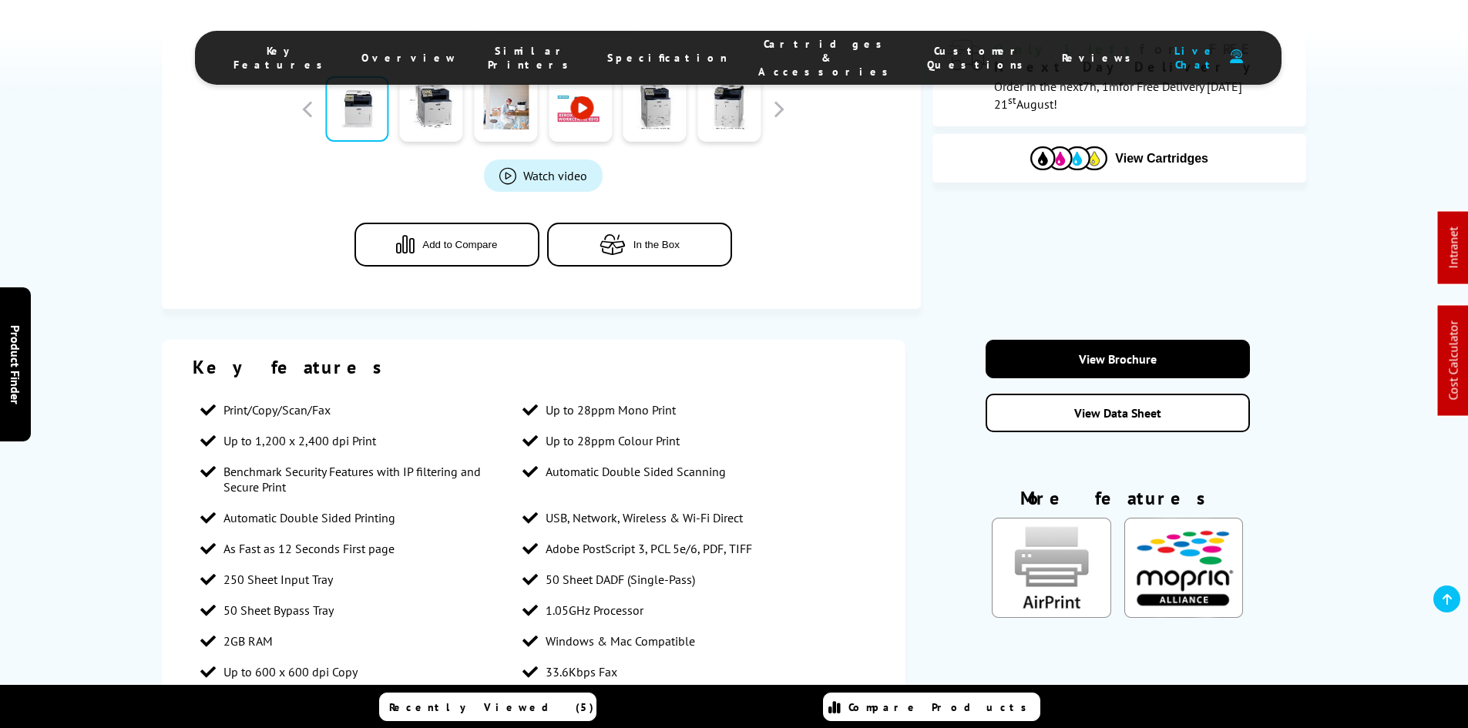
scroll to position [692, 0]
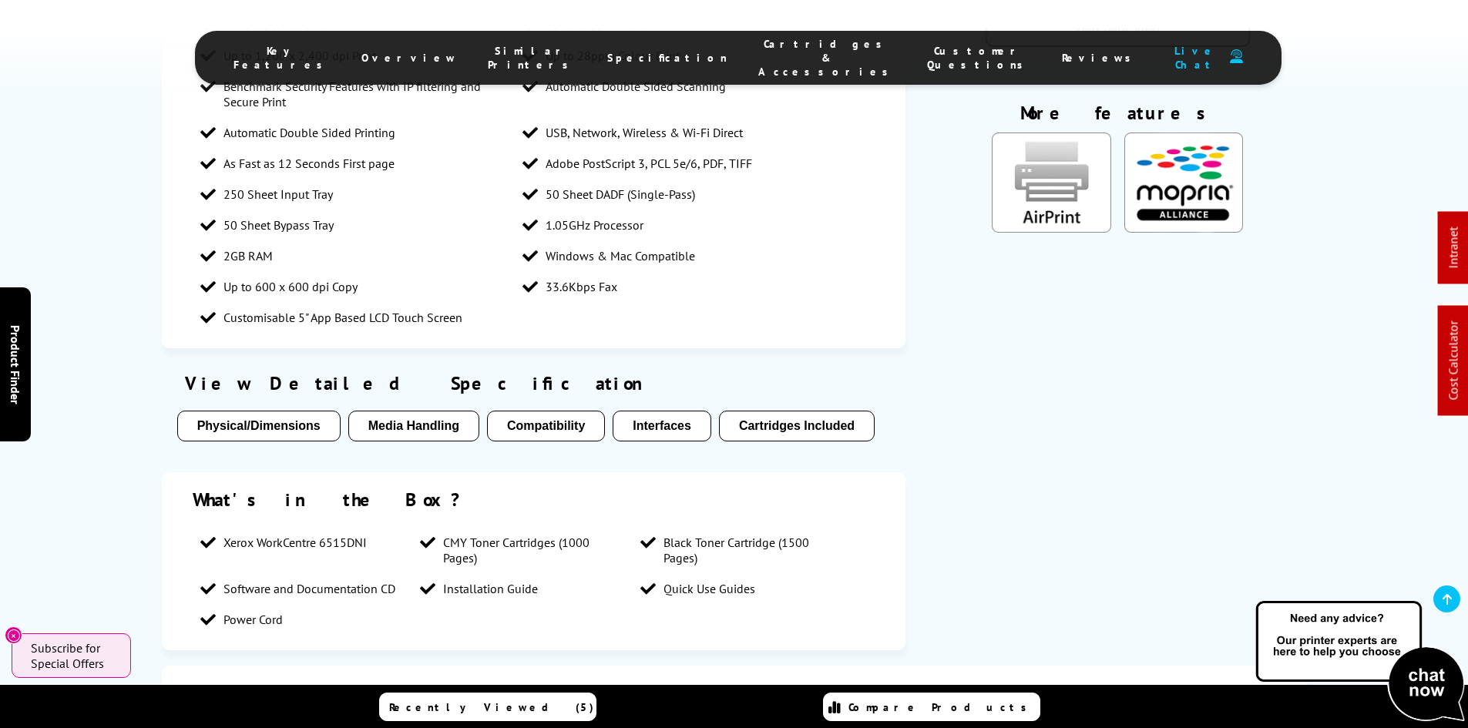
click at [758, 51] on span "Cartridges & Accessories" at bounding box center [827, 58] width 138 height 42
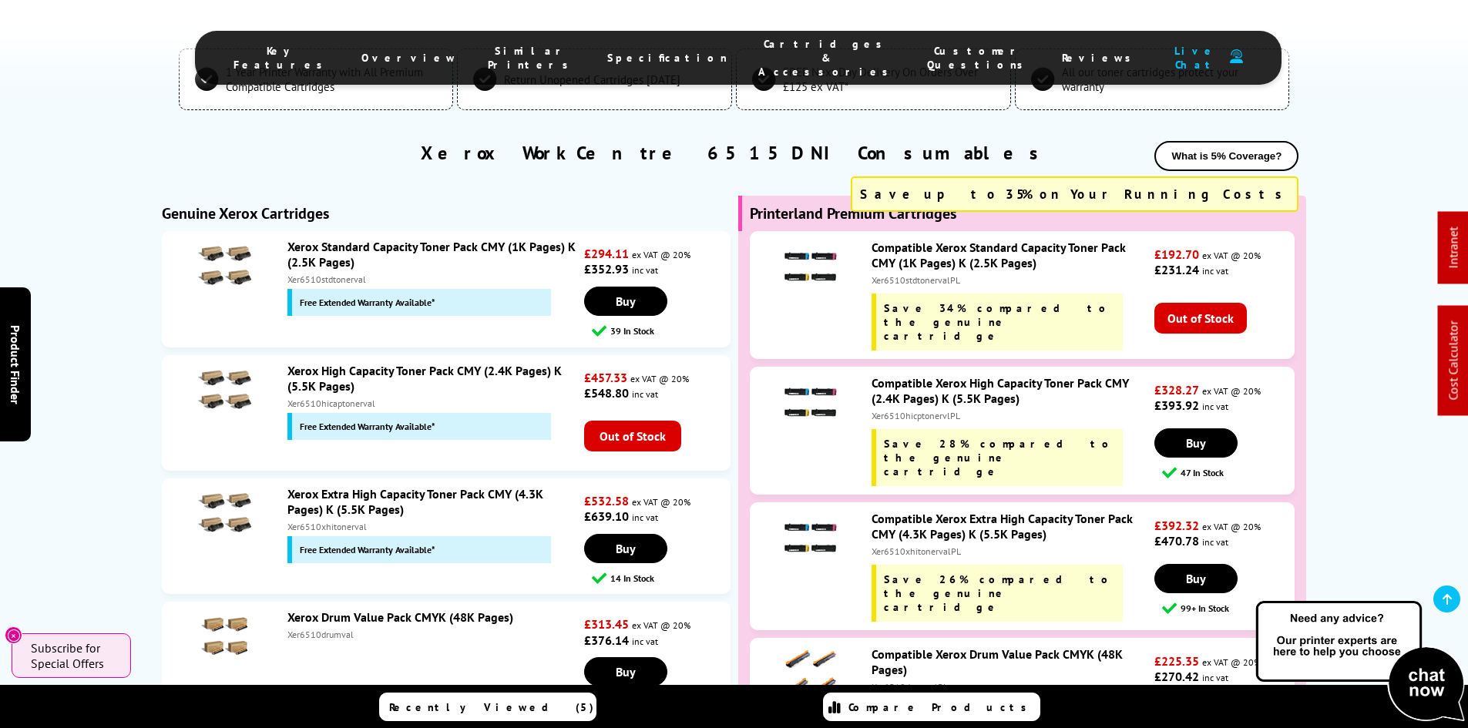
scroll to position [4659, 0]
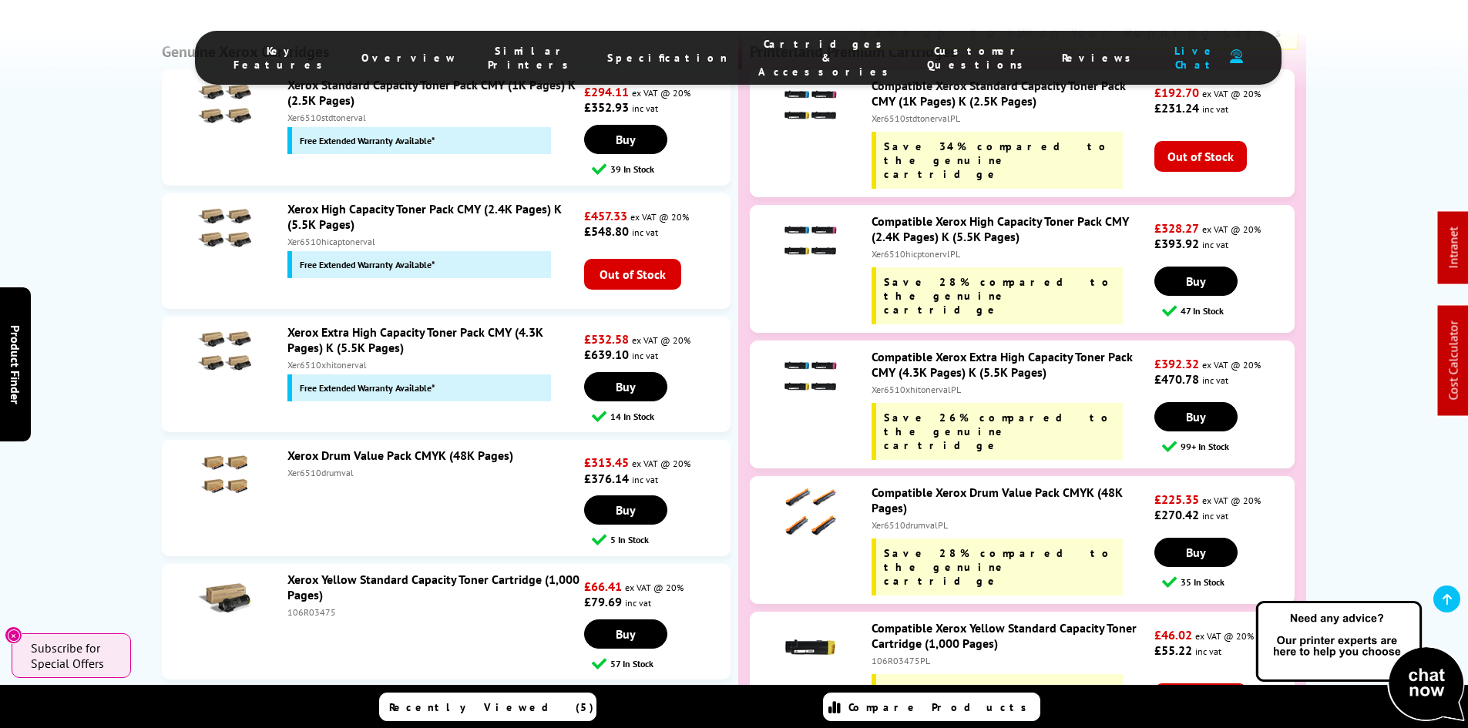
click at [513, 440] on li "Xerox Drum Value Pack CMYK (48K Pages) Xer6510drumval £313.45 ex VAT @ 20% £376…" at bounding box center [446, 498] width 569 height 116
click at [323, 467] on div "Xer6510drumval" at bounding box center [433, 473] width 293 height 12
copy div "Xer6510drumval"
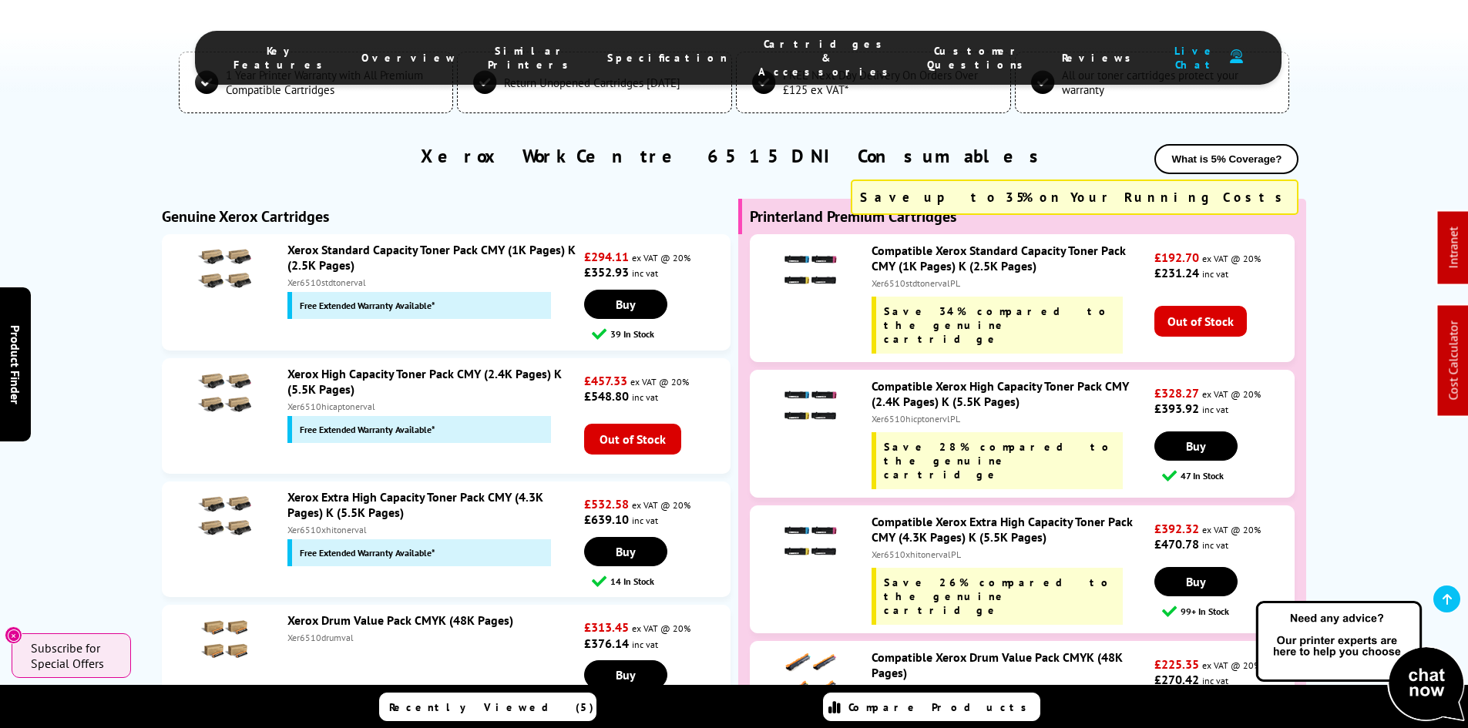
scroll to position [4582, 0]
